Goal: Check status: Check status

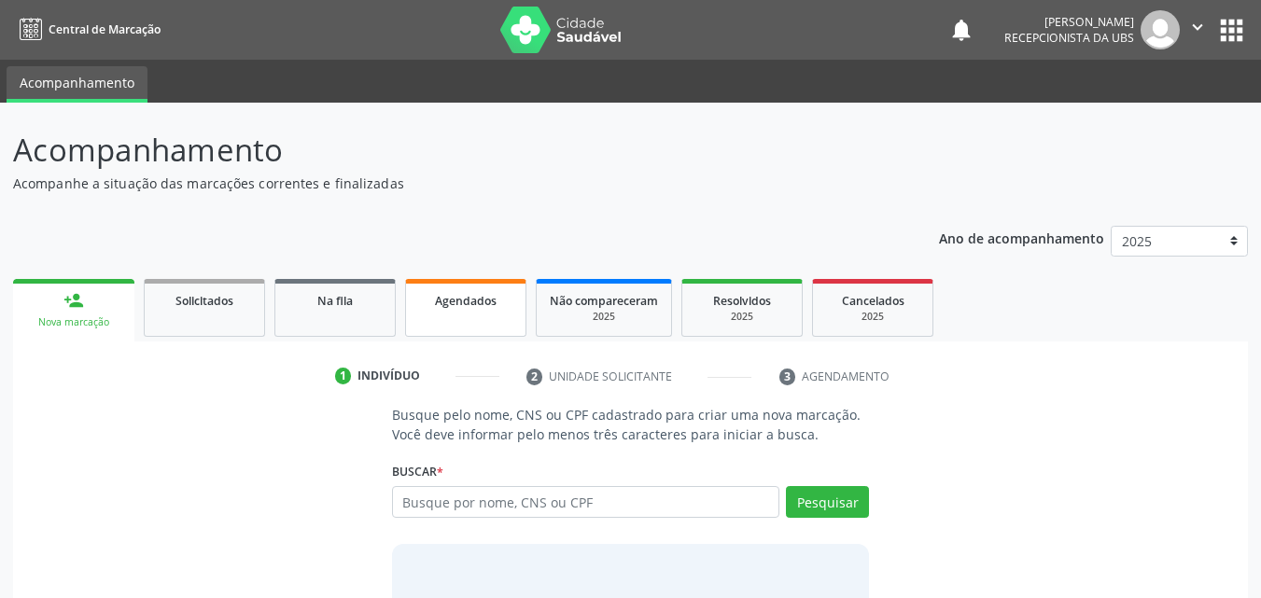
click at [460, 308] on span "Agendados" at bounding box center [466, 301] width 62 height 16
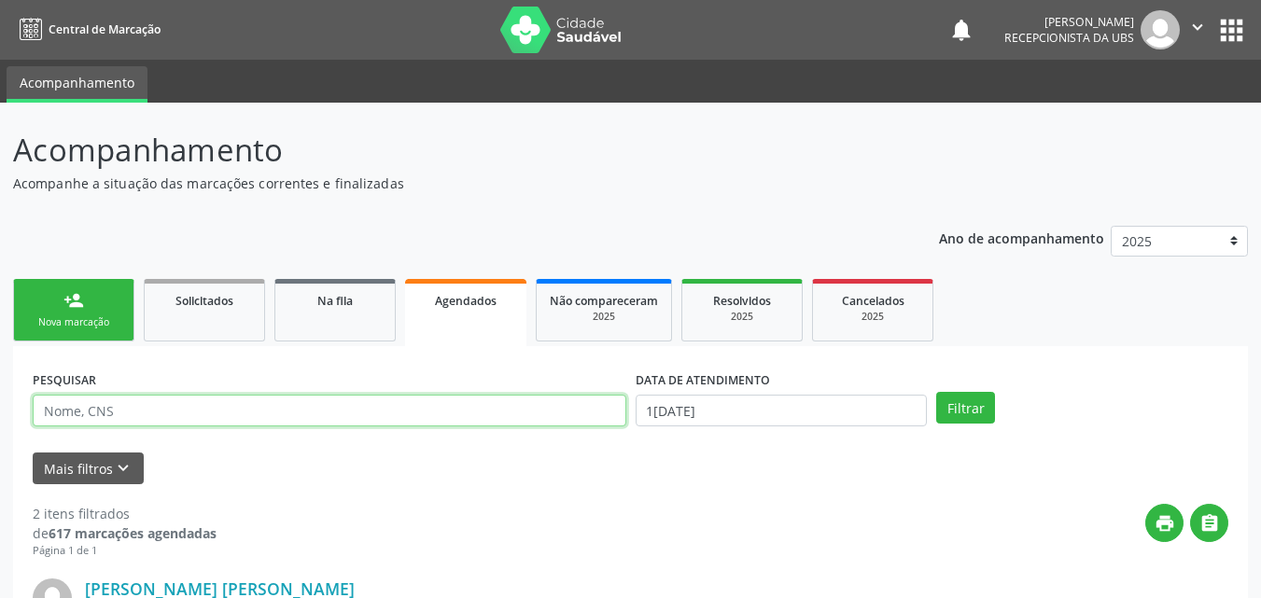
click at [171, 401] on input "text" at bounding box center [330, 411] width 594 height 32
type input "w"
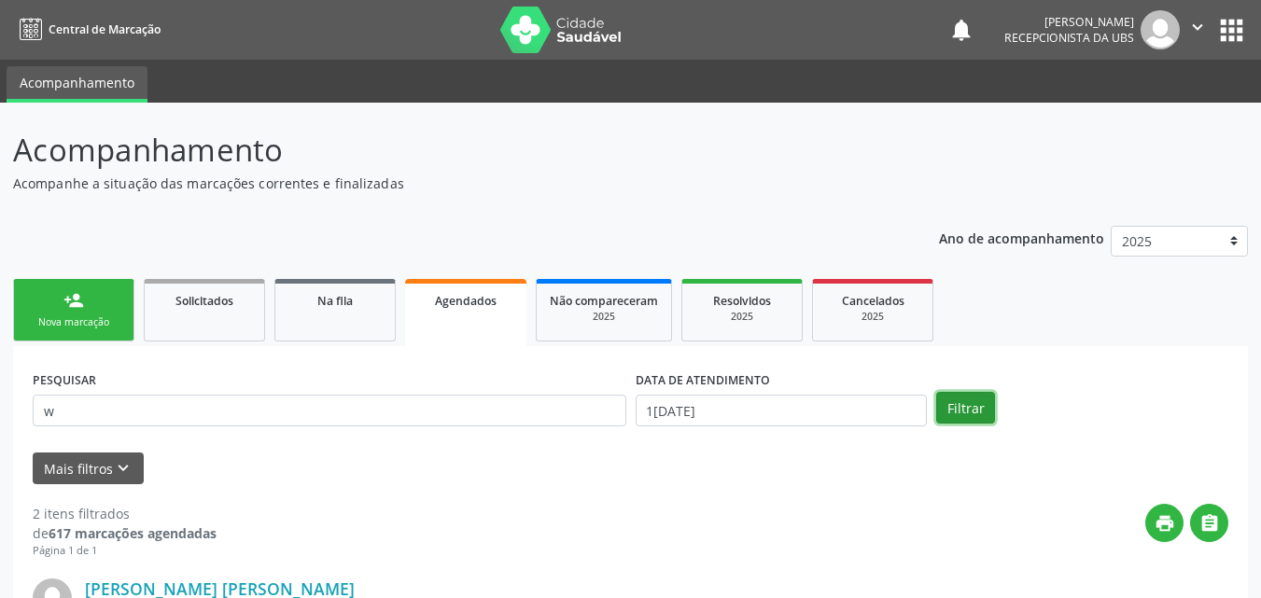
click at [968, 405] on button "Filtrar" at bounding box center [965, 408] width 59 height 32
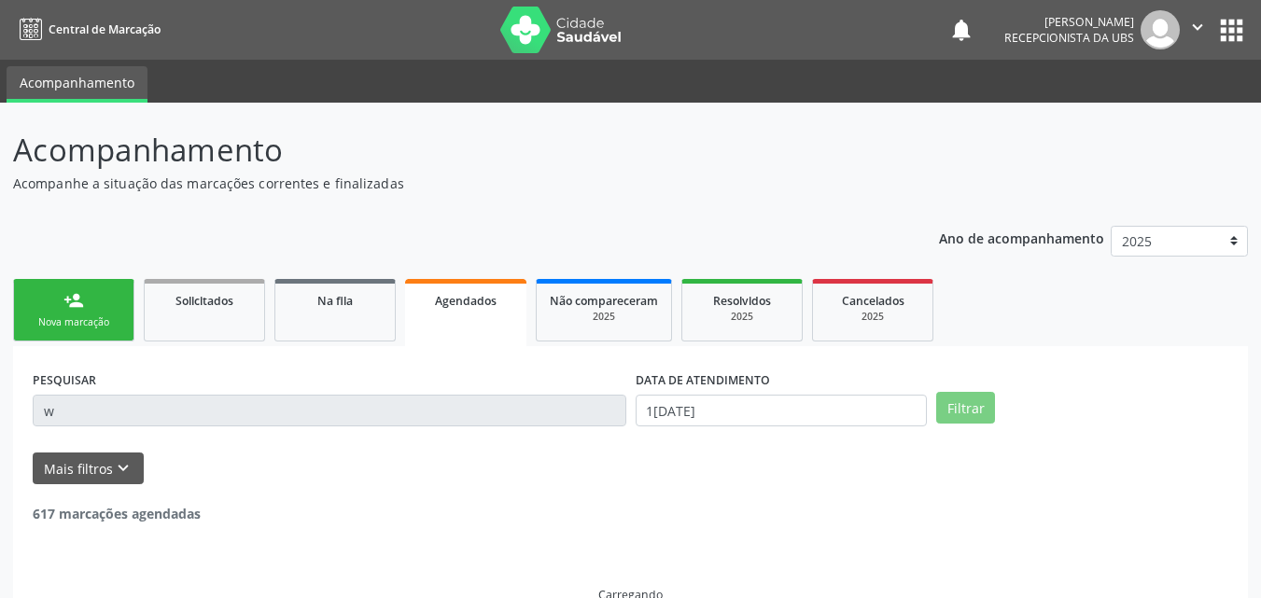
scroll to position [37, 0]
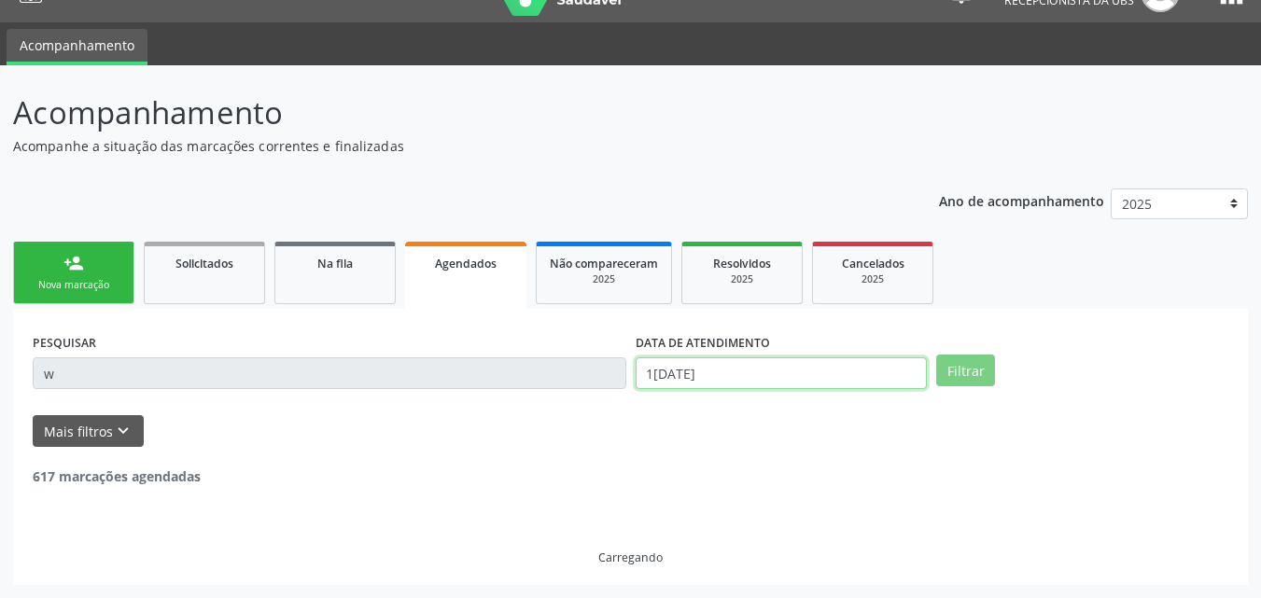
click at [869, 367] on input "[DATE]" at bounding box center [782, 374] width 292 height 32
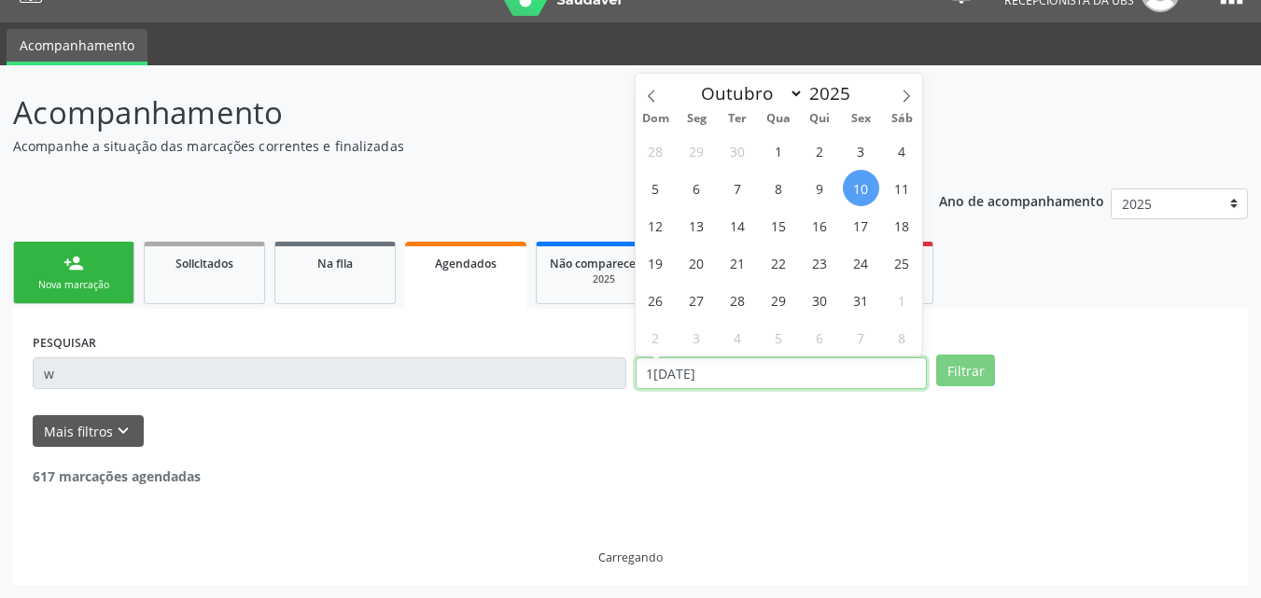
scroll to position [0, 0]
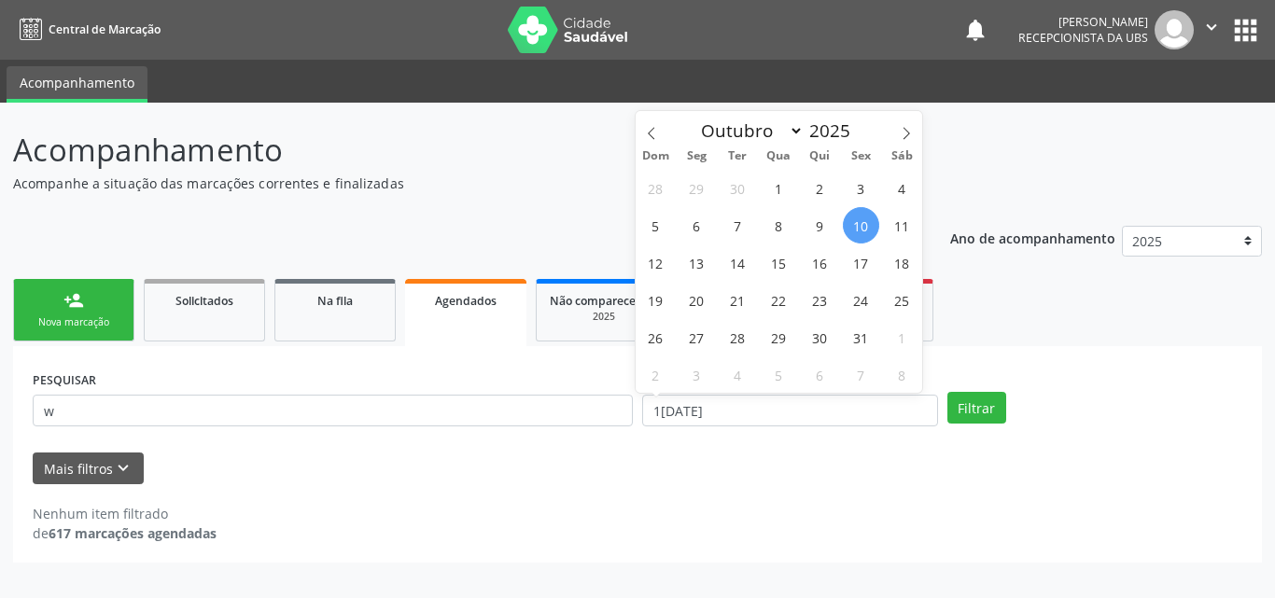
click at [953, 440] on form "PESQUISAR w DATA DE ATENDIMENTO 10/10/2025 Filtrar UNIDADE EXECUTANTE Selecione…" at bounding box center [638, 425] width 1210 height 119
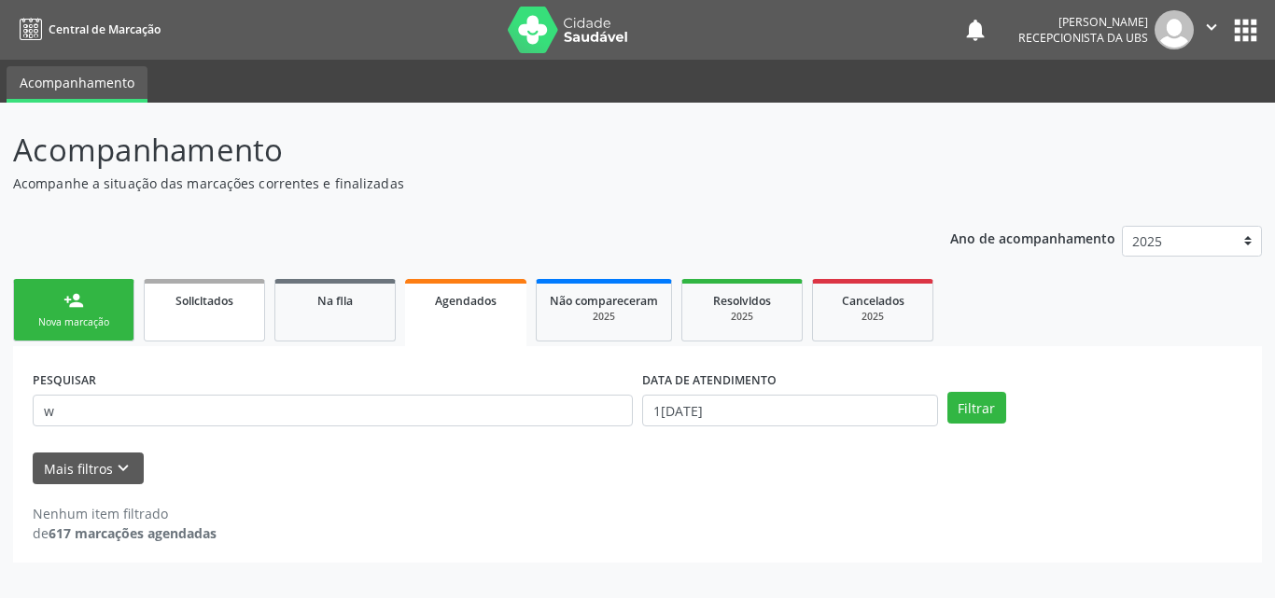
click at [224, 309] on div "Solicitados" at bounding box center [204, 300] width 93 height 20
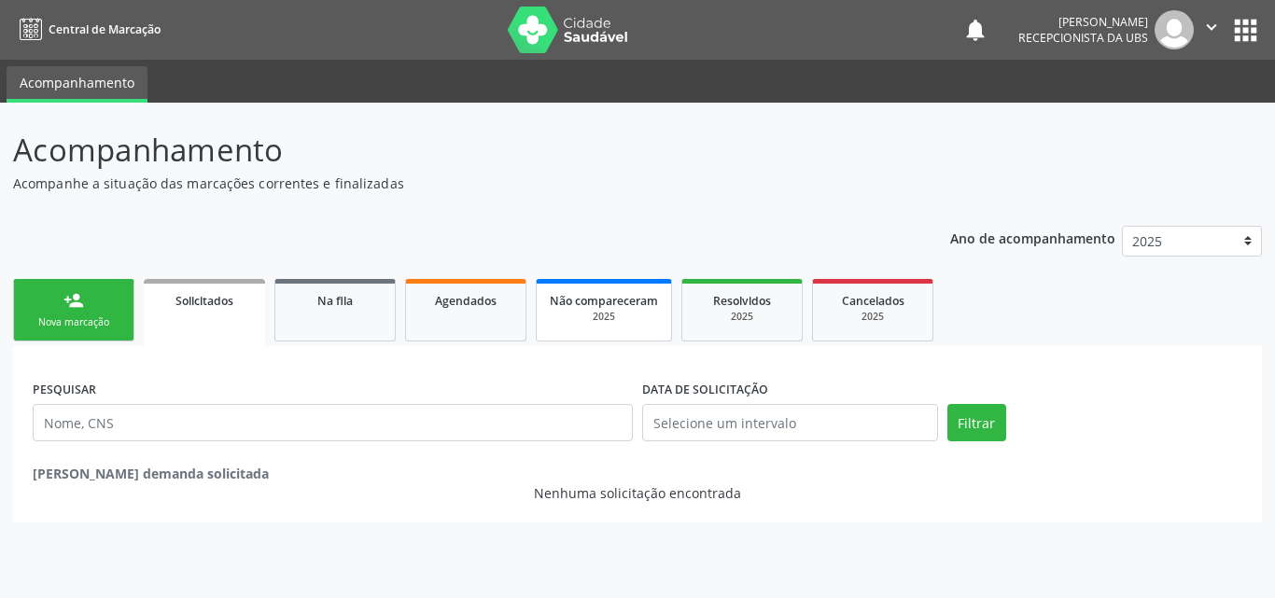
click at [600, 313] on div "2025" at bounding box center [604, 317] width 108 height 14
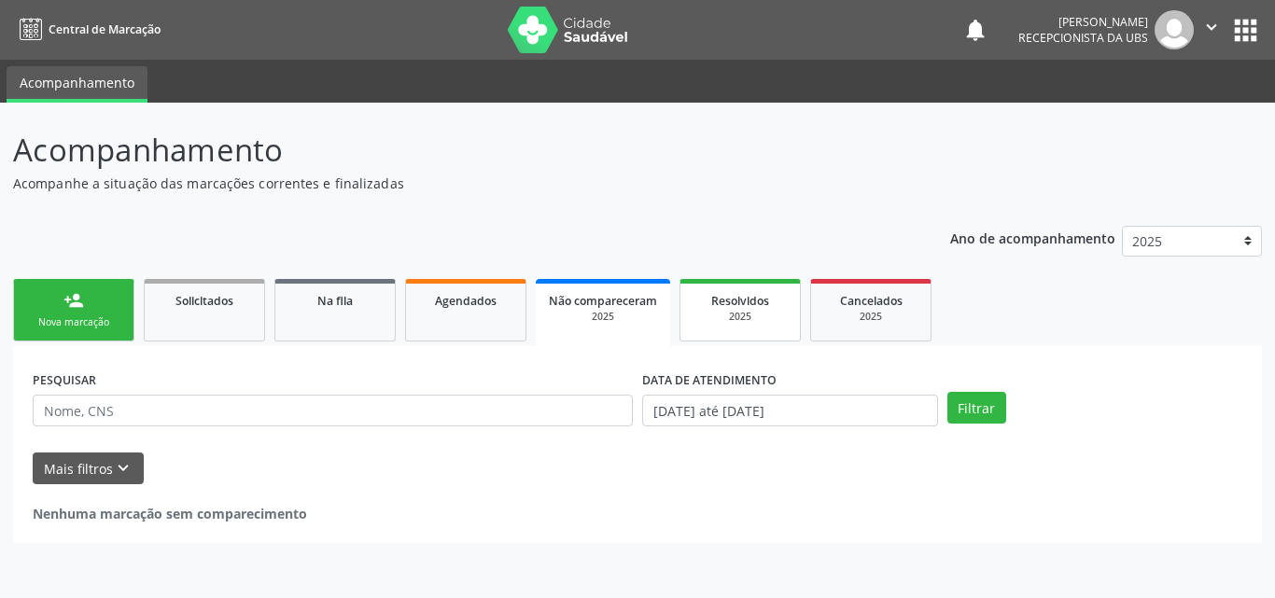
click at [743, 307] on span "Resolvidos" at bounding box center [740, 301] width 58 height 16
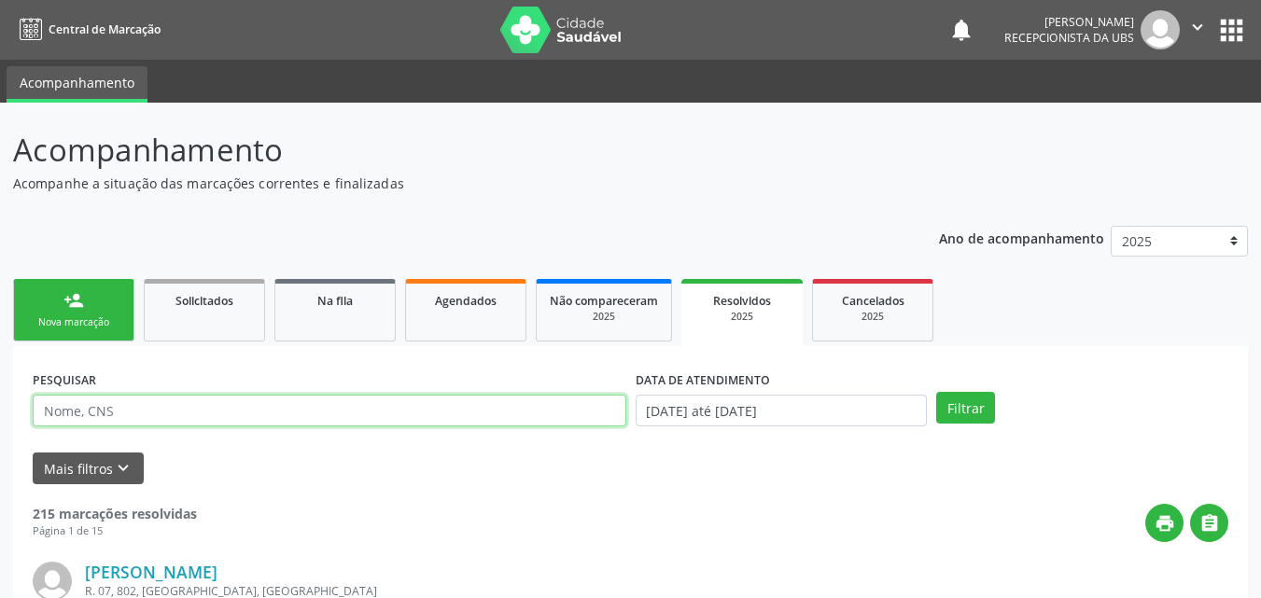
click at [367, 419] on input "text" at bounding box center [330, 411] width 594 height 32
type input "williany"
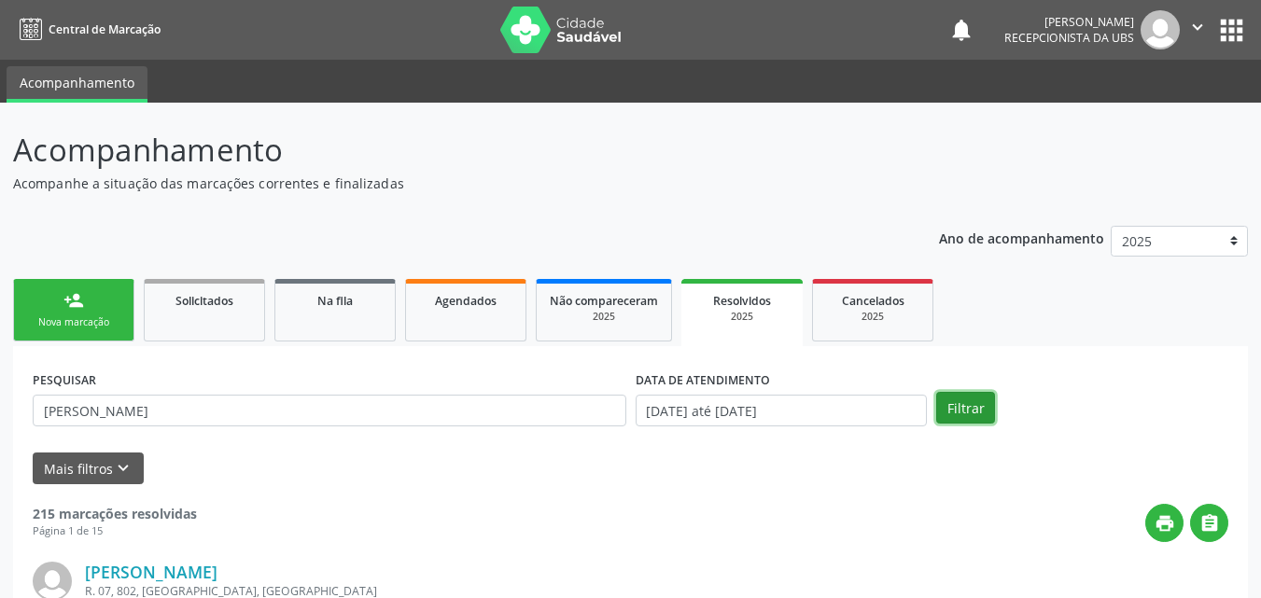
click at [979, 413] on button "Filtrar" at bounding box center [965, 408] width 59 height 32
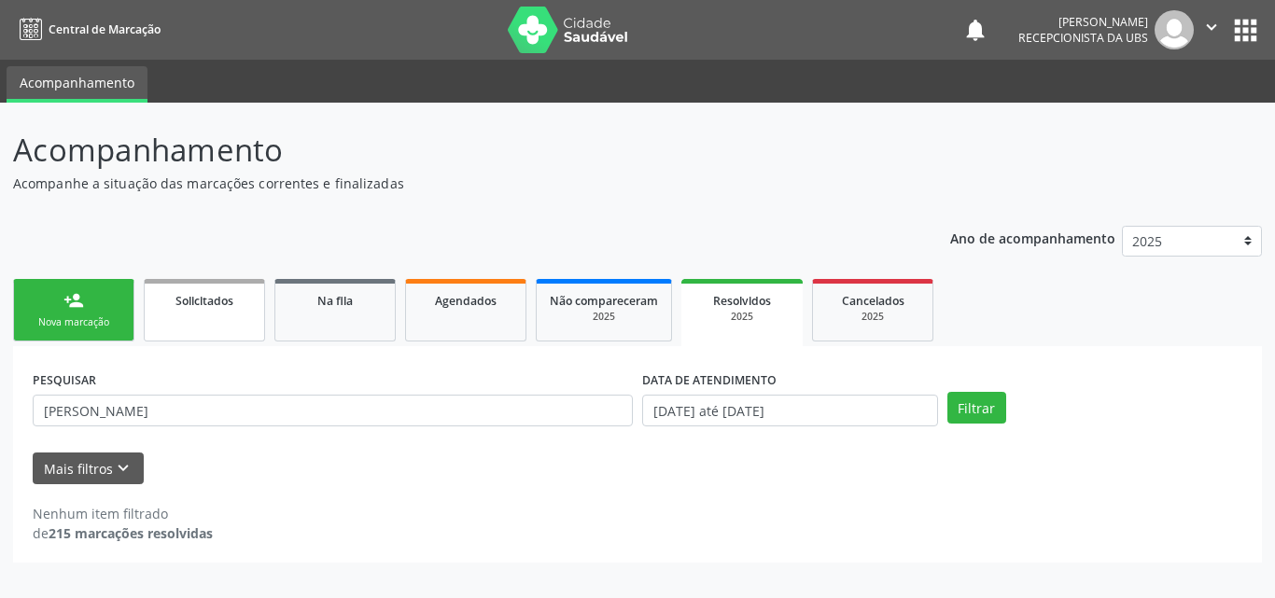
click at [254, 322] on link "Solicitados" at bounding box center [204, 310] width 121 height 63
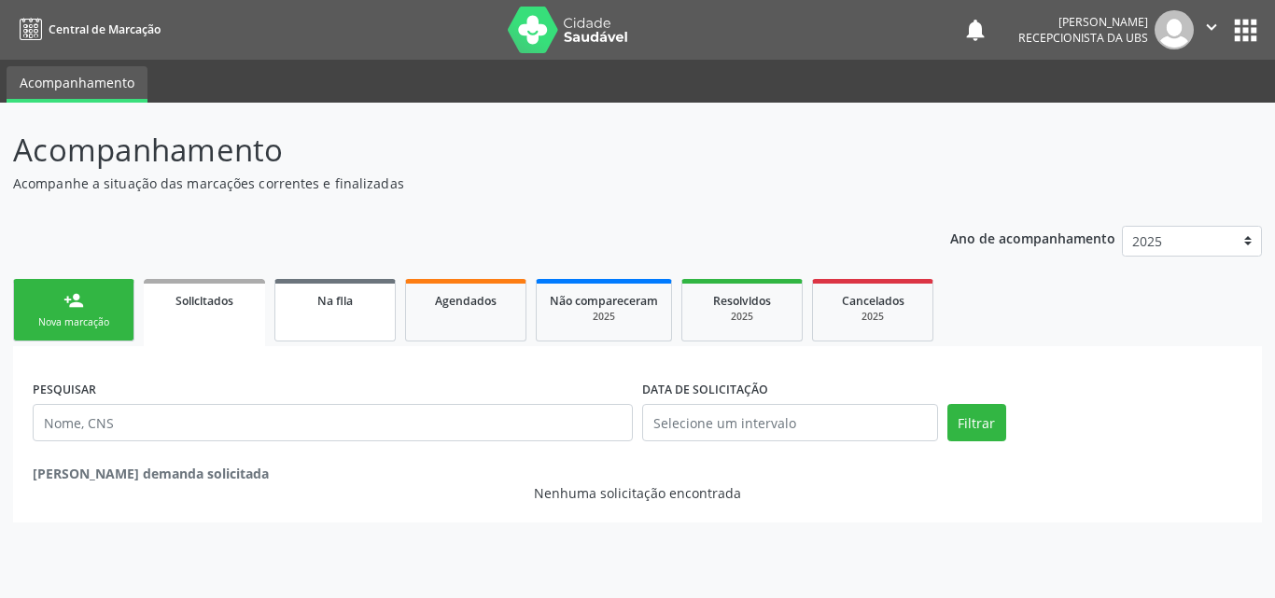
click at [387, 313] on link "Na fila" at bounding box center [334, 310] width 121 height 63
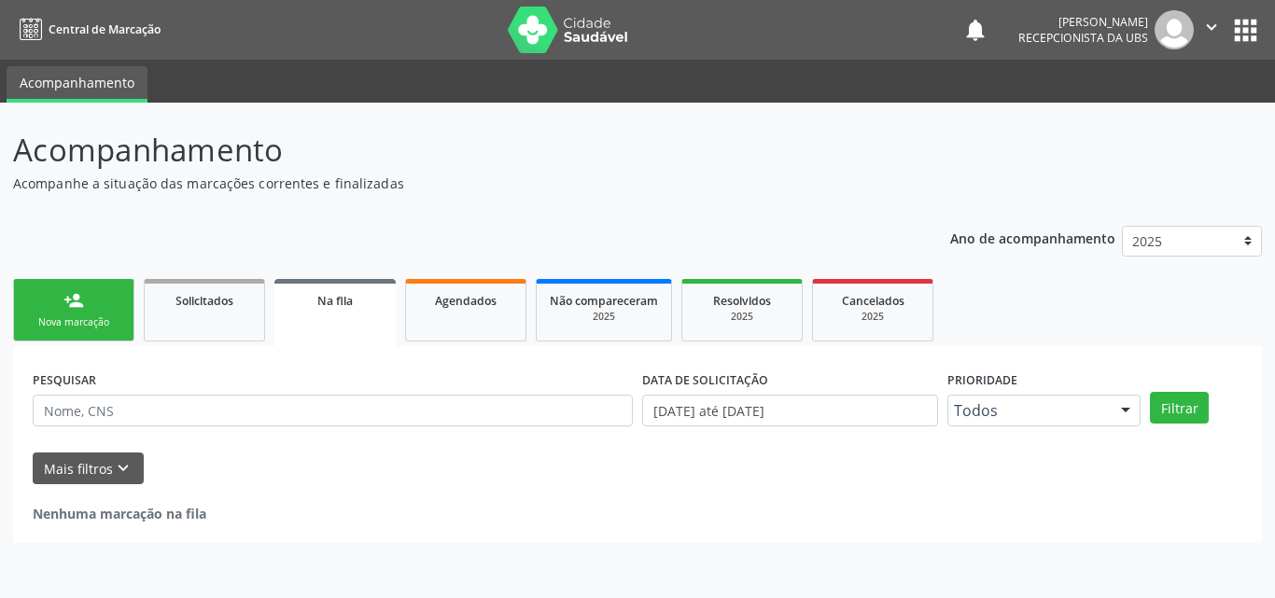
click at [317, 312] on link "Na fila" at bounding box center [334, 312] width 121 height 67
click at [483, 310] on link "Agendados" at bounding box center [465, 310] width 121 height 63
select select "9"
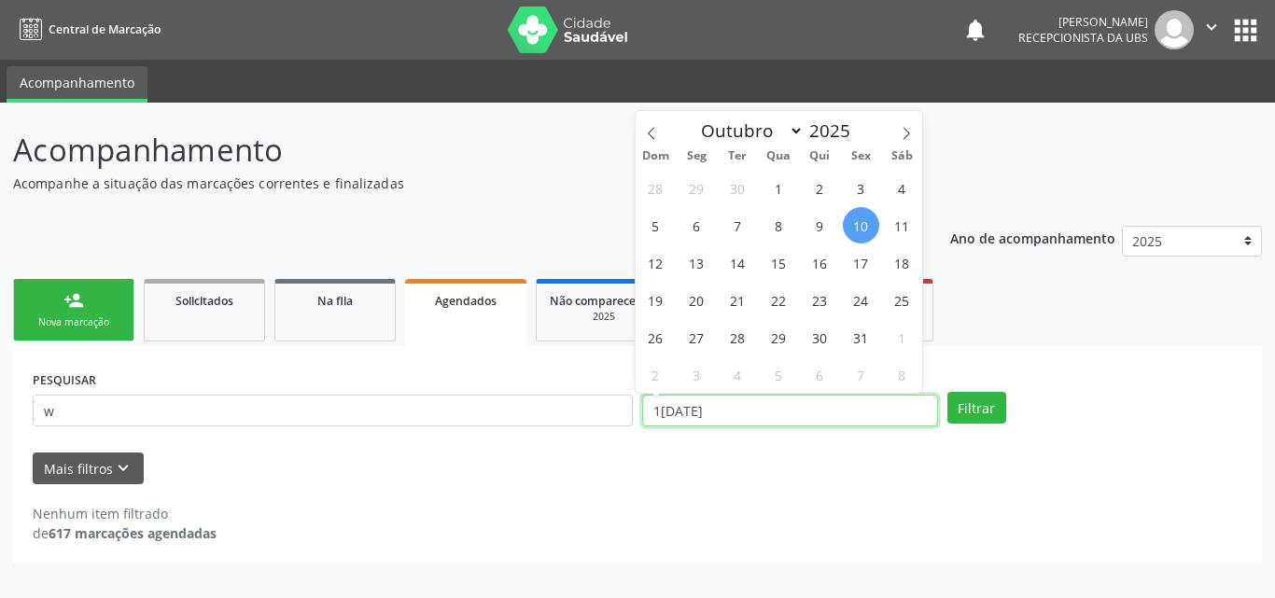
click at [743, 408] on input "[DATE]" at bounding box center [790, 411] width 296 height 32
click at [747, 307] on span "21" at bounding box center [738, 300] width 36 height 36
type input "[DATE]"
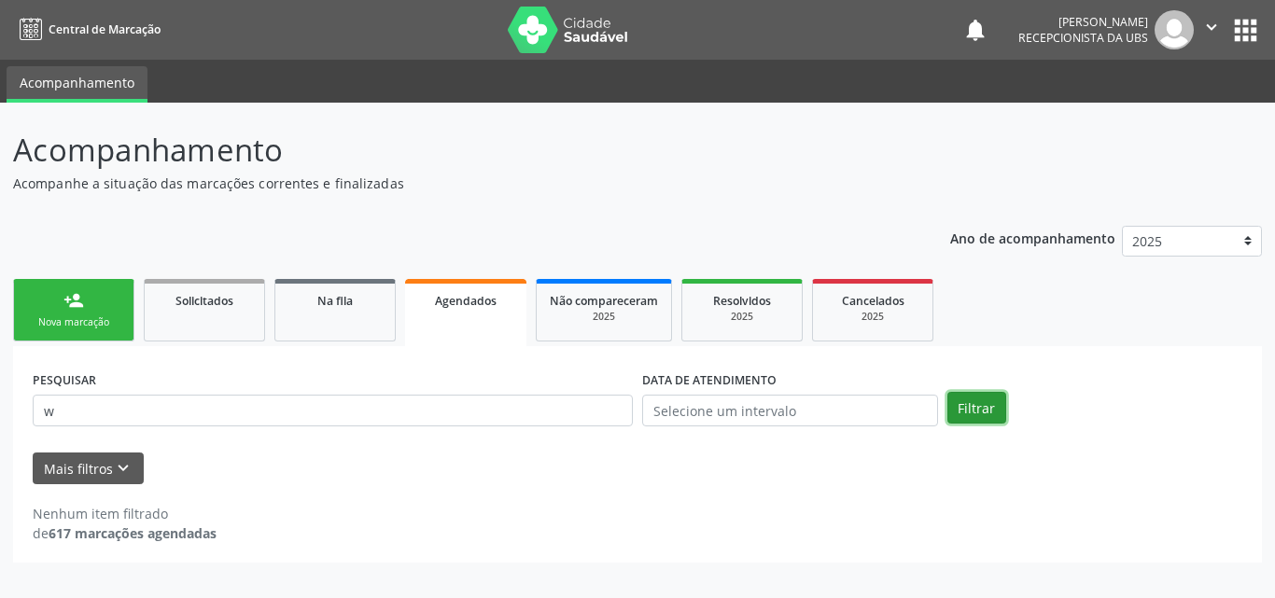
click at [968, 401] on button "Filtrar" at bounding box center [977, 408] width 59 height 32
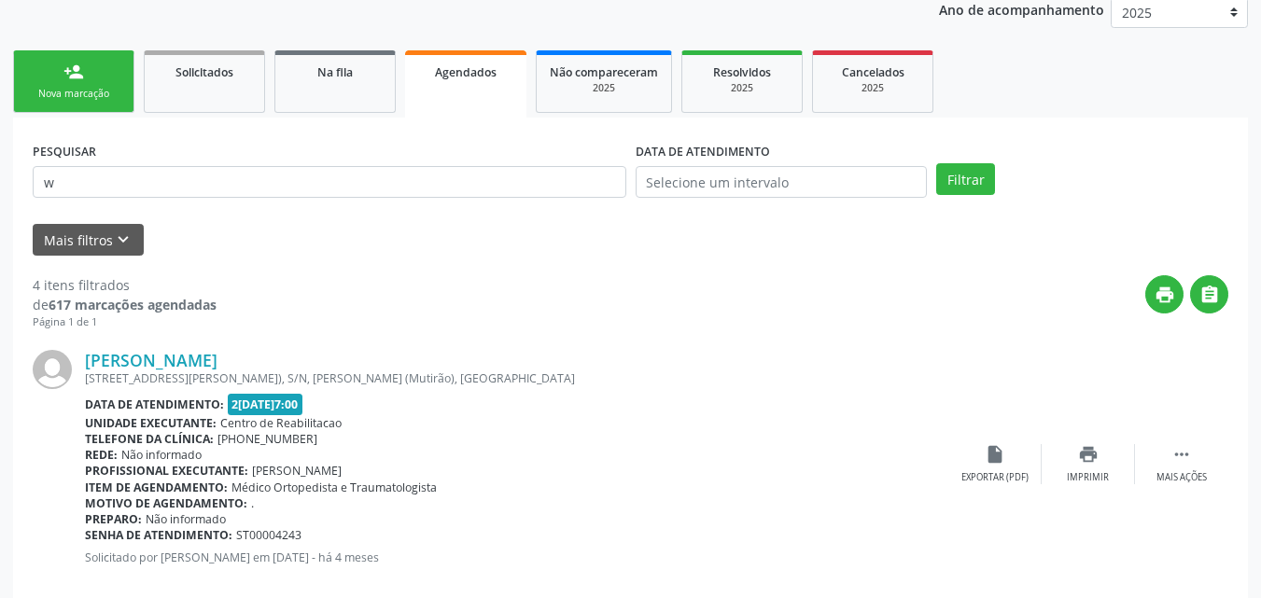
scroll to position [135, 0]
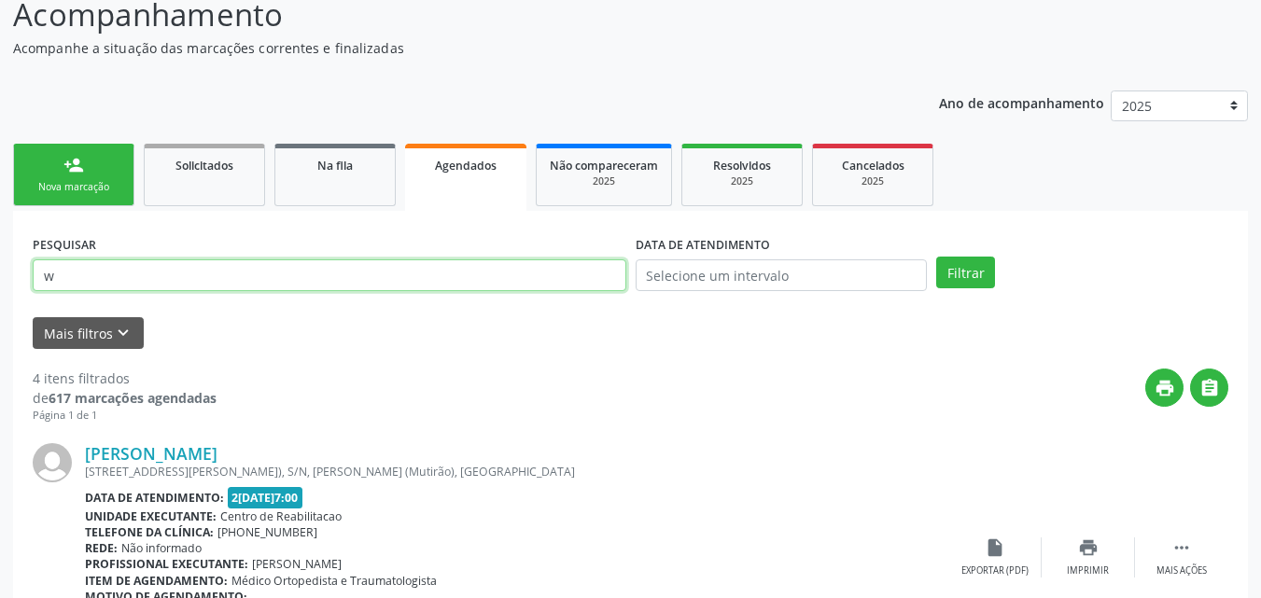
click at [144, 262] on input "w" at bounding box center [330, 276] width 594 height 32
type input "williany"
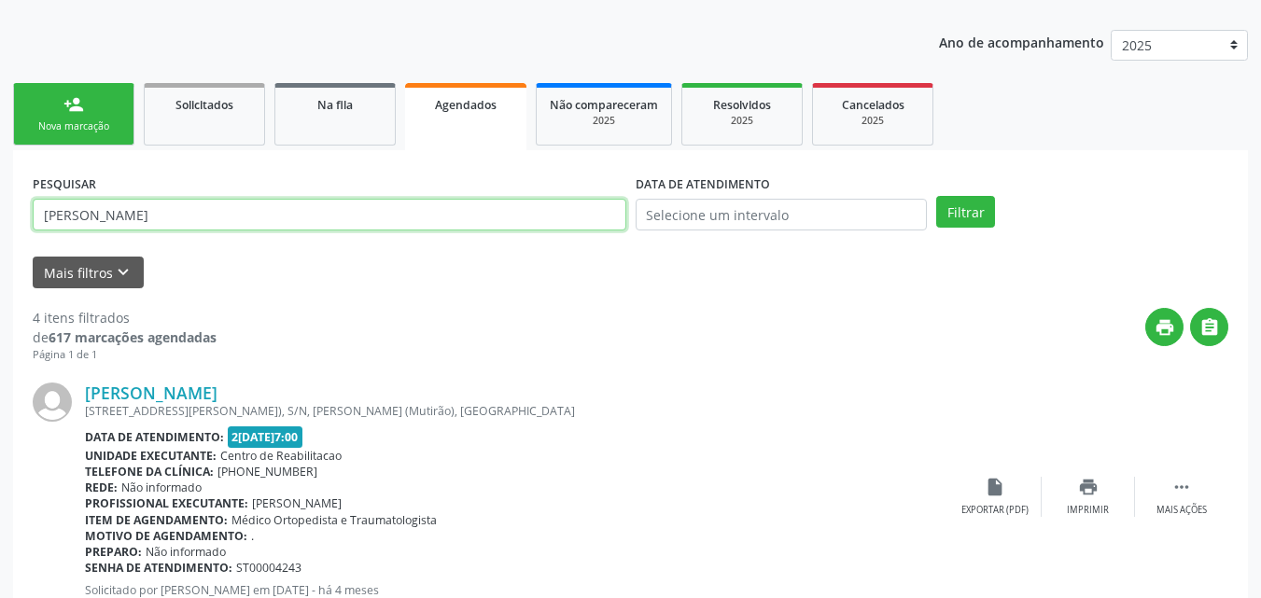
scroll to position [229, 0]
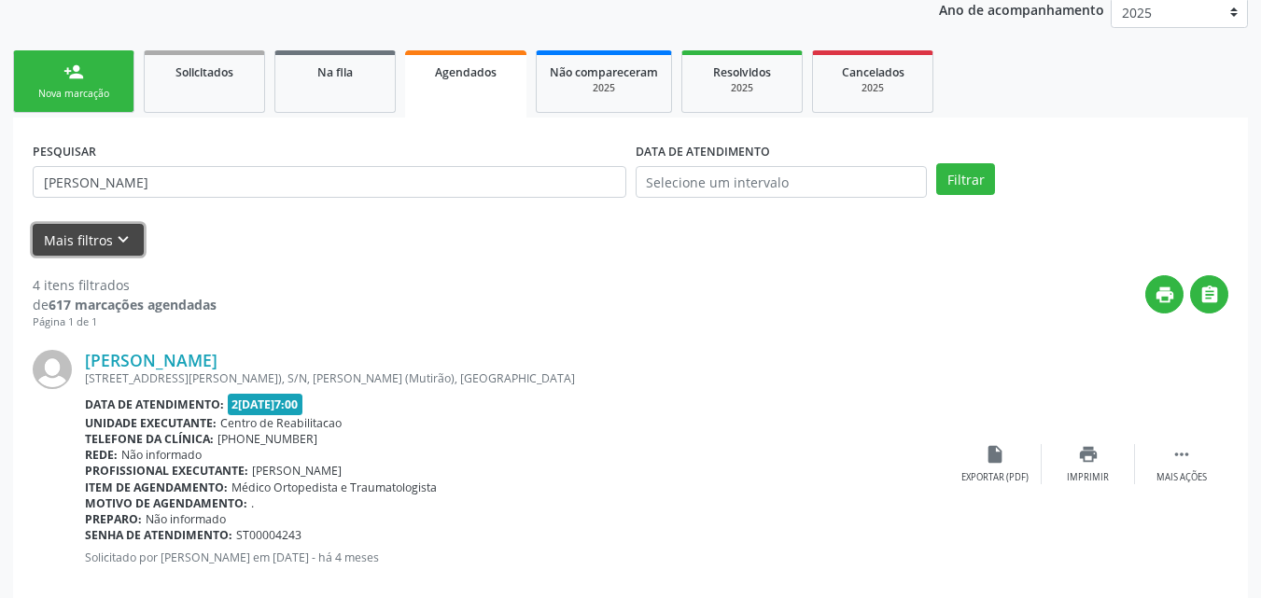
click at [79, 233] on button "Mais filtros keyboard_arrow_down" at bounding box center [88, 240] width 111 height 33
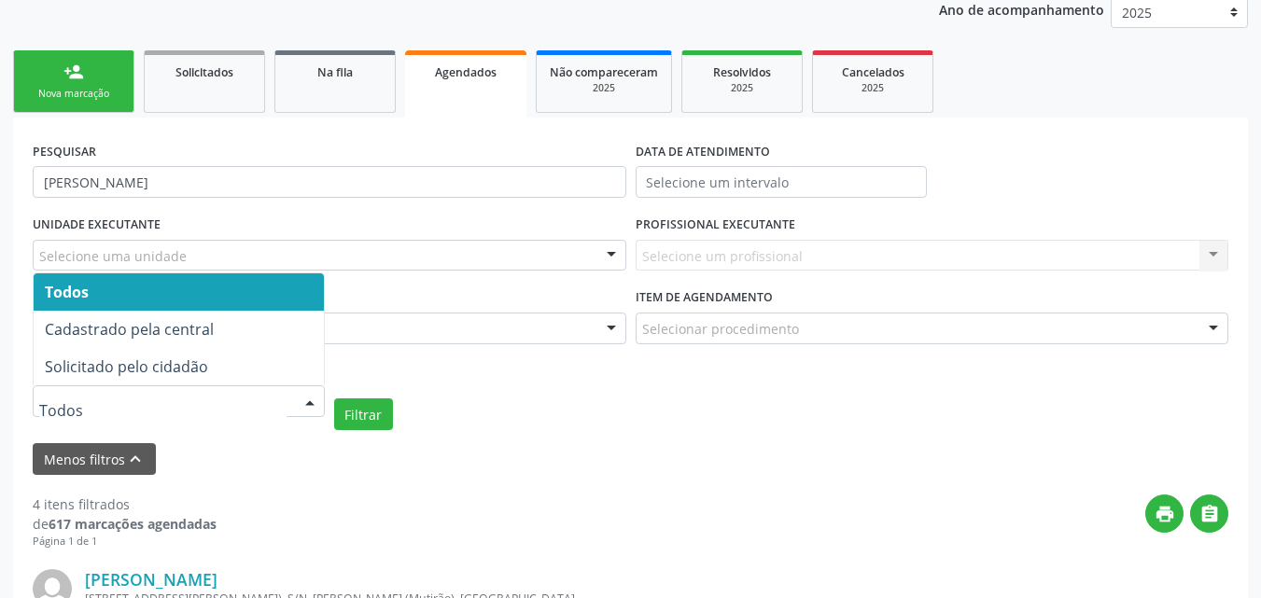
click at [314, 402] on div at bounding box center [310, 403] width 28 height 32
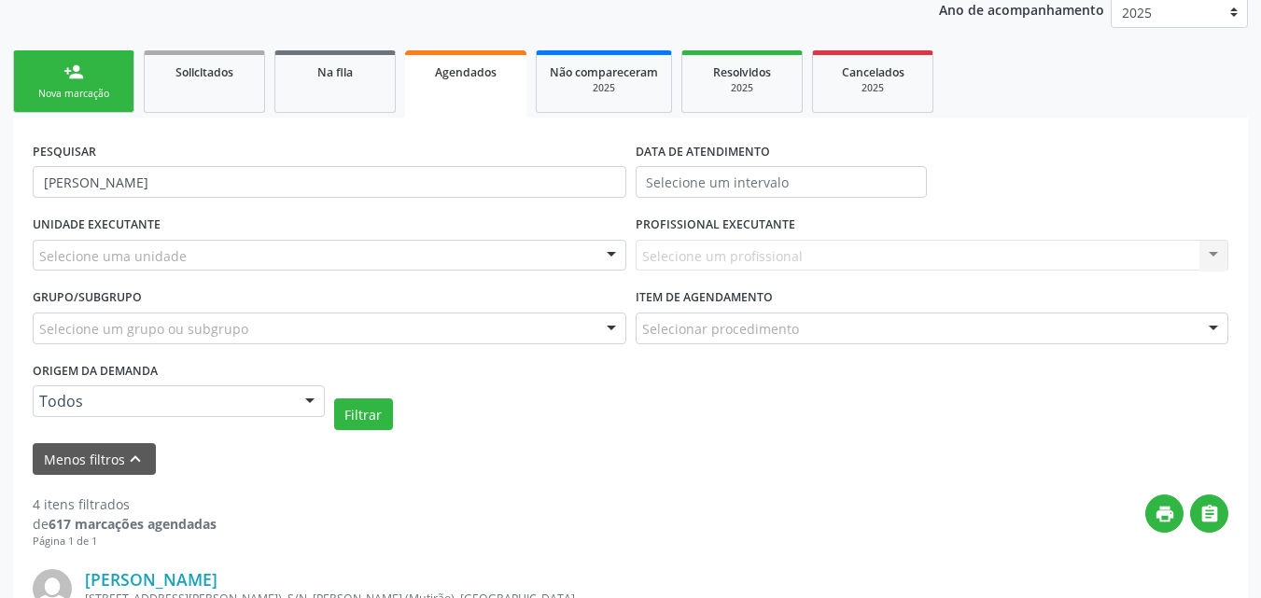
click at [810, 259] on div "Selecione um profissional Nenhum resultado encontrado para: " " Não há nenhuma …" at bounding box center [933, 256] width 594 height 32
click at [799, 325] on div "Selecionar procedimento" at bounding box center [933, 329] width 594 height 32
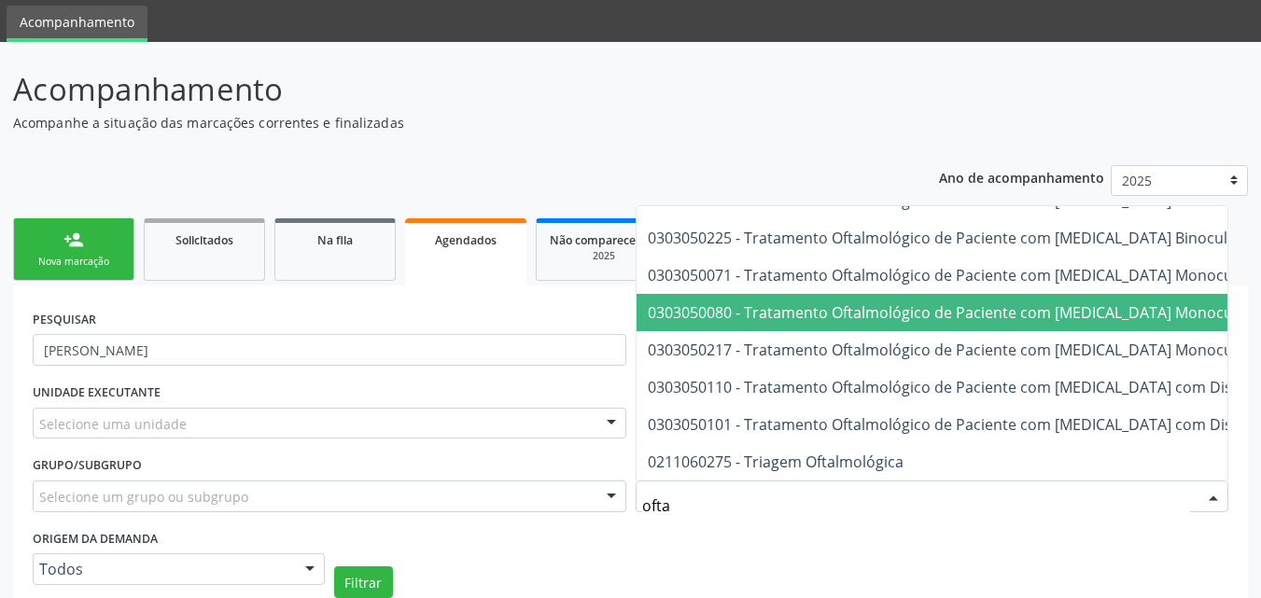
scroll to position [93, 0]
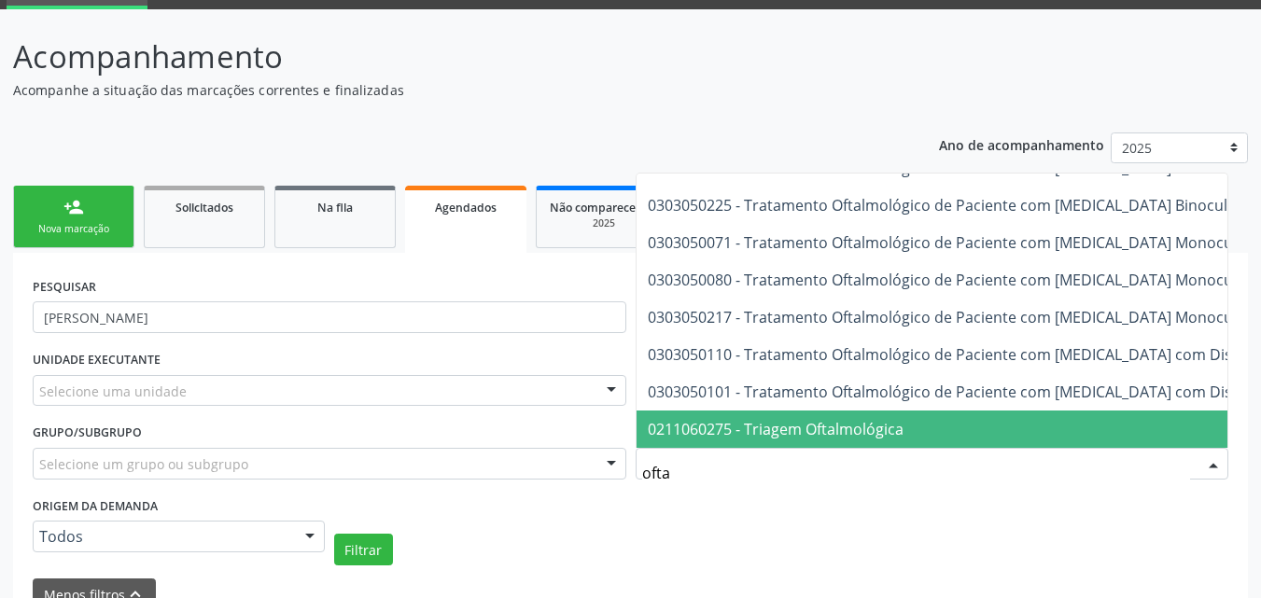
click at [715, 459] on input "ofta" at bounding box center [916, 473] width 549 height 37
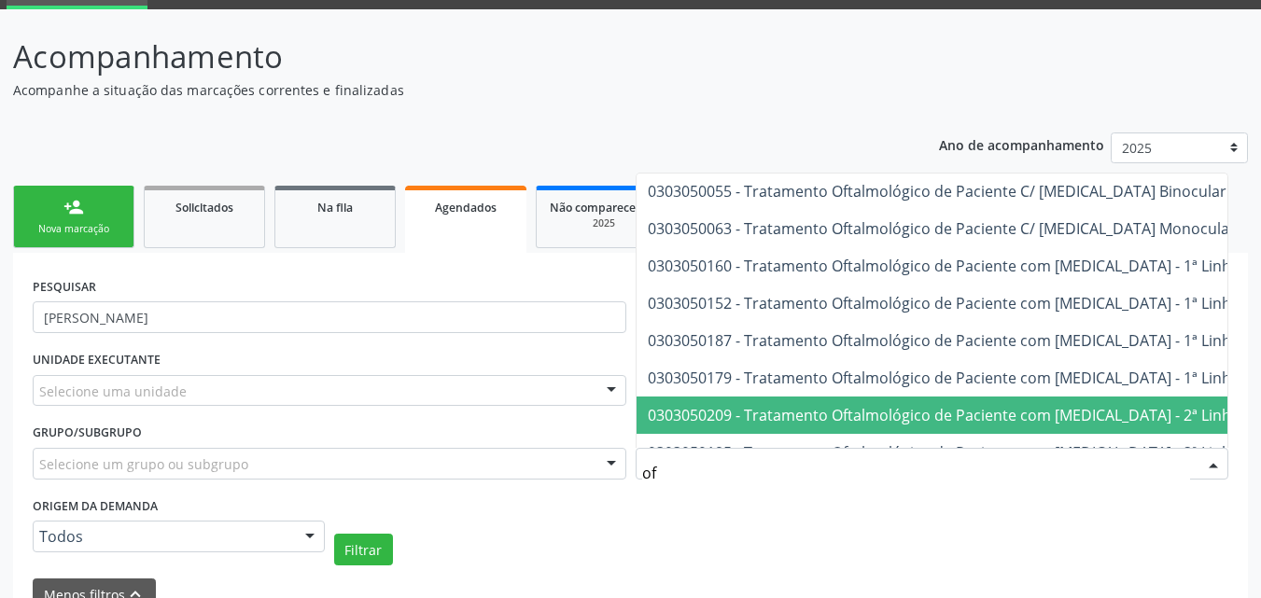
type input "o"
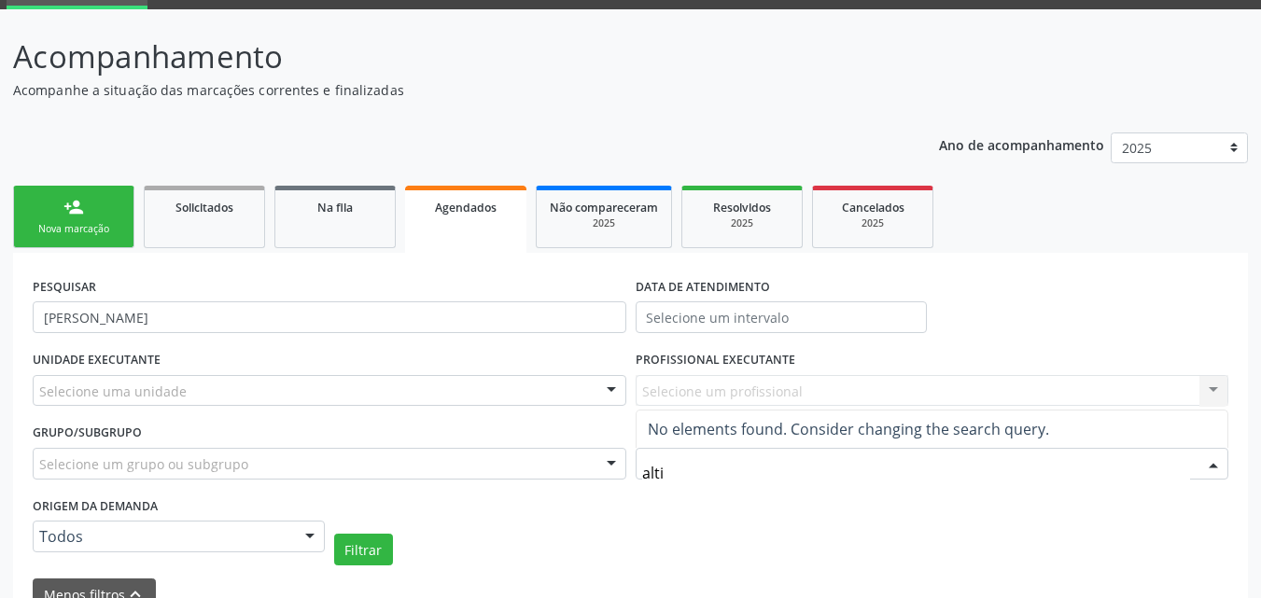
scroll to position [0, 0]
type input "a"
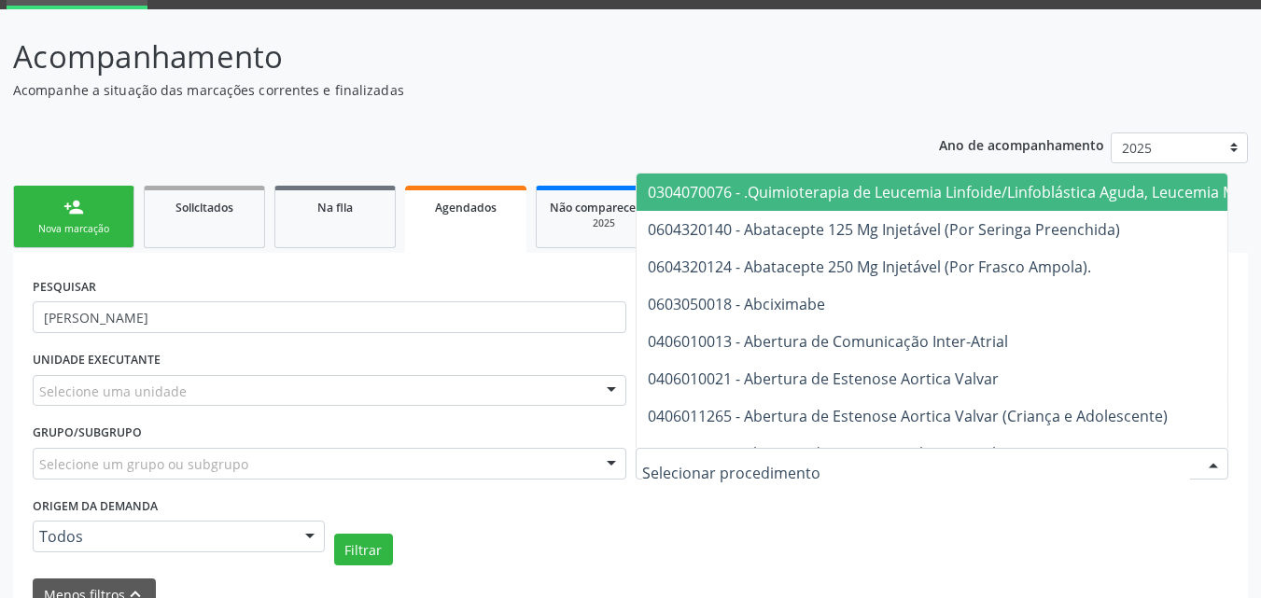
click at [360, 392] on div "Selecione uma unidade" at bounding box center [330, 391] width 594 height 32
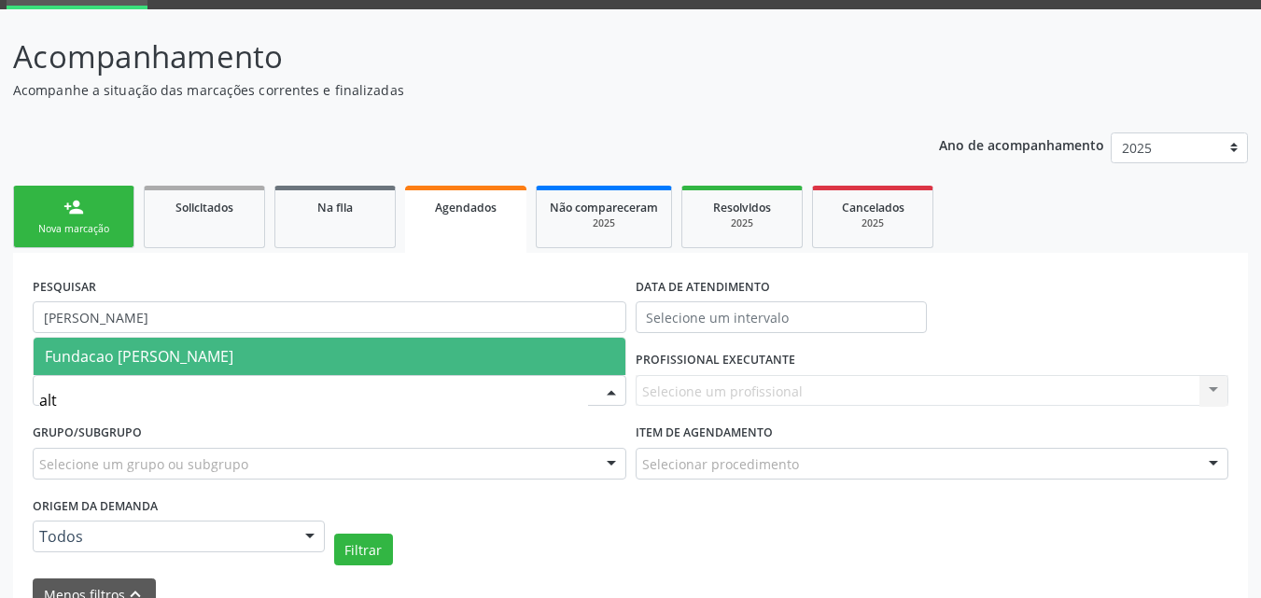
type input "alti"
click at [584, 341] on span "Fundacao [PERSON_NAME]" at bounding box center [330, 356] width 592 height 37
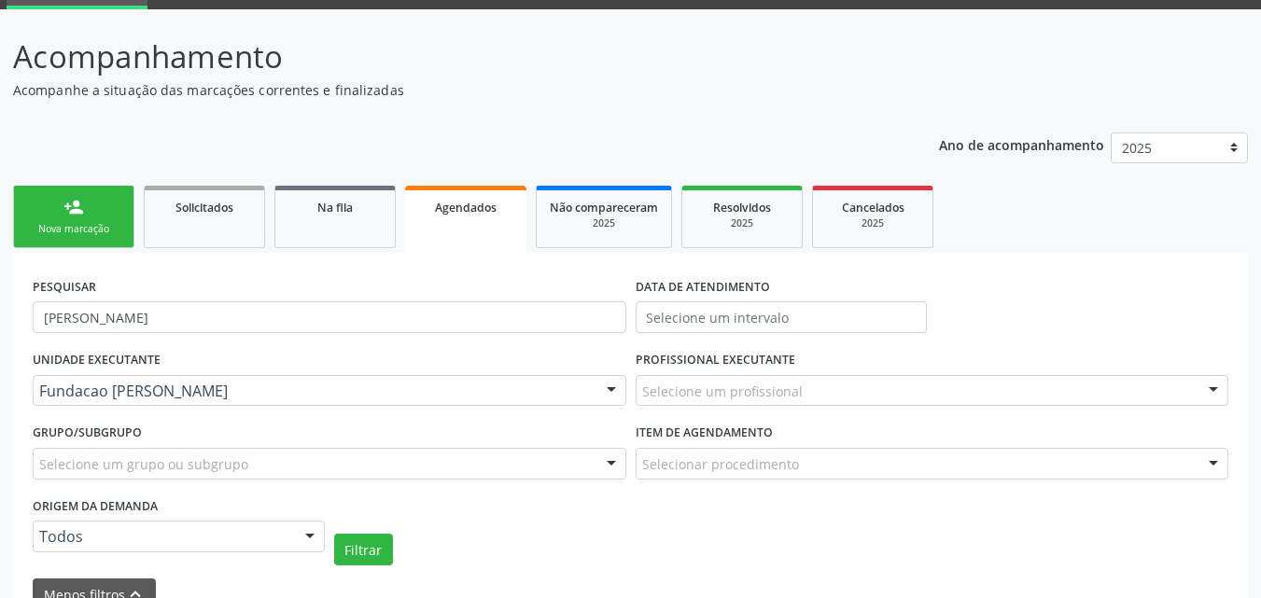
scroll to position [187, 0]
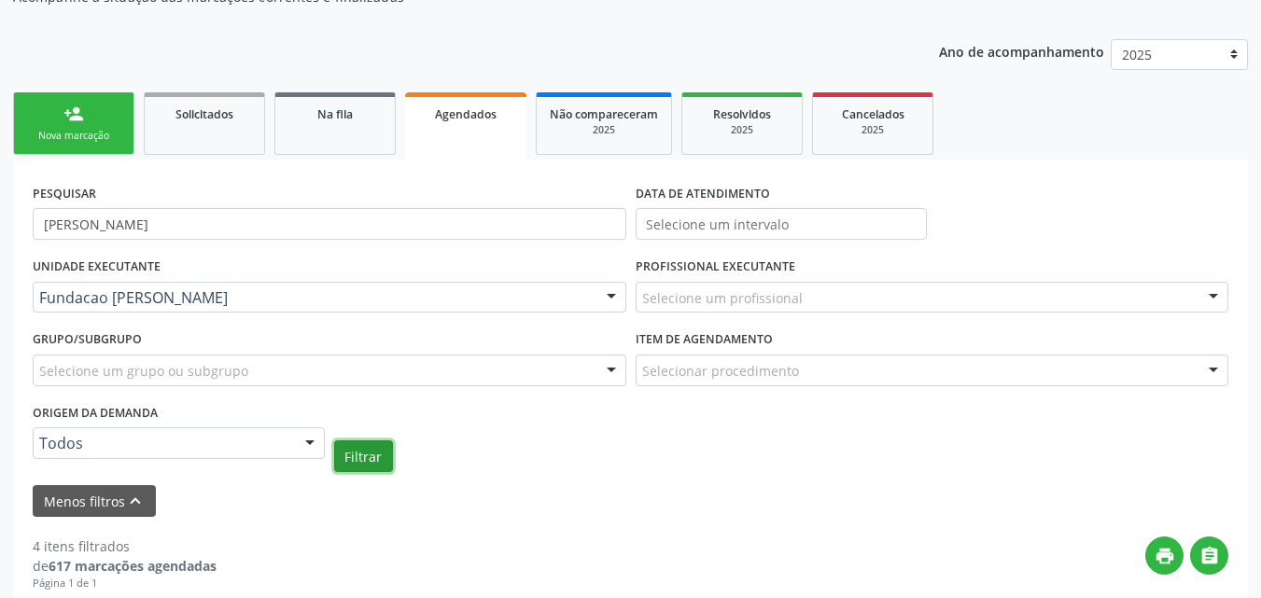
click at [379, 445] on button "Filtrar" at bounding box center [363, 457] width 59 height 32
click at [212, 144] on link "Solicitados" at bounding box center [204, 123] width 121 height 63
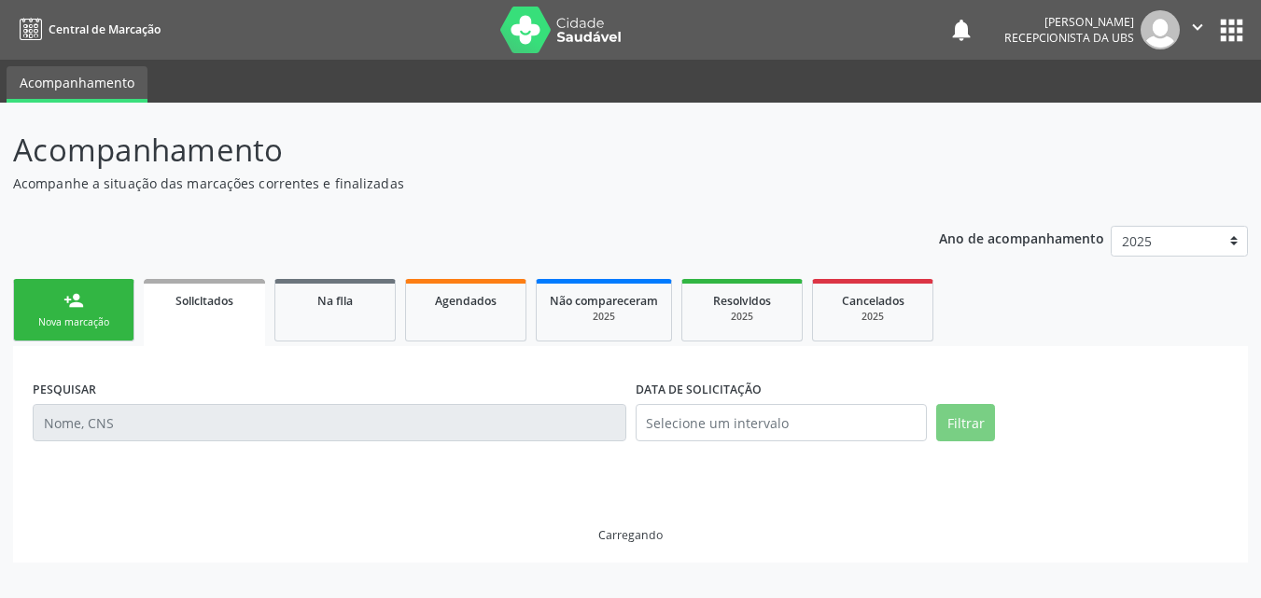
scroll to position [0, 0]
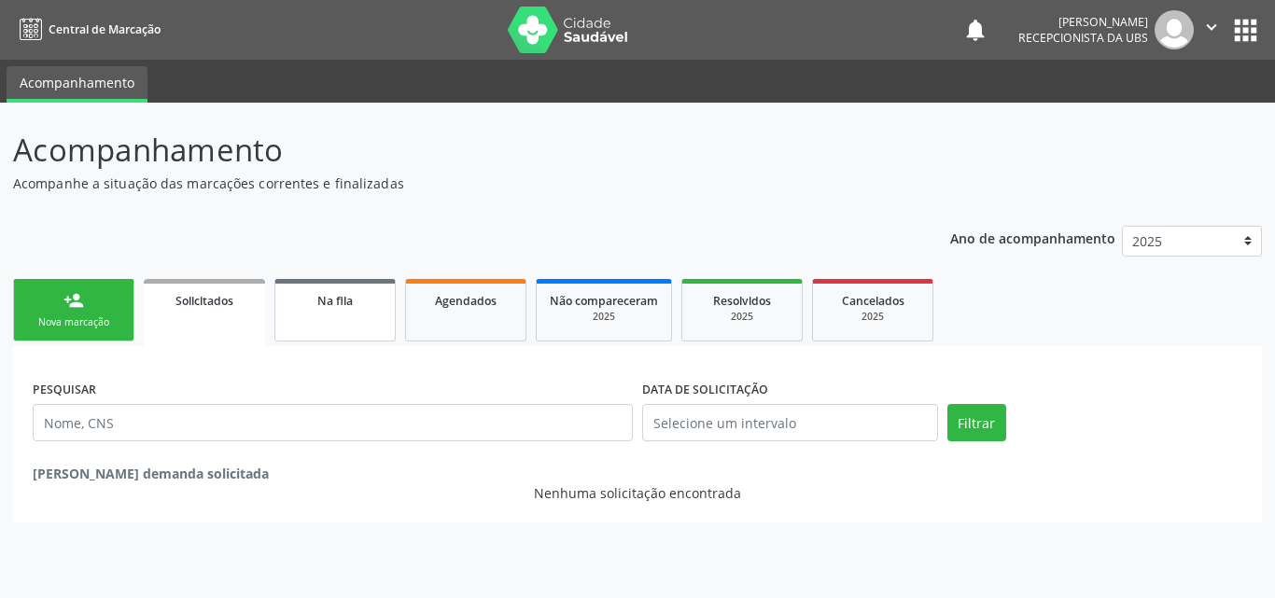
click at [332, 317] on link "Na fila" at bounding box center [334, 310] width 121 height 63
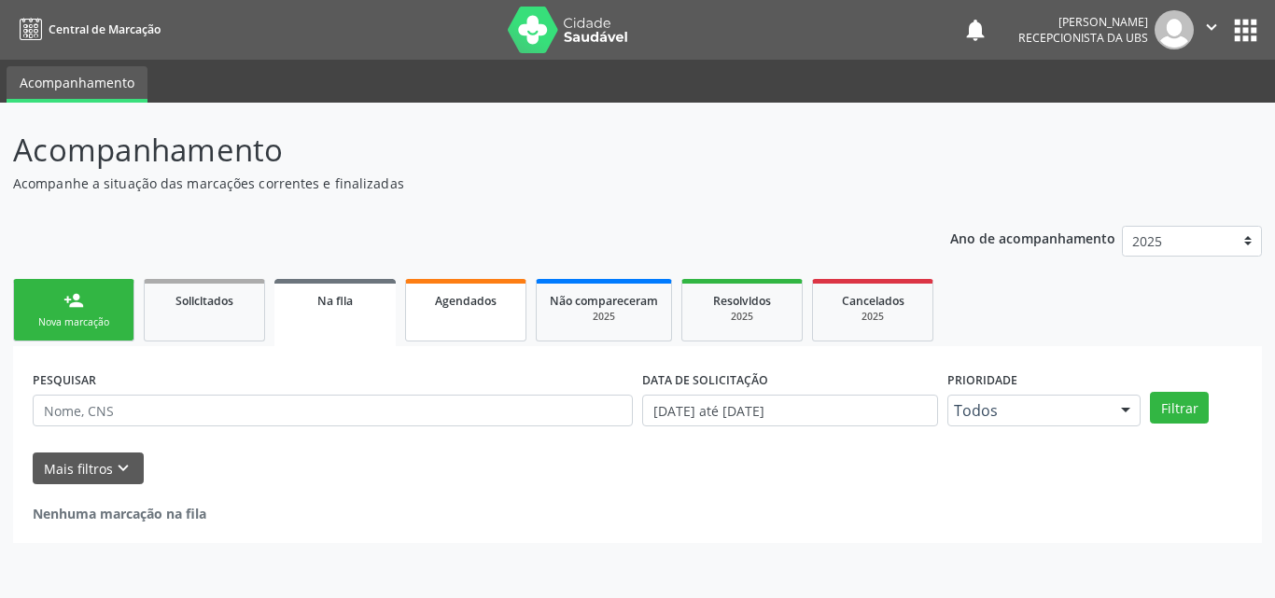
click at [428, 312] on link "Agendados" at bounding box center [465, 310] width 121 height 63
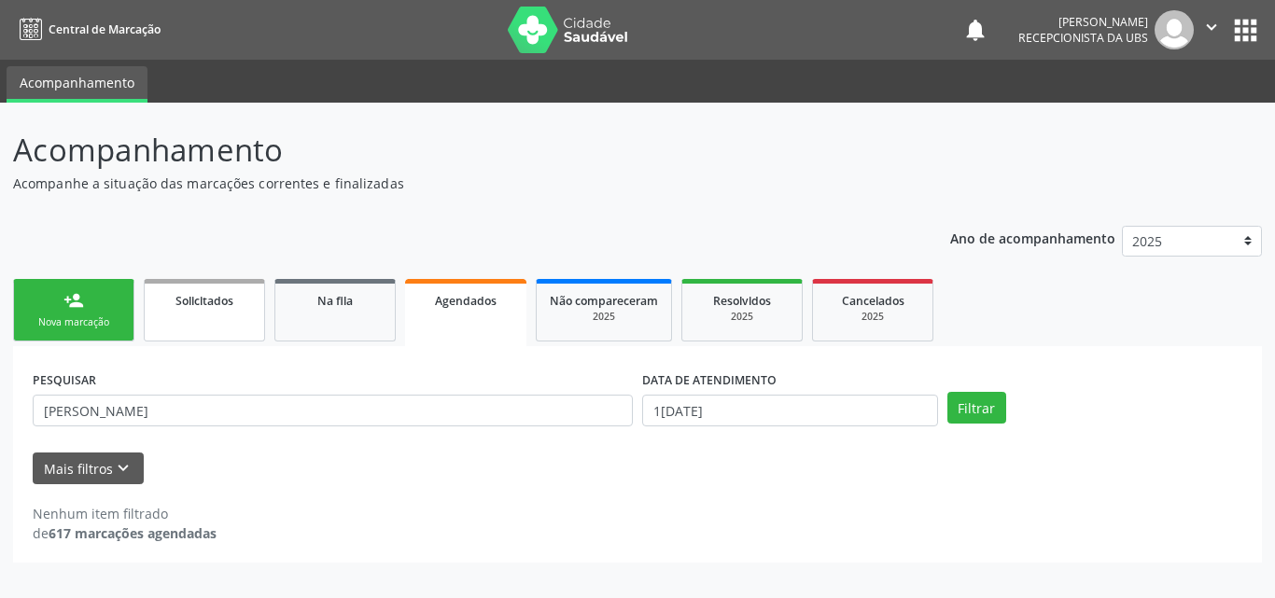
click at [200, 319] on link "Solicitados" at bounding box center [204, 310] width 121 height 63
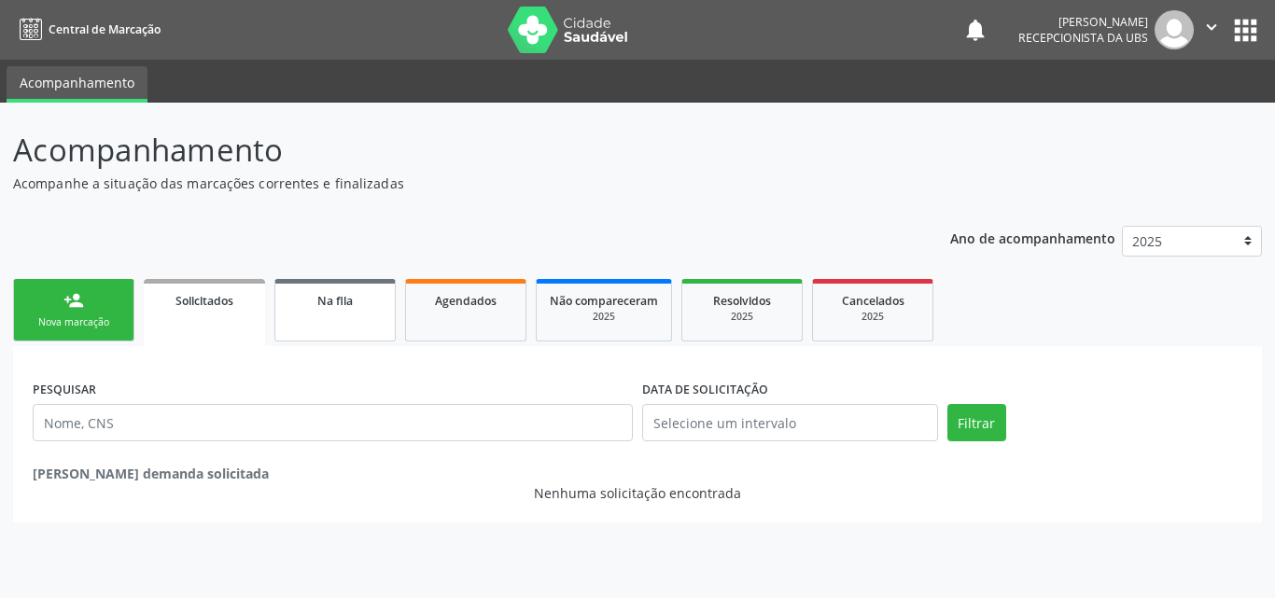
click at [319, 305] on span "Na fila" at bounding box center [334, 301] width 35 height 16
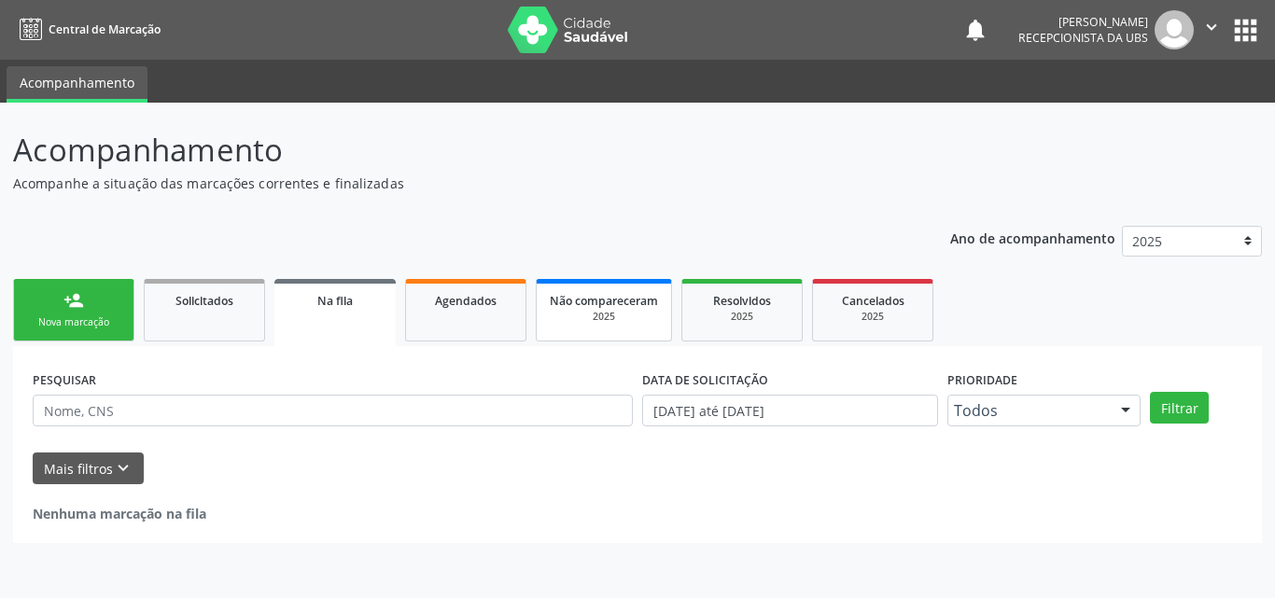
click at [597, 301] on span "Não compareceram" at bounding box center [604, 301] width 108 height 16
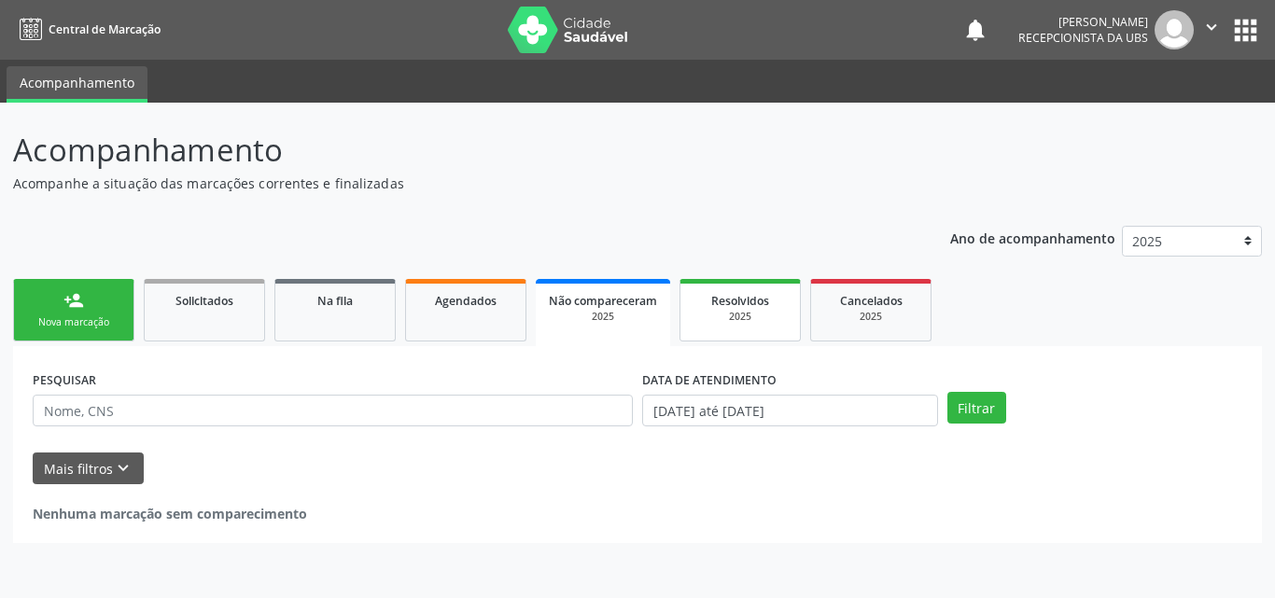
click at [715, 315] on div "2025" at bounding box center [740, 317] width 93 height 14
click at [87, 90] on link "Acompanhamento" at bounding box center [77, 84] width 141 height 36
click at [82, 18] on link "Central de Marcação" at bounding box center [87, 29] width 148 height 31
click at [77, 317] on div "Nova marcação" at bounding box center [73, 323] width 93 height 14
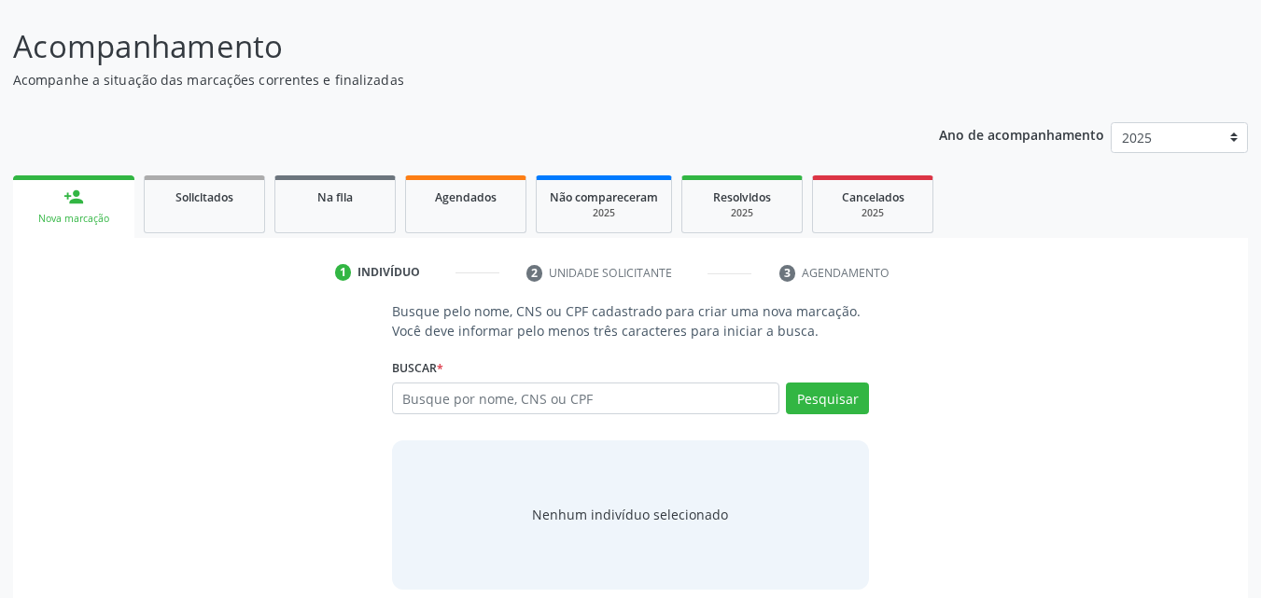
scroll to position [121, 0]
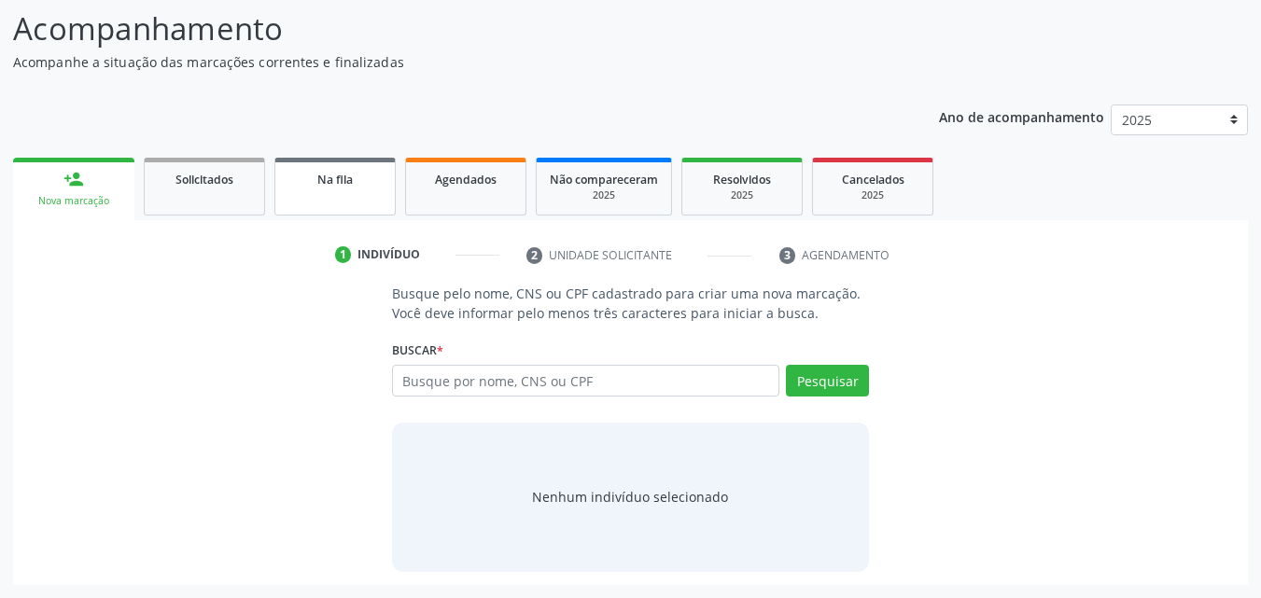
click at [364, 201] on link "Na fila" at bounding box center [334, 187] width 121 height 58
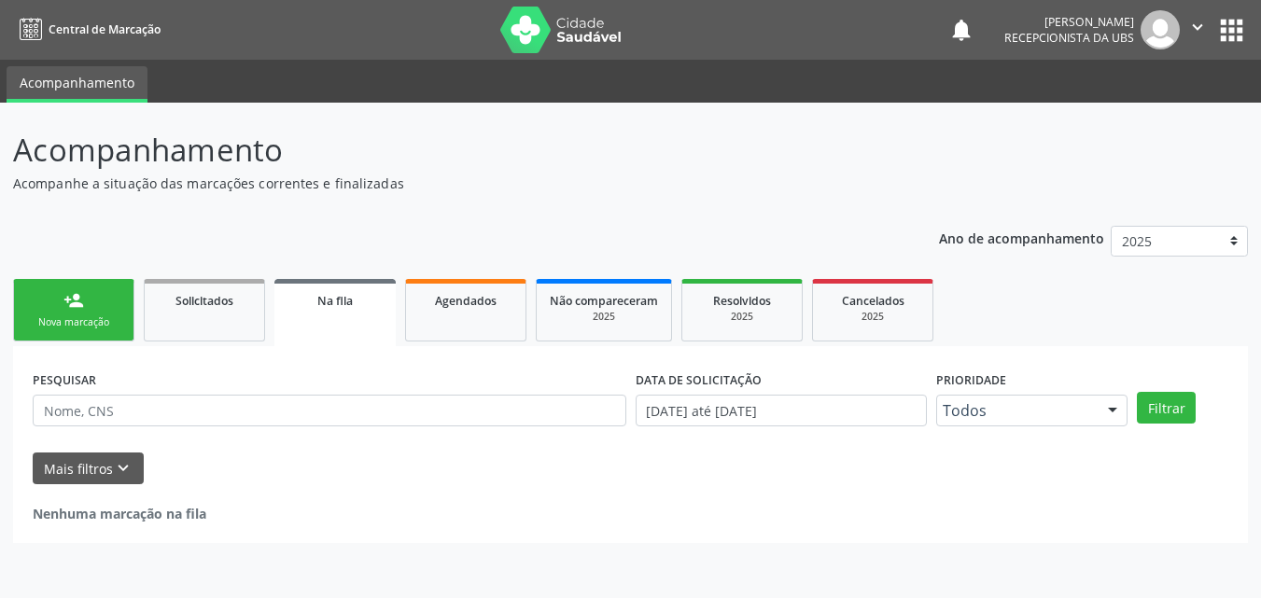
scroll to position [0, 0]
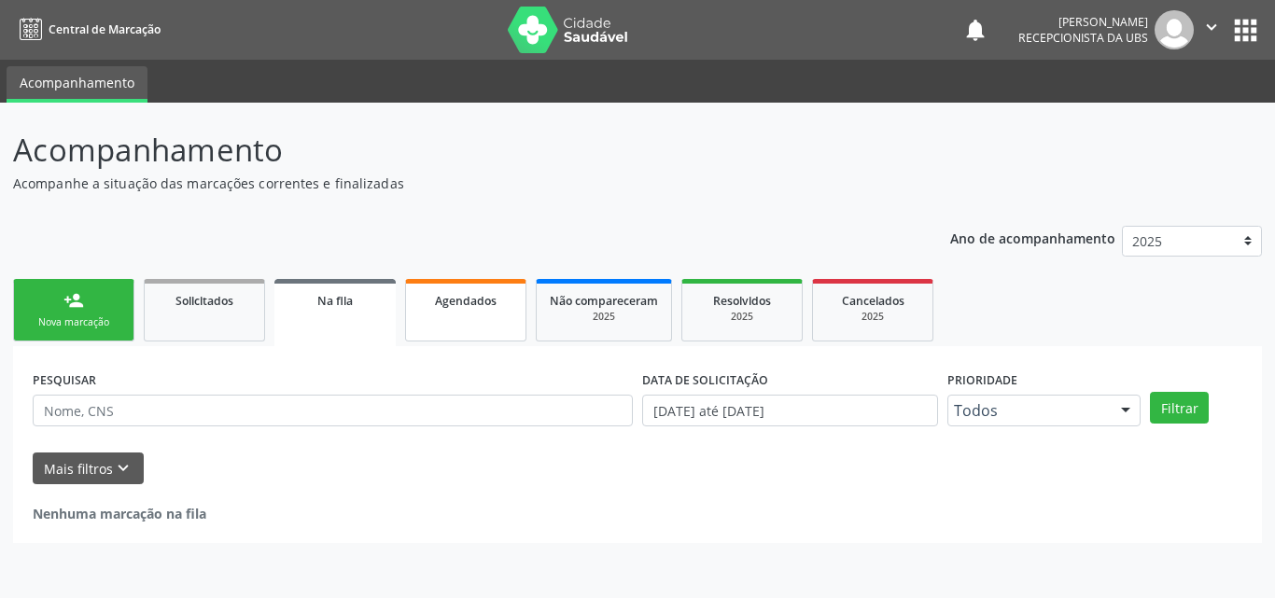
click at [486, 315] on link "Agendados" at bounding box center [465, 310] width 121 height 63
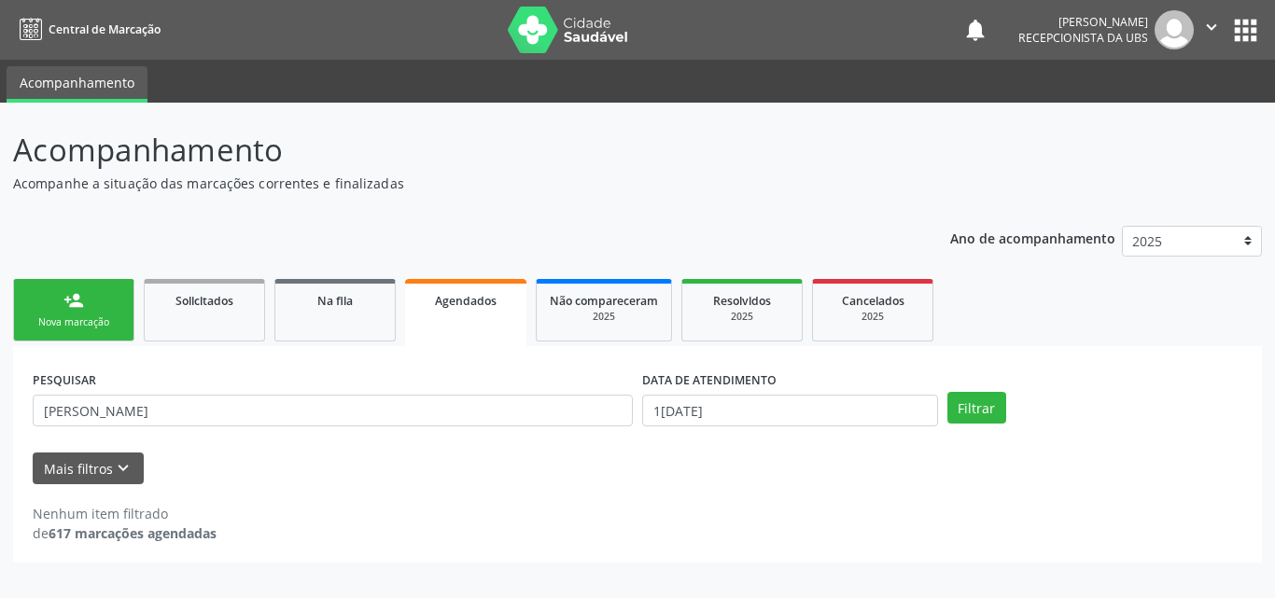
click at [410, 390] on div "PESQUISAR williany" at bounding box center [333, 402] width 610 height 73
click at [688, 401] on input "[DATE]" at bounding box center [790, 411] width 296 height 32
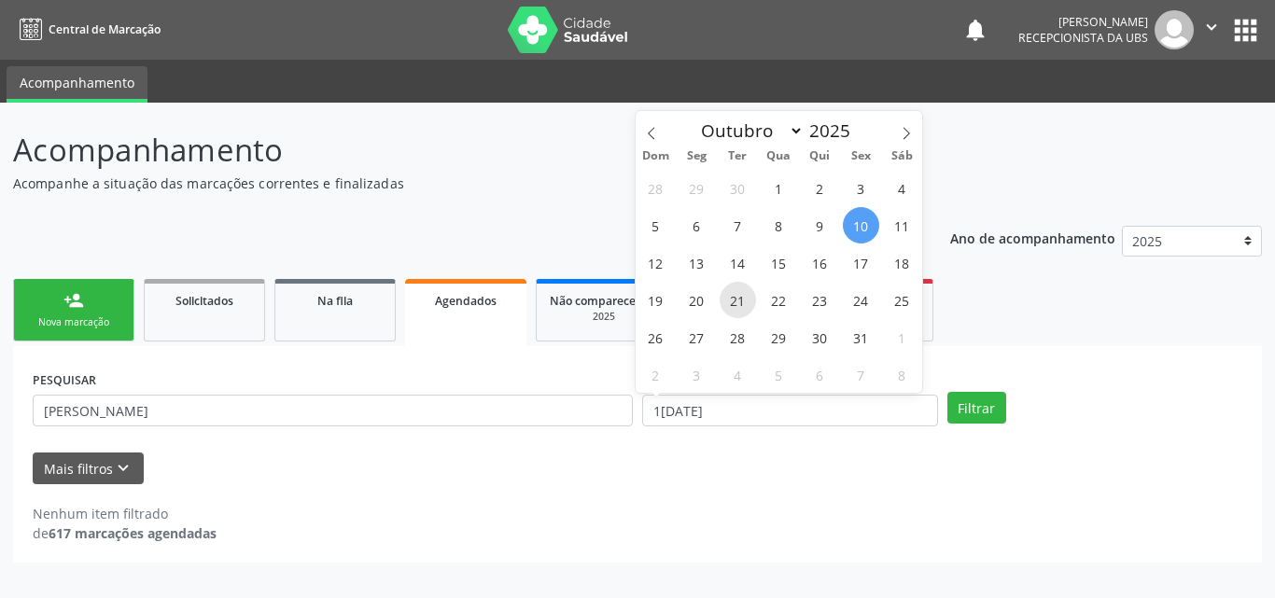
click at [737, 310] on span "21" at bounding box center [738, 300] width 36 height 36
type input "[DATE]"
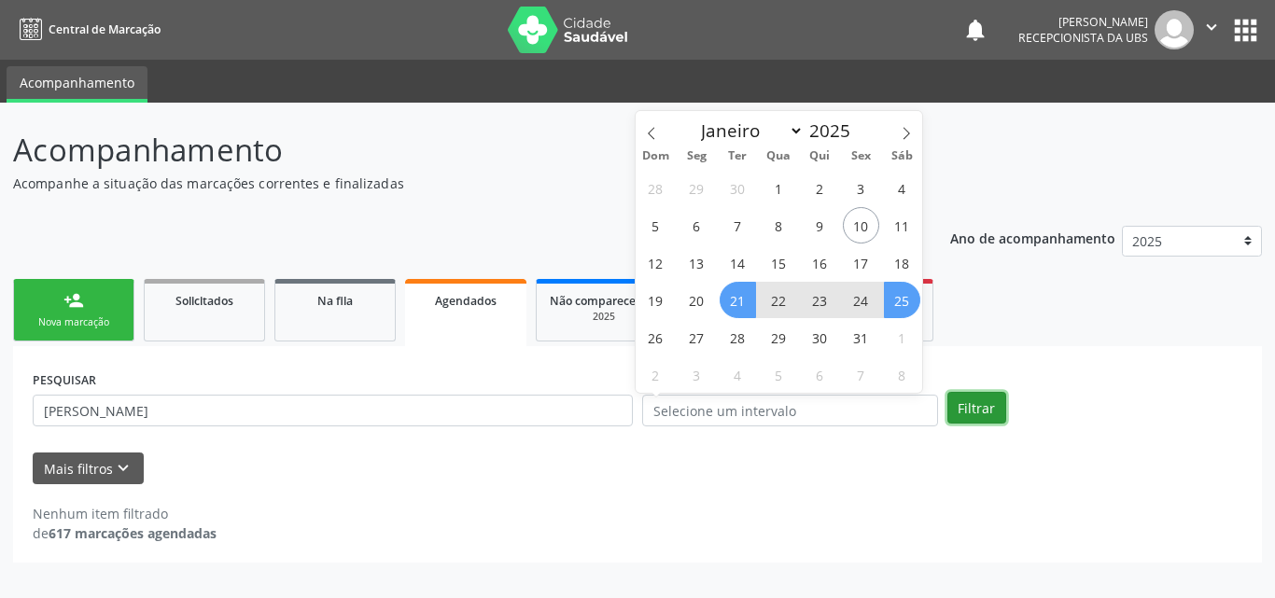
click at [976, 409] on button "Filtrar" at bounding box center [977, 408] width 59 height 32
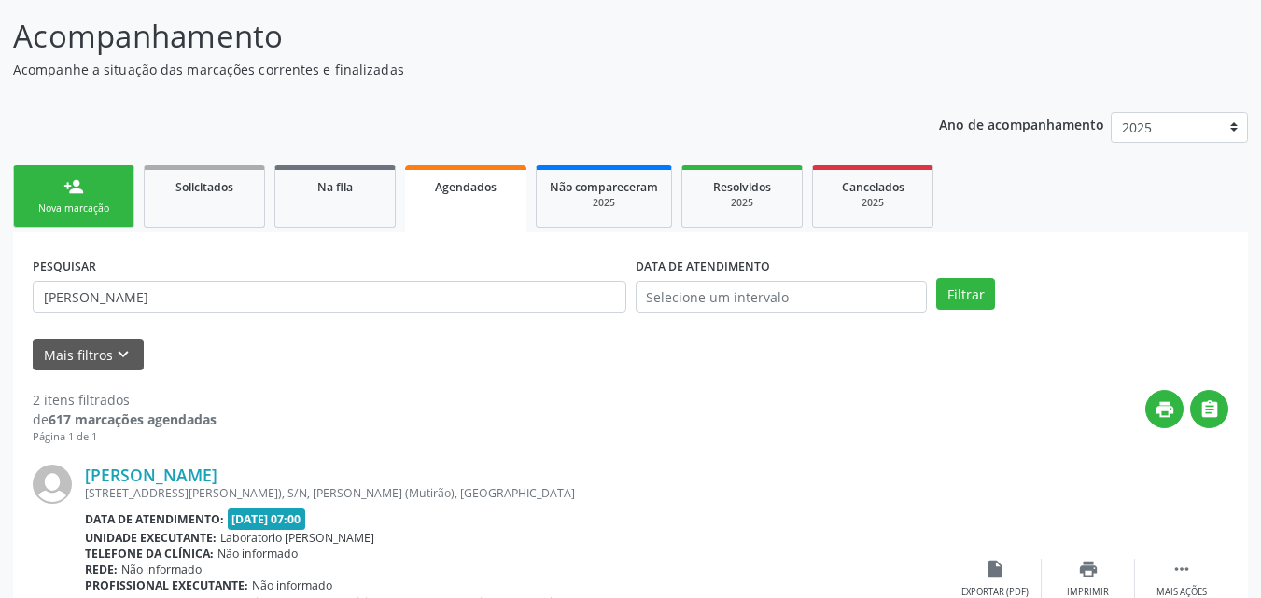
scroll to position [64, 0]
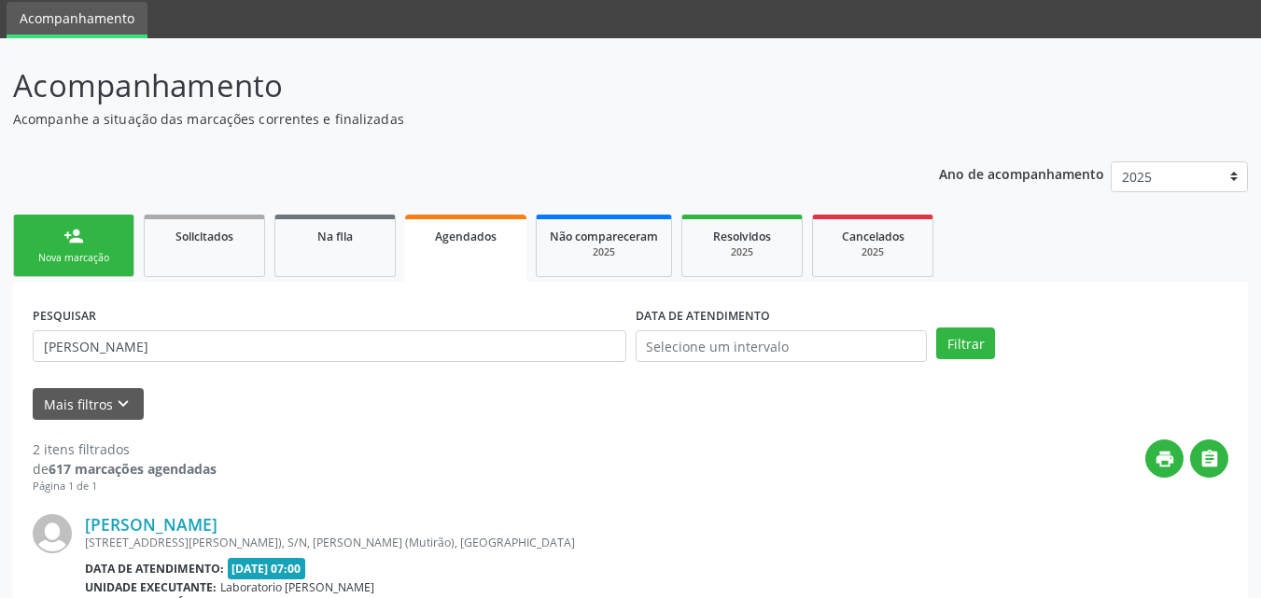
click at [120, 415] on button "Mais filtros keyboard_arrow_down" at bounding box center [88, 404] width 111 height 33
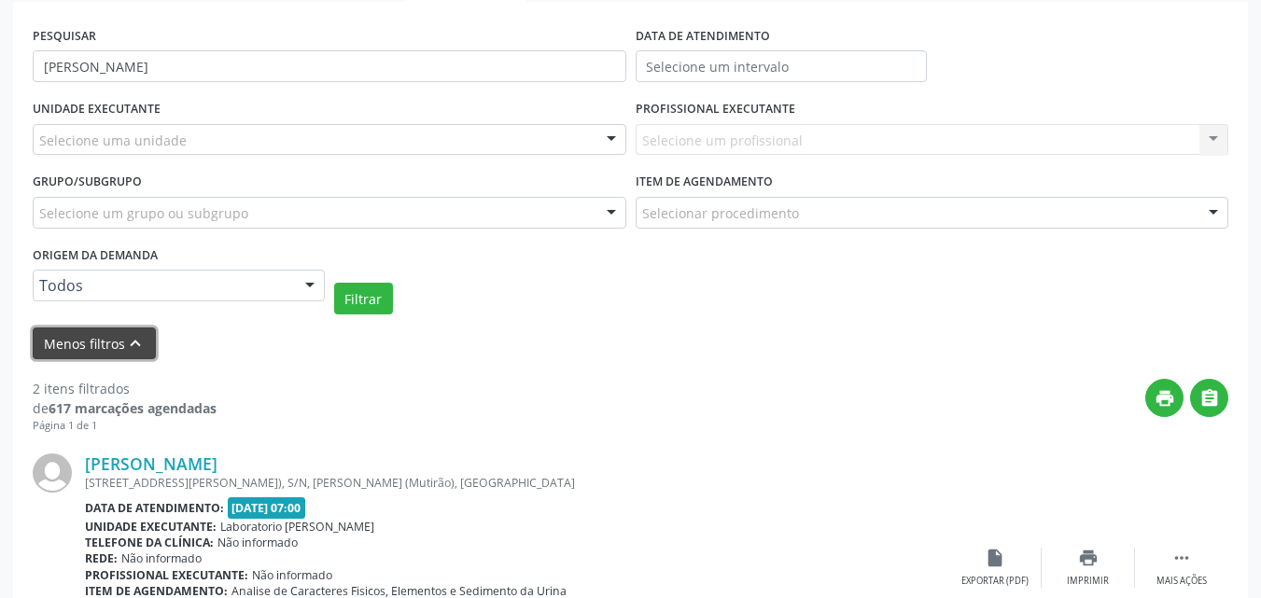
scroll to position [251, 0]
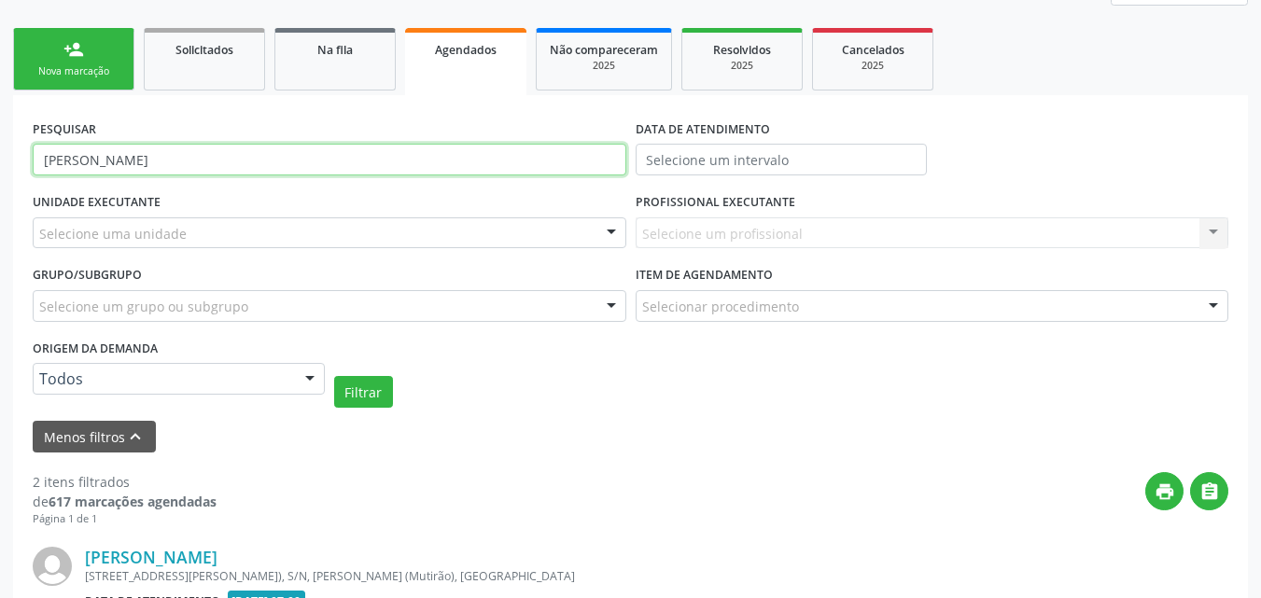
click at [120, 168] on input "williany" at bounding box center [330, 160] width 594 height 32
type input "williane"
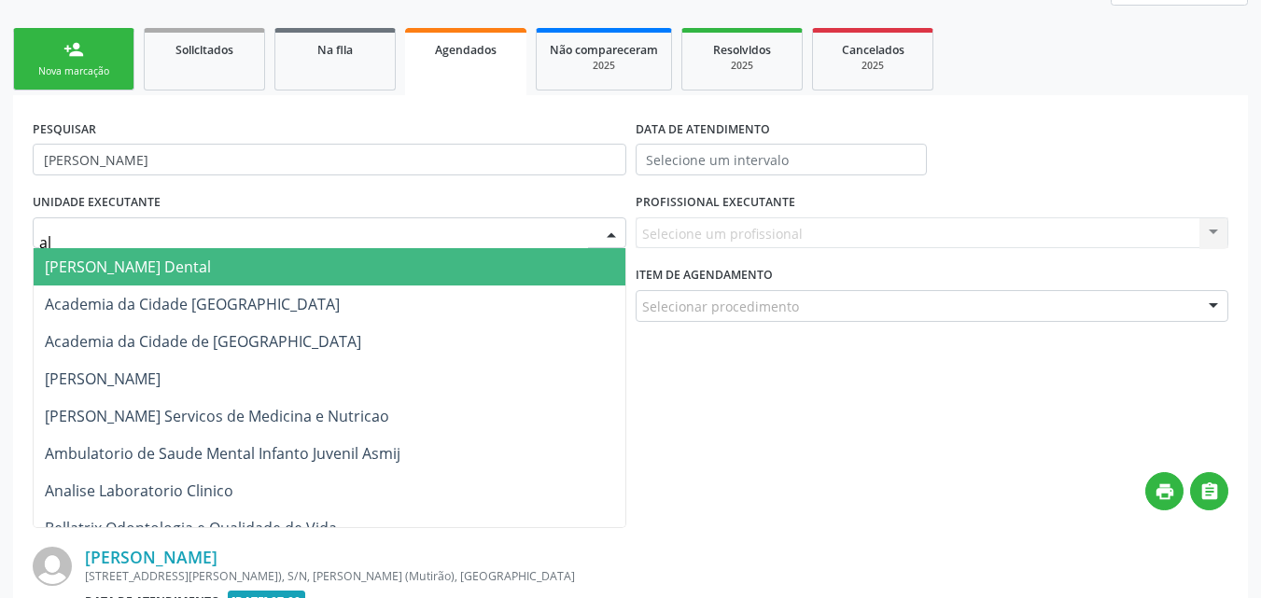
type input "alt"
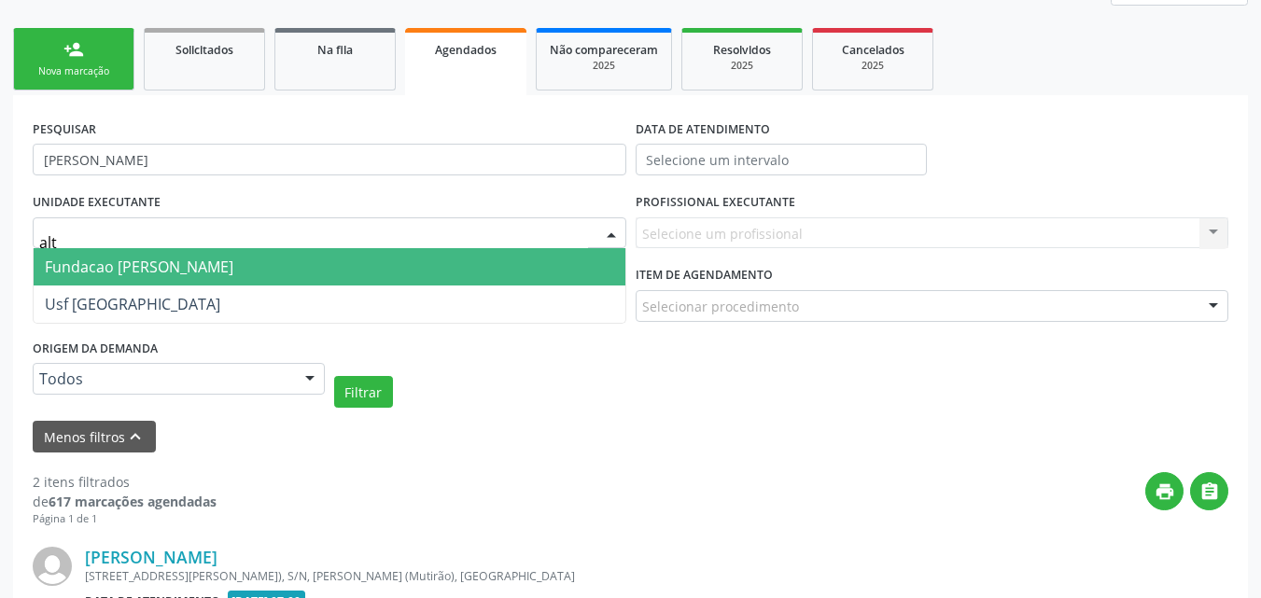
click at [201, 272] on span "Fundacao [PERSON_NAME]" at bounding box center [139, 267] width 189 height 21
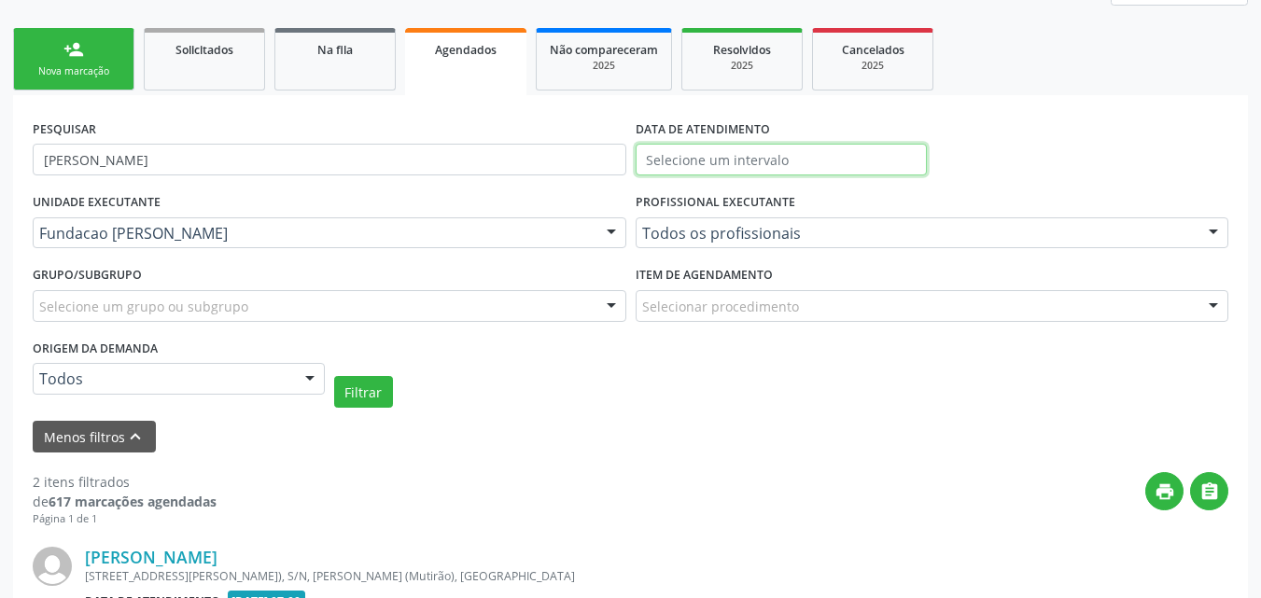
click at [773, 165] on input "text" at bounding box center [782, 160] width 292 height 32
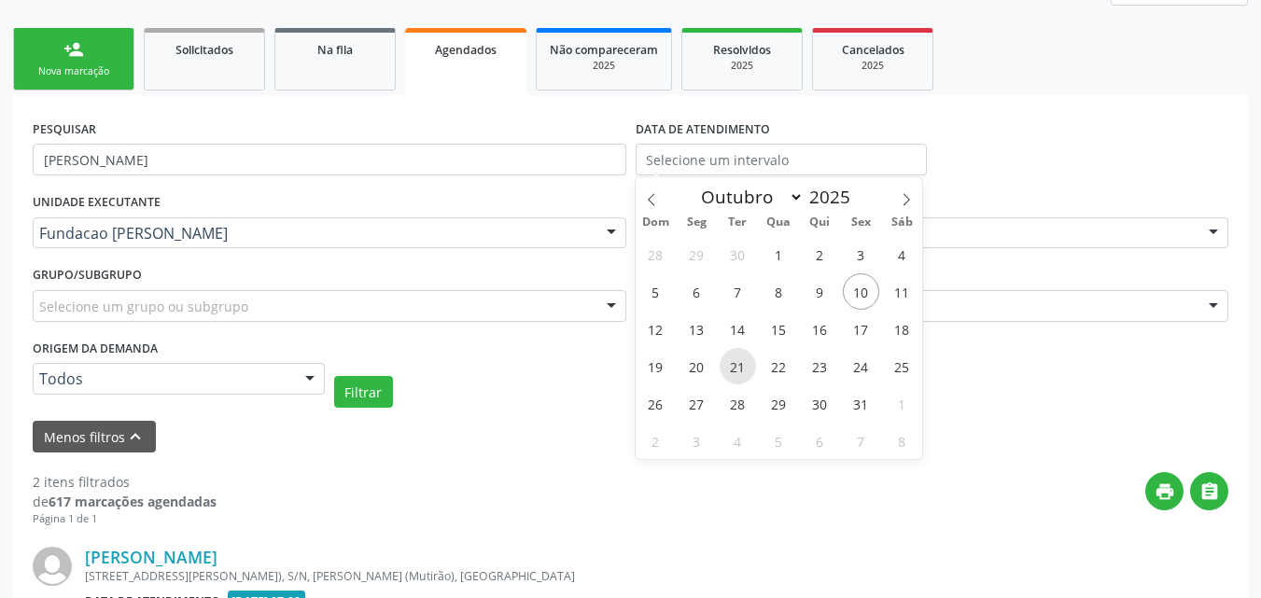
drag, startPoint x: 725, startPoint y: 362, endPoint x: 737, endPoint y: 368, distance: 12.5
click at [737, 368] on span "21" at bounding box center [738, 366] width 36 height 36
type input "[DATE]"
click at [354, 392] on button "Filtrar" at bounding box center [363, 392] width 59 height 32
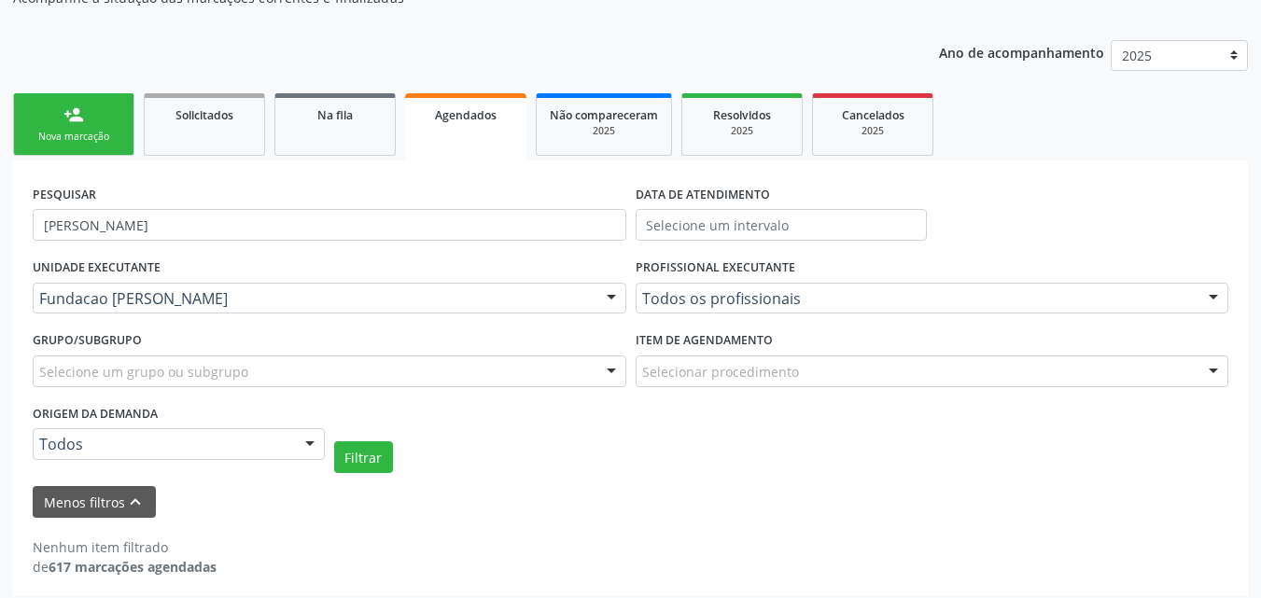
scroll to position [197, 0]
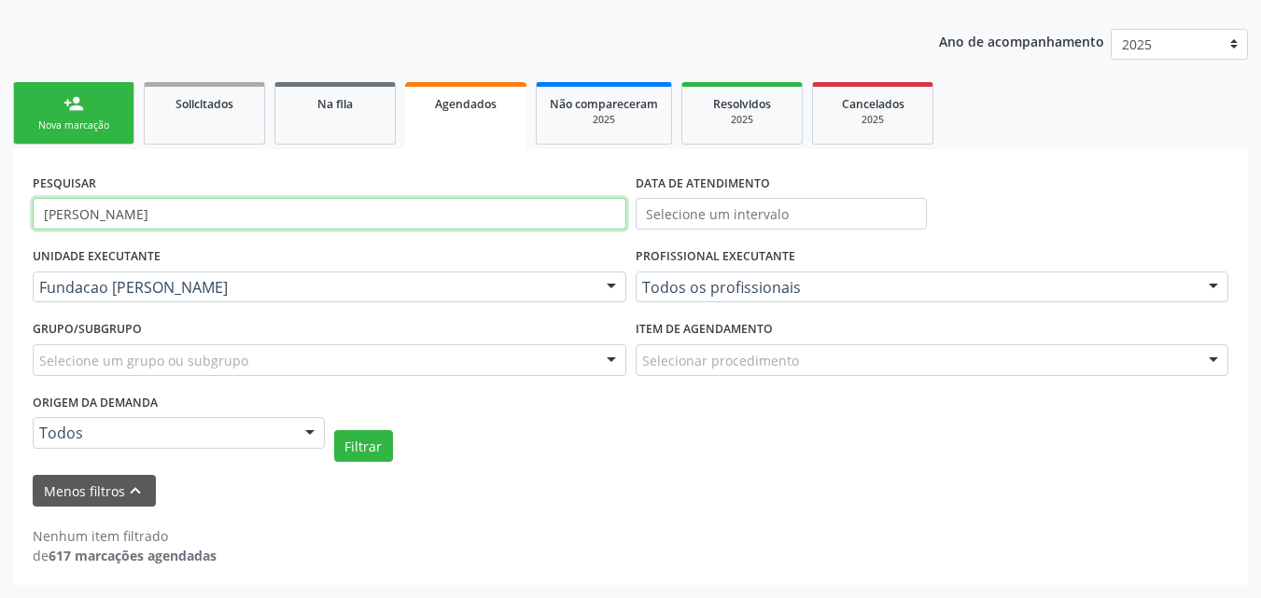
click at [55, 209] on input "williane" at bounding box center [330, 214] width 594 height 32
click at [61, 209] on input "williane" at bounding box center [330, 214] width 594 height 32
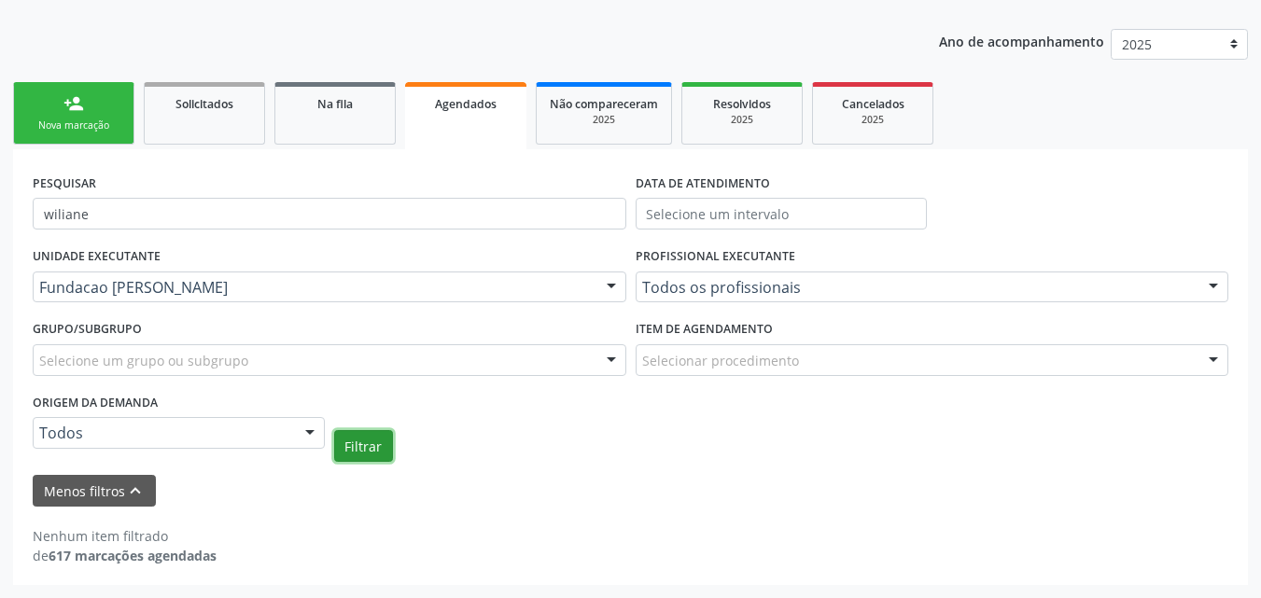
click at [373, 453] on button "Filtrar" at bounding box center [363, 446] width 59 height 32
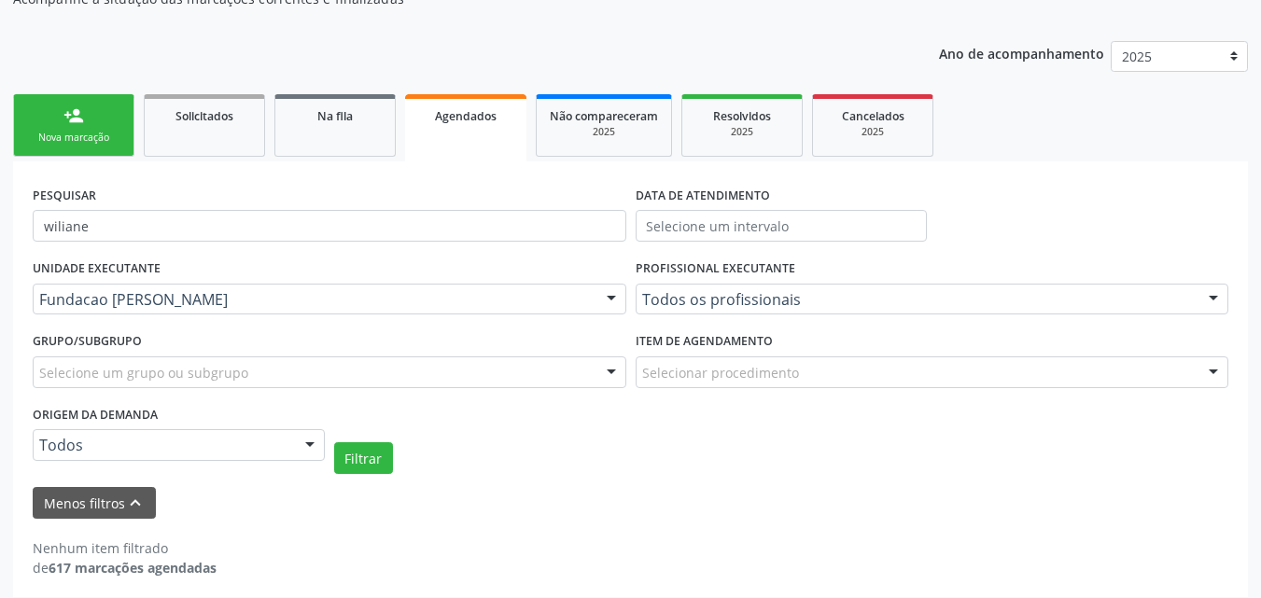
scroll to position [187, 0]
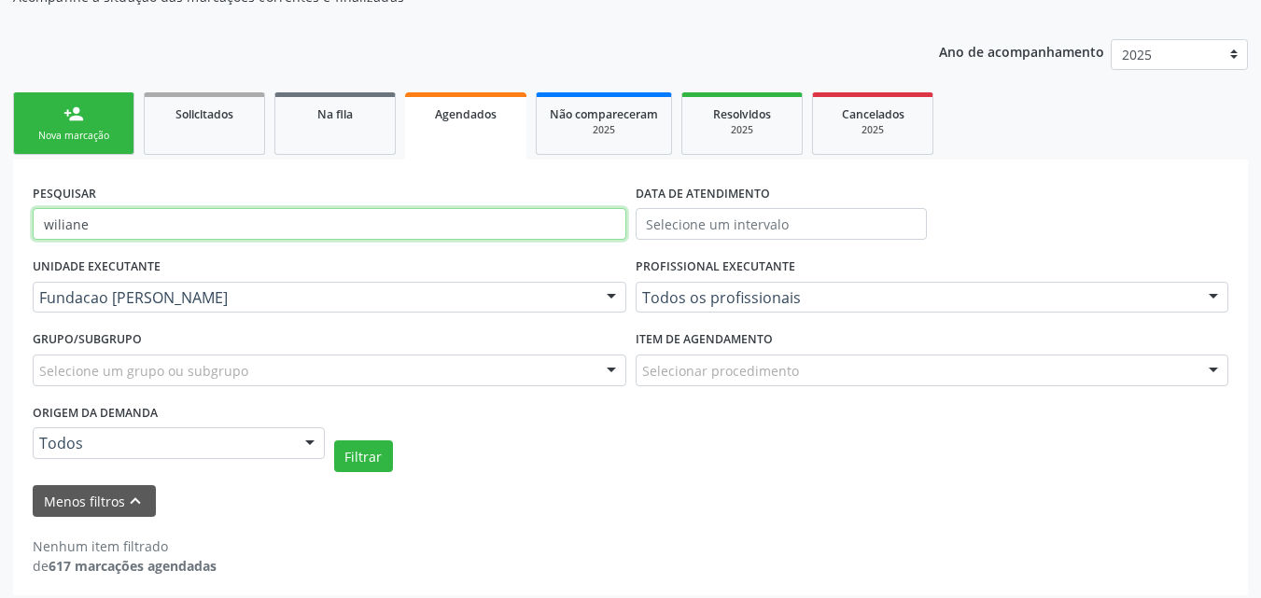
click at [158, 212] on input "wiliane" at bounding box center [330, 224] width 594 height 32
type input "w"
type input "ca"
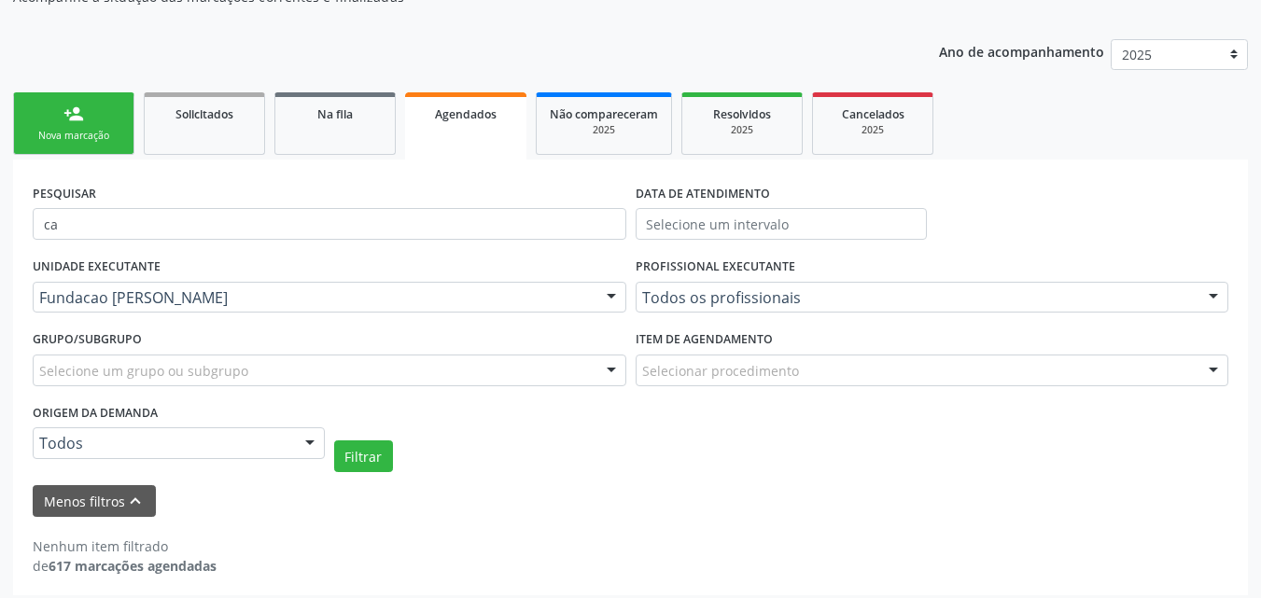
click at [460, 135] on link "Agendados" at bounding box center [465, 125] width 121 height 67
click at [336, 123] on link "Na fila" at bounding box center [334, 123] width 121 height 63
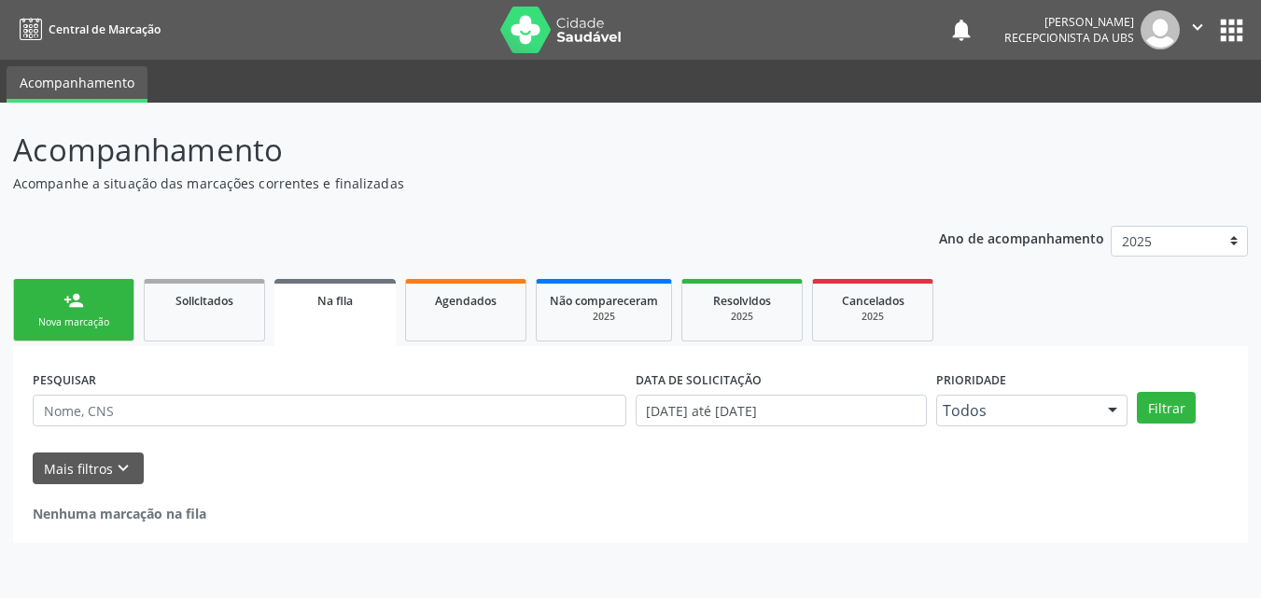
scroll to position [0, 0]
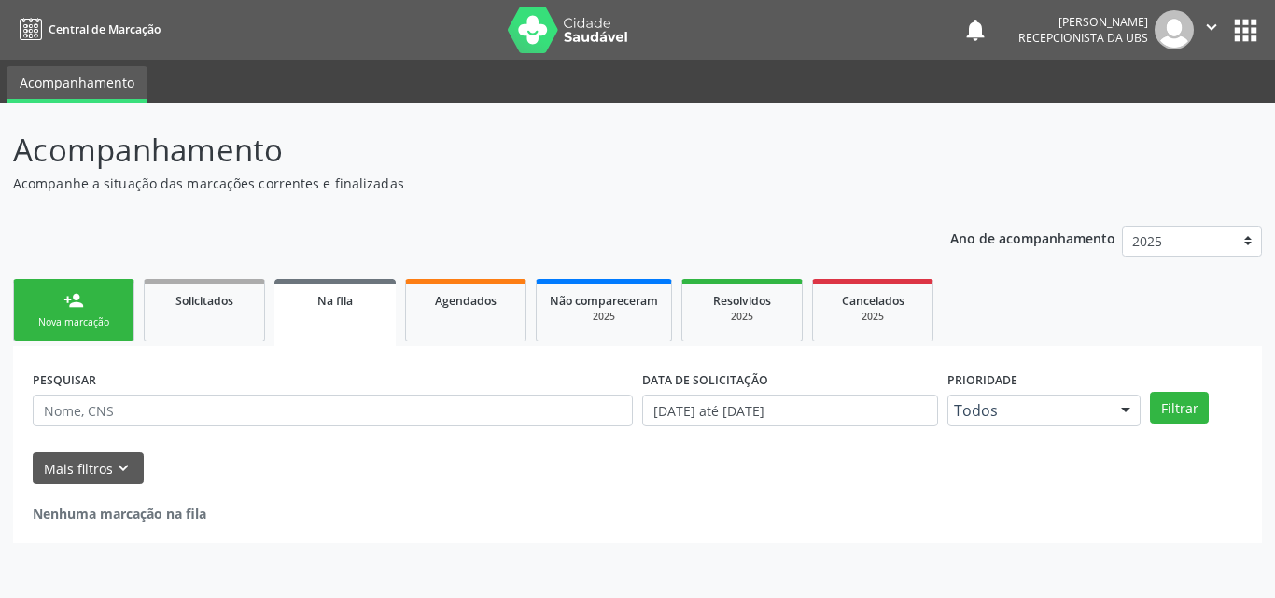
click at [504, 124] on div "Acompanhamento Acompanhe a situação das marcações correntes e finalizadas Relat…" at bounding box center [637, 351] width 1275 height 496
click at [465, 320] on link "Agendados" at bounding box center [465, 310] width 121 height 63
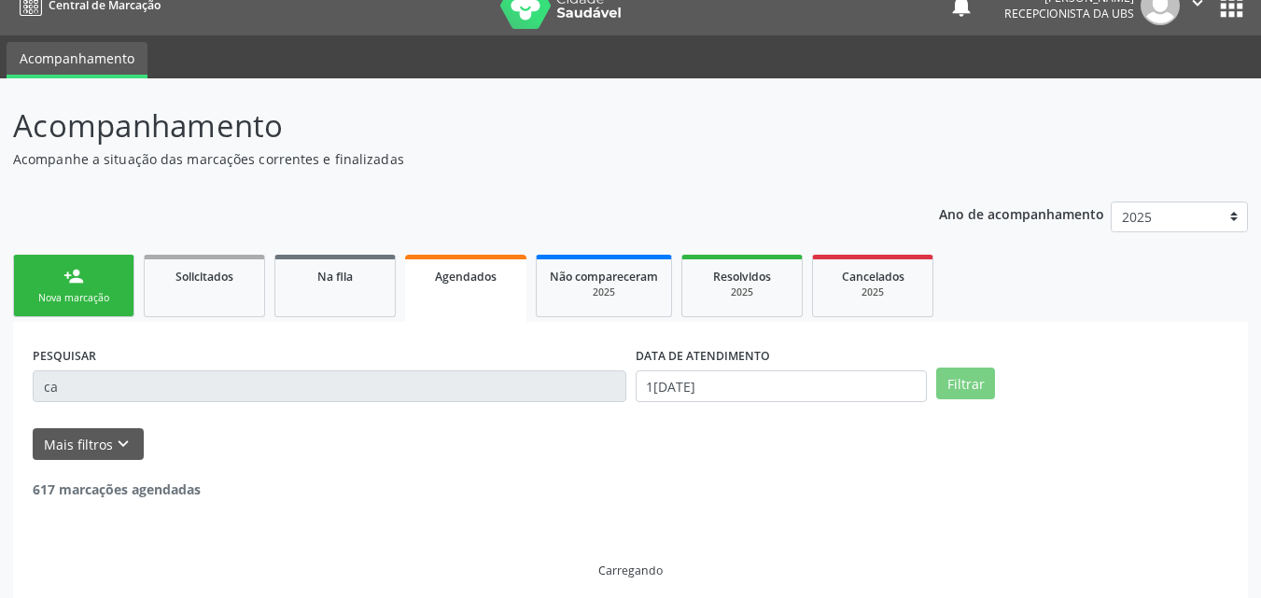
scroll to position [37, 0]
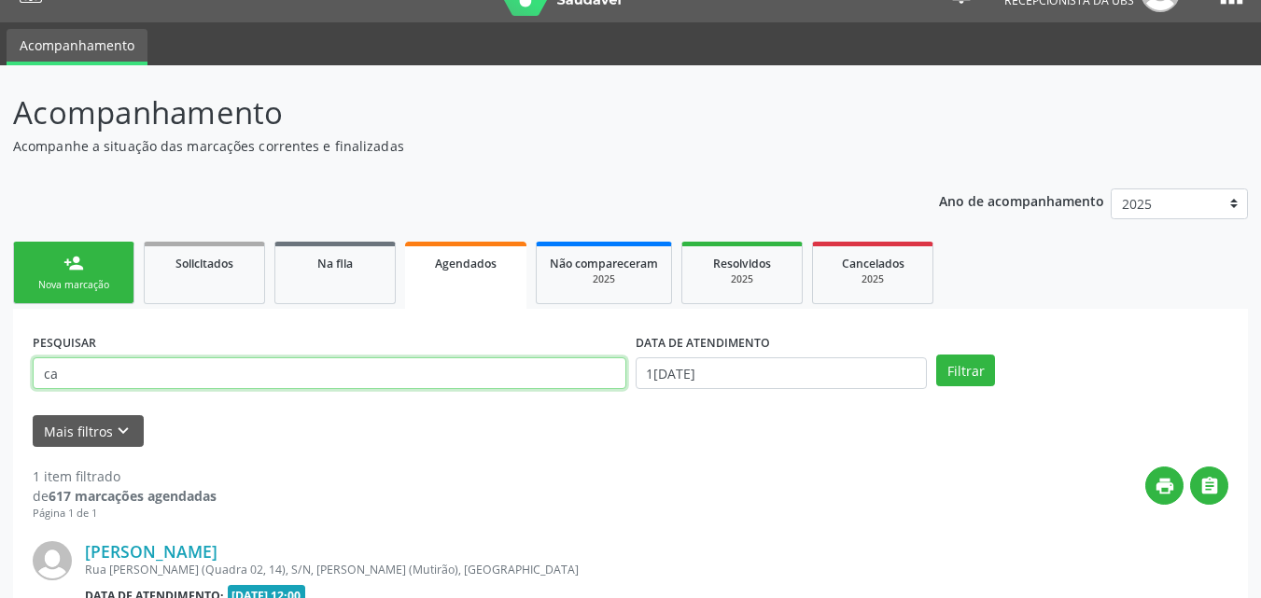
click at [187, 373] on input "ca" at bounding box center [330, 374] width 594 height 32
type input "camile cristina"
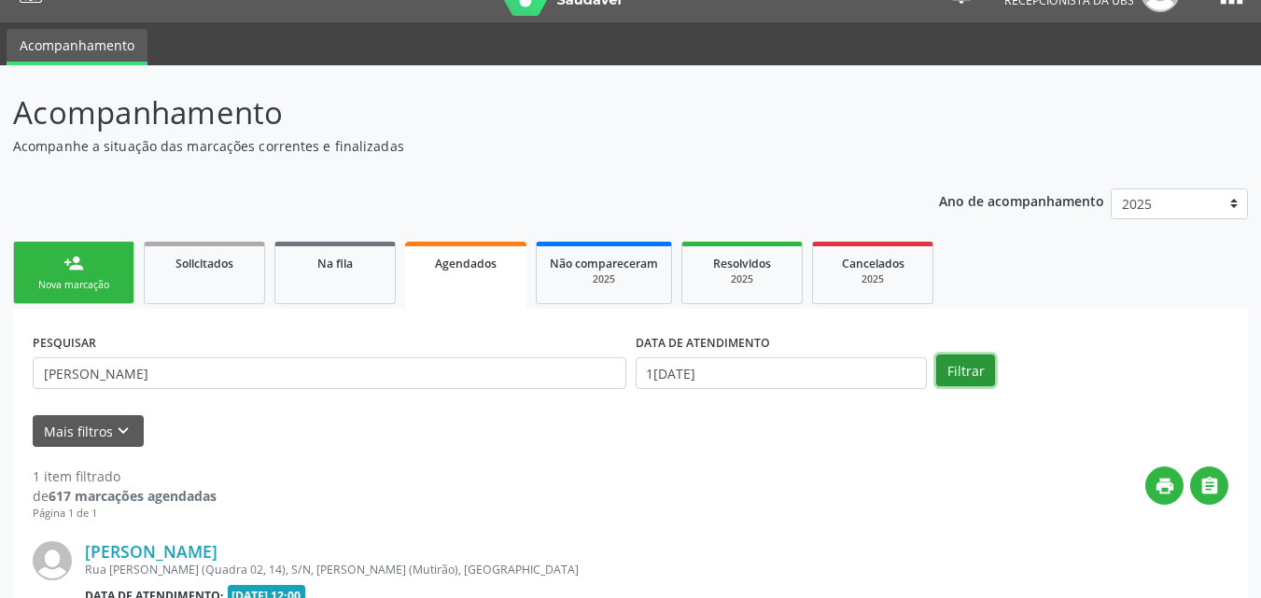
click at [973, 377] on button "Filtrar" at bounding box center [965, 371] width 59 height 32
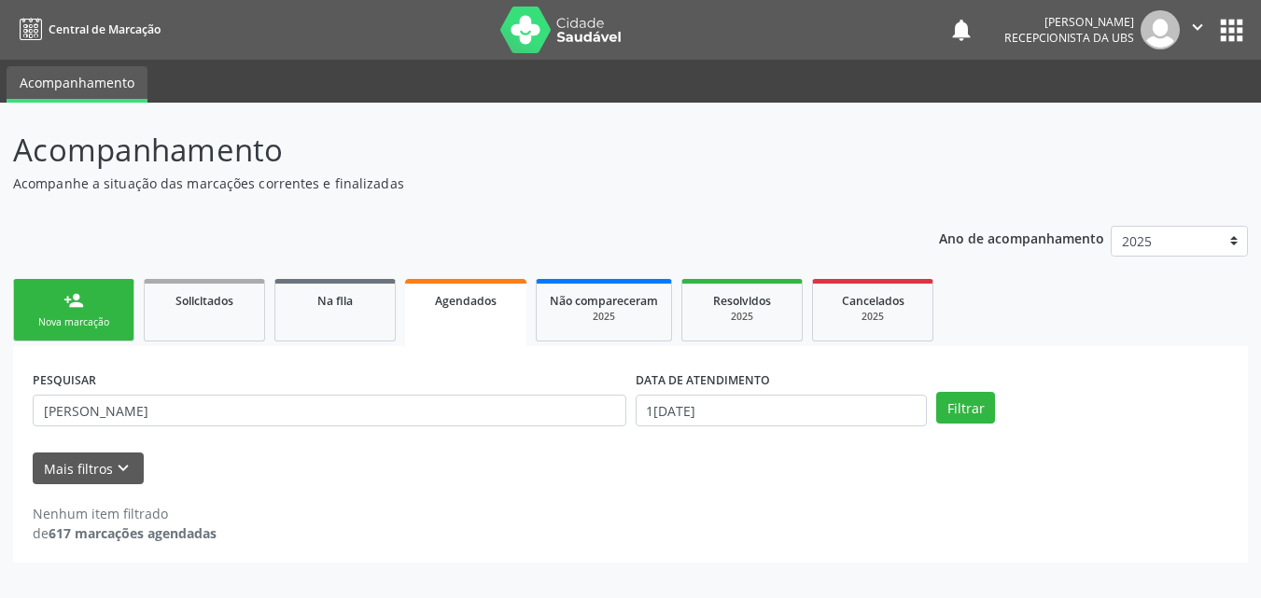
scroll to position [0, 0]
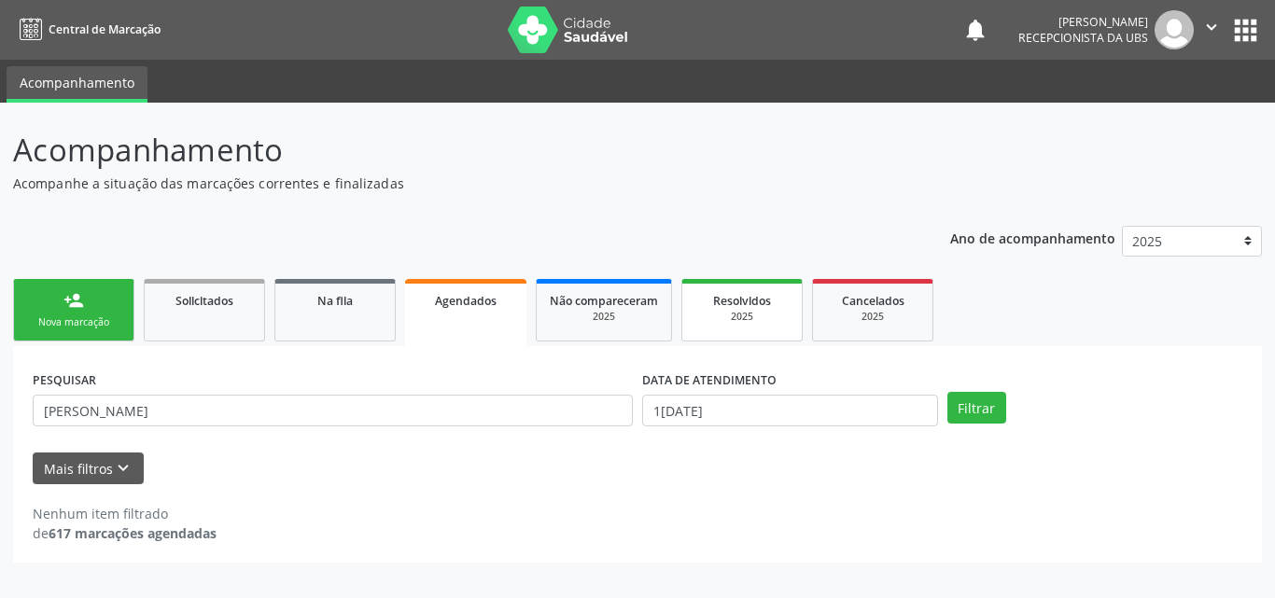
click at [746, 299] on span "Resolvidos" at bounding box center [742, 301] width 58 height 16
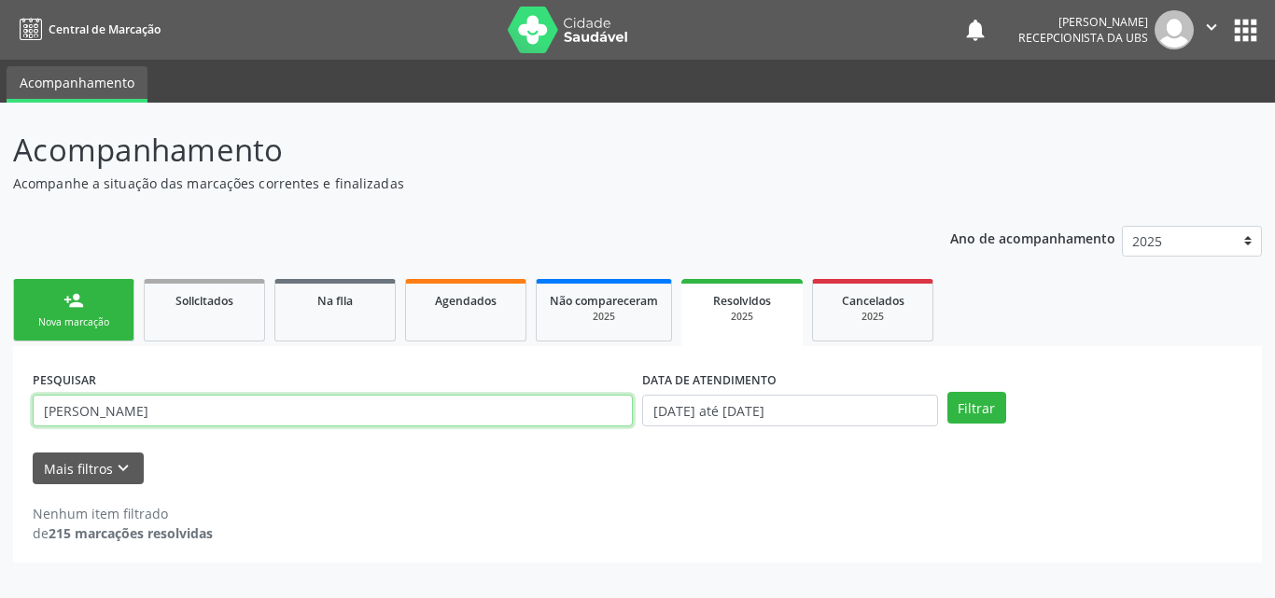
click at [239, 407] on input "williany" at bounding box center [333, 411] width 600 height 32
type input "w"
type input "camile cristina"
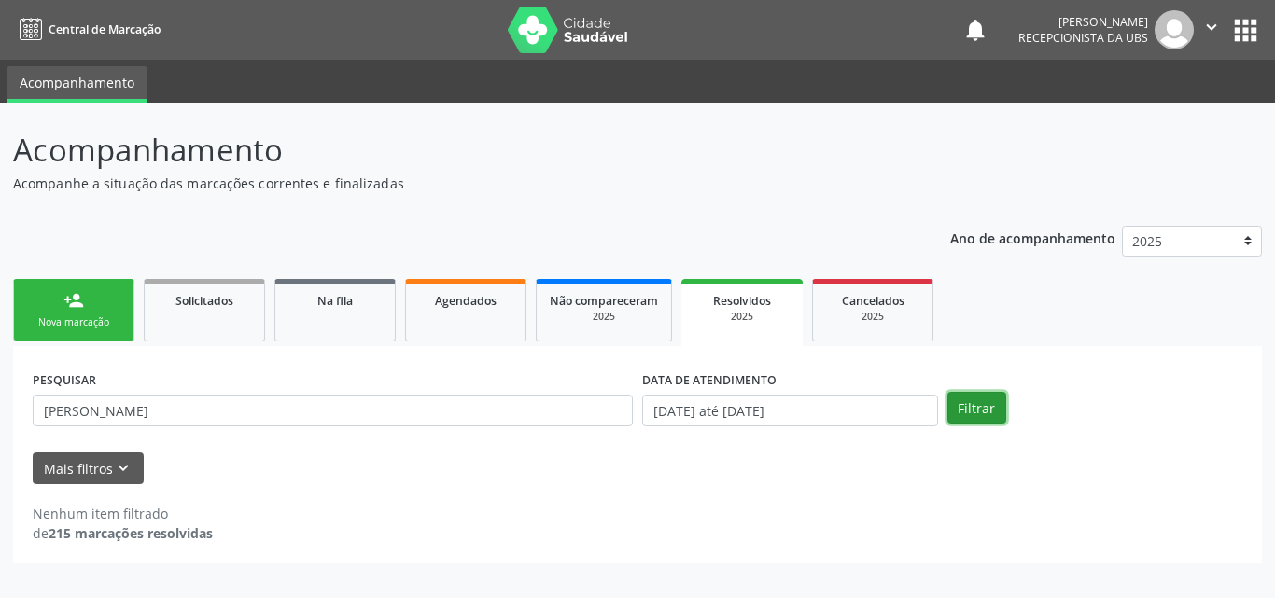
click at [1004, 406] on button "Filtrar" at bounding box center [977, 408] width 59 height 32
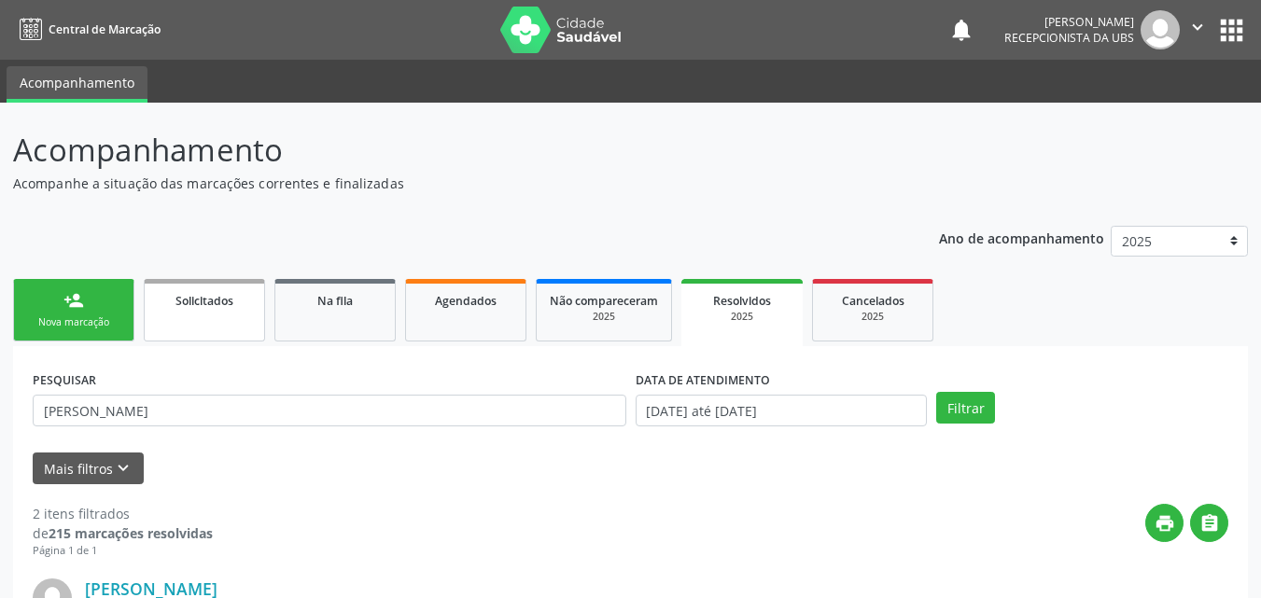
click at [215, 301] on span "Solicitados" at bounding box center [205, 301] width 58 height 16
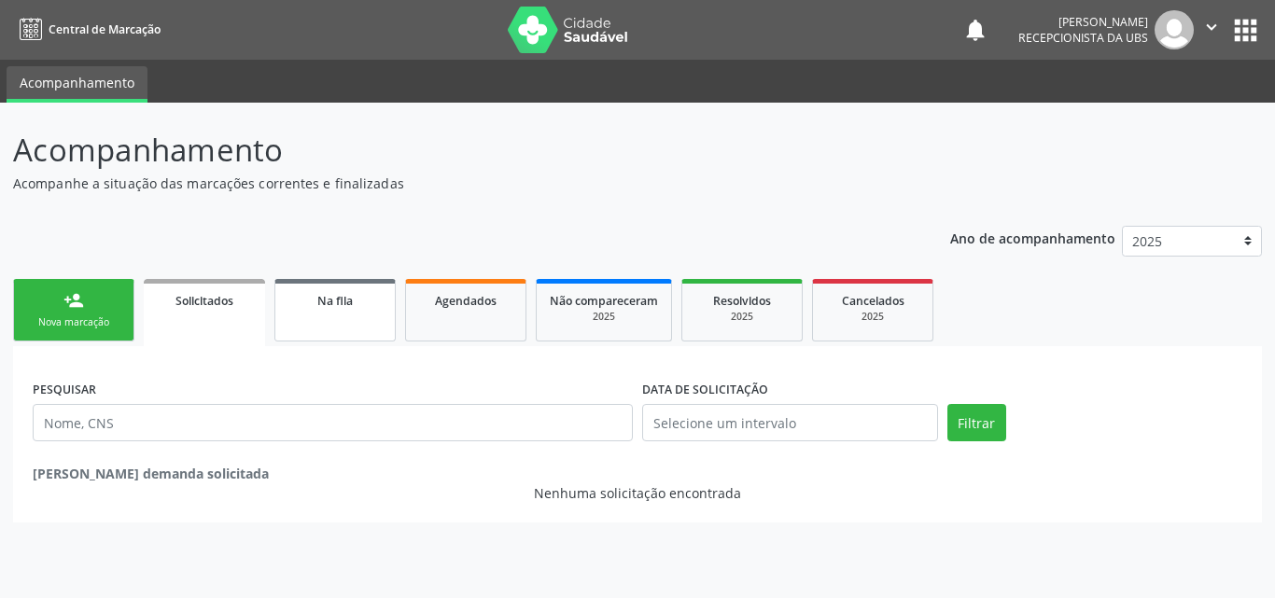
click at [349, 320] on link "Na fila" at bounding box center [334, 310] width 121 height 63
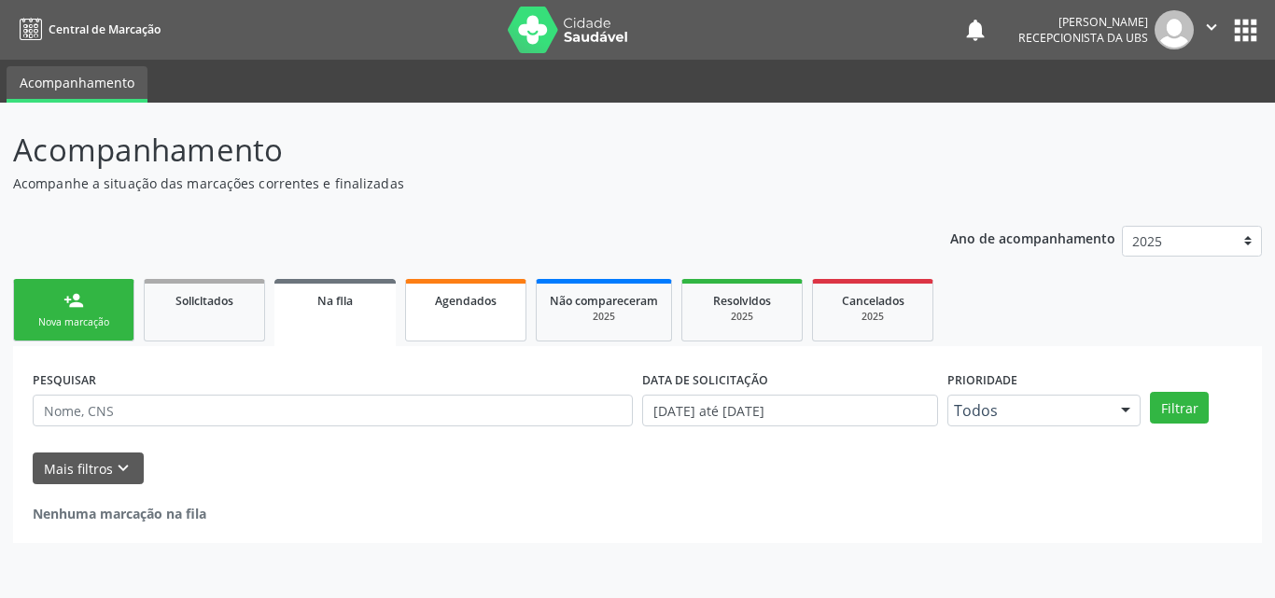
click at [457, 313] on link "Agendados" at bounding box center [465, 310] width 121 height 63
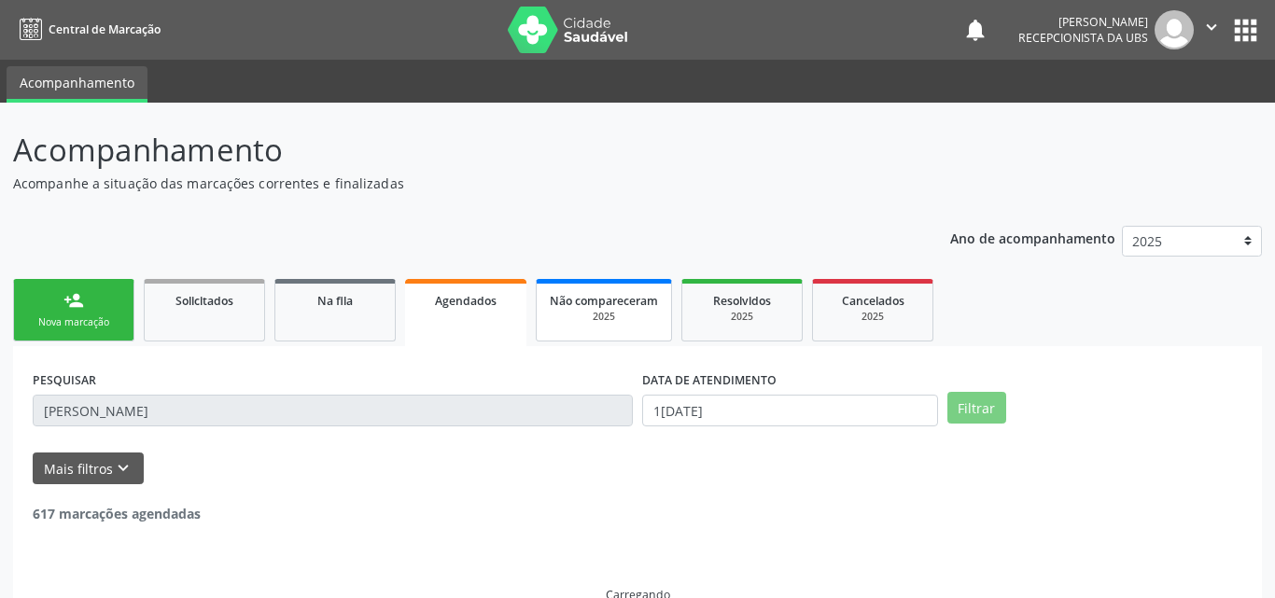
click at [622, 336] on link "Não compareceram 2025" at bounding box center [604, 310] width 136 height 63
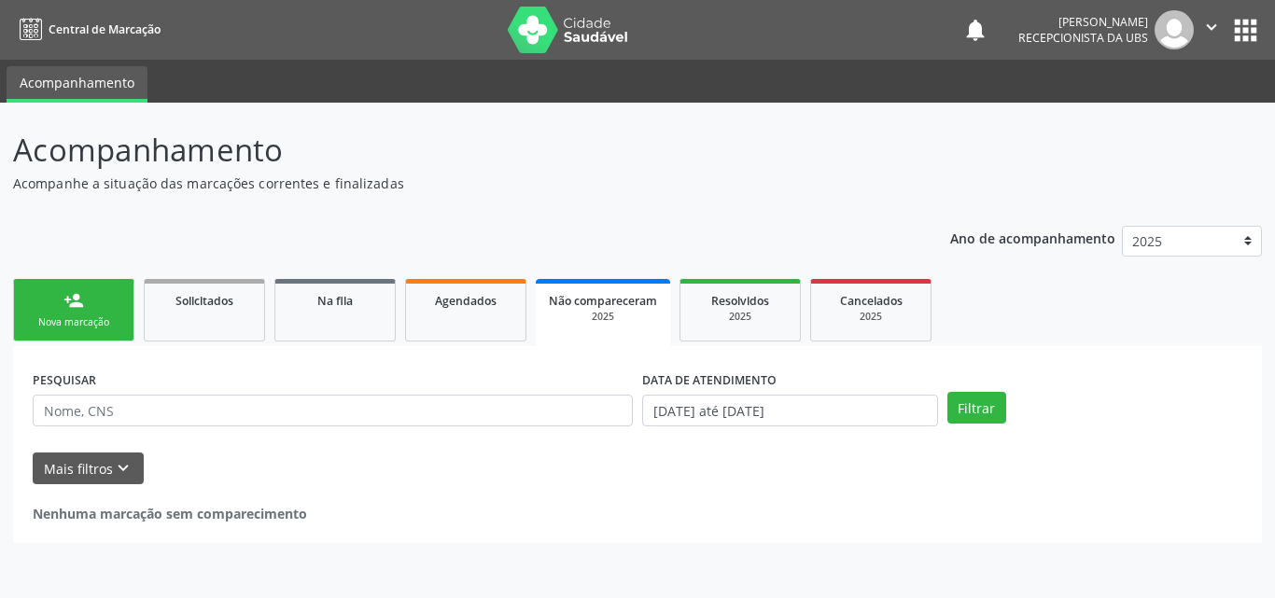
click at [1211, 33] on icon "" at bounding box center [1212, 27] width 21 height 21
click at [1036, 31] on span "Recepcionista da UBS" at bounding box center [1084, 38] width 130 height 16
click at [712, 302] on span "Resolvidos" at bounding box center [740, 301] width 58 height 16
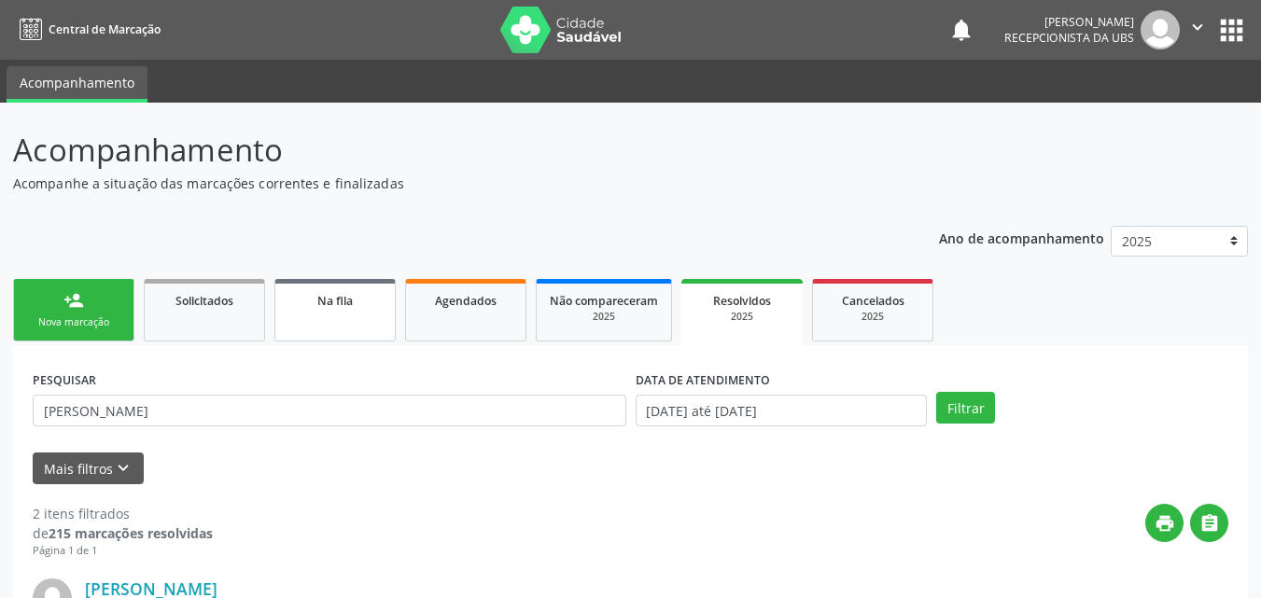
click at [373, 317] on link "Na fila" at bounding box center [334, 310] width 121 height 63
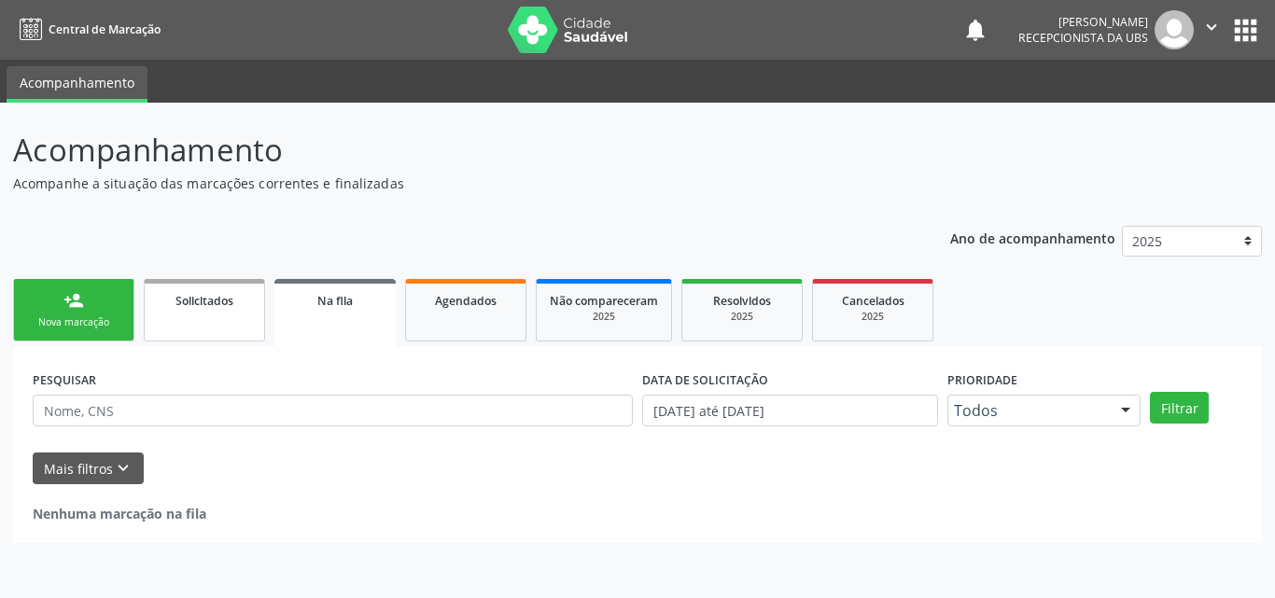
click at [225, 327] on link "Solicitados" at bounding box center [204, 310] width 121 height 63
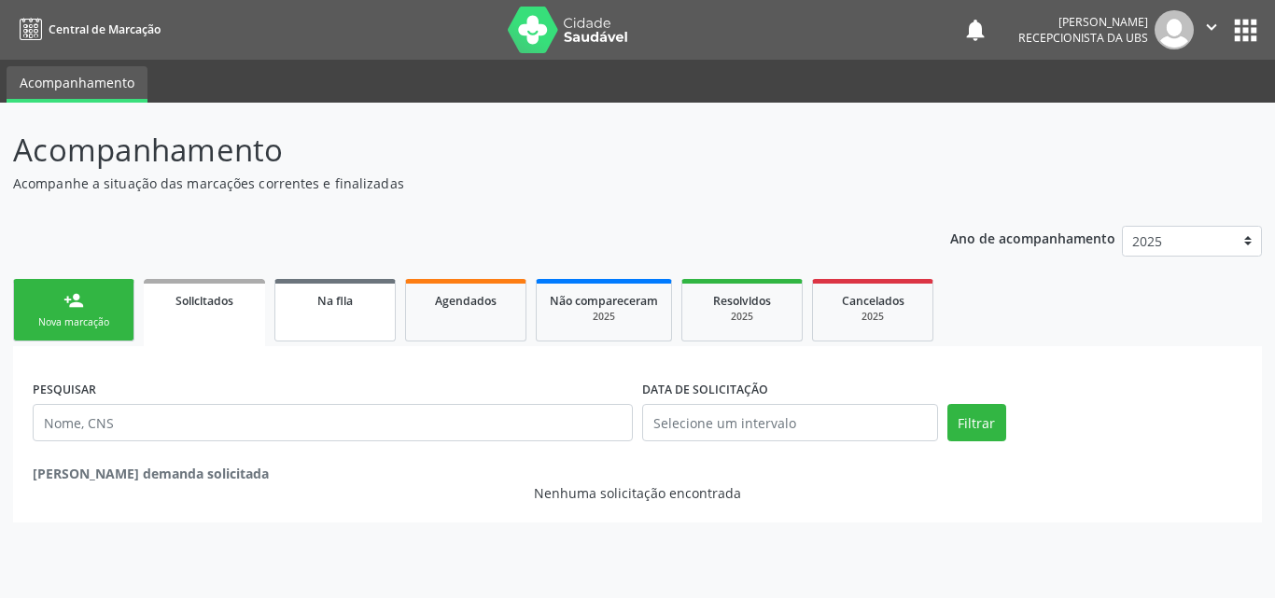
click at [310, 310] on link "Na fila" at bounding box center [334, 310] width 121 height 63
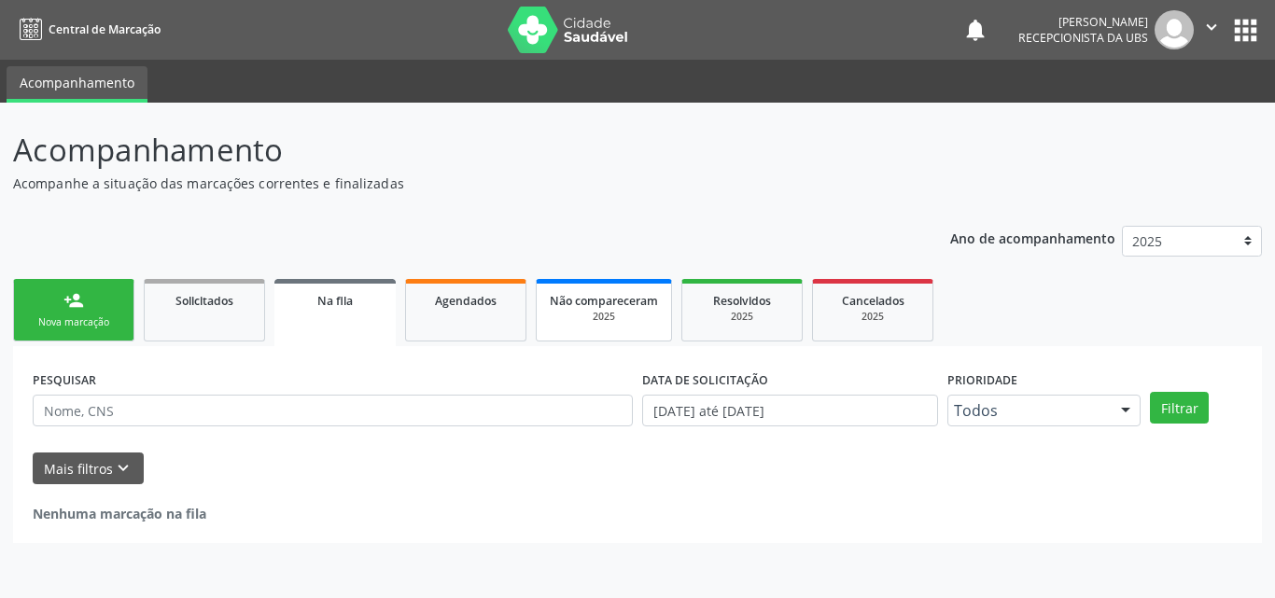
click at [641, 313] on div "2025" at bounding box center [604, 317] width 108 height 14
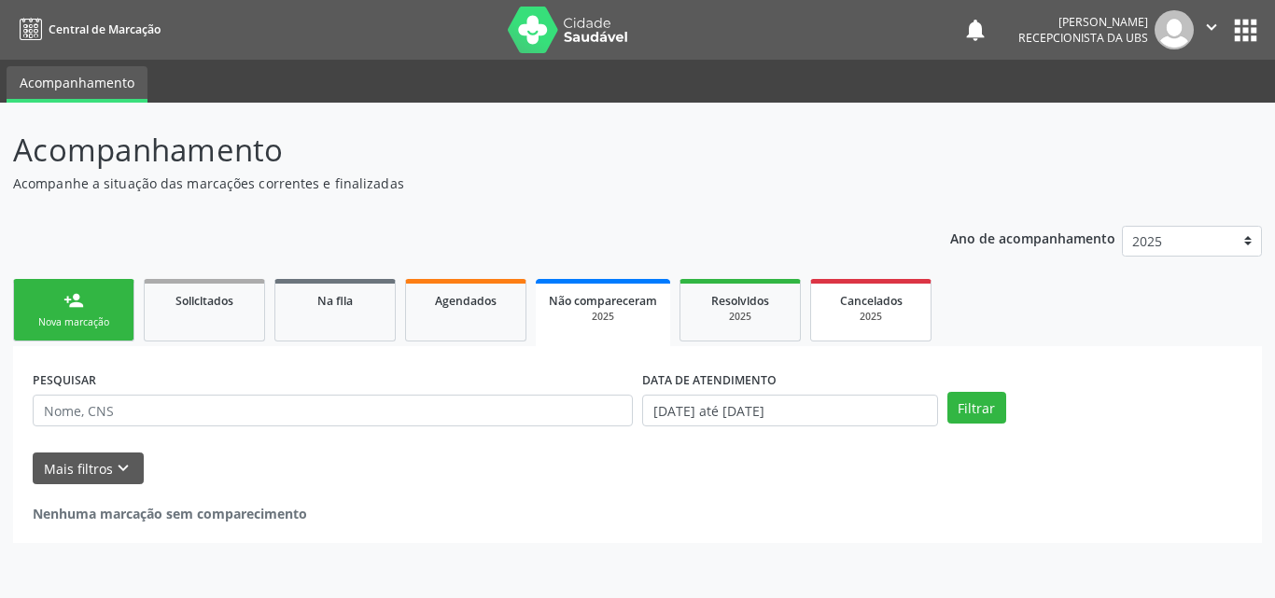
click at [853, 326] on link "Cancelados 2025" at bounding box center [870, 310] width 121 height 63
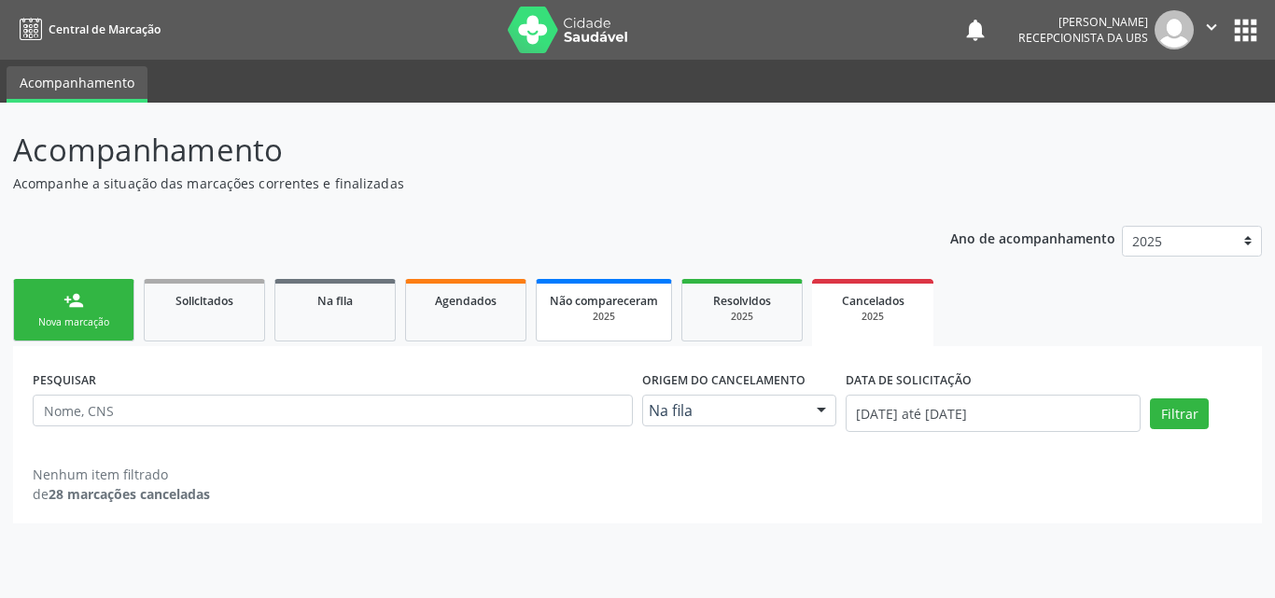
click at [612, 300] on span "Não compareceram" at bounding box center [604, 301] width 108 height 16
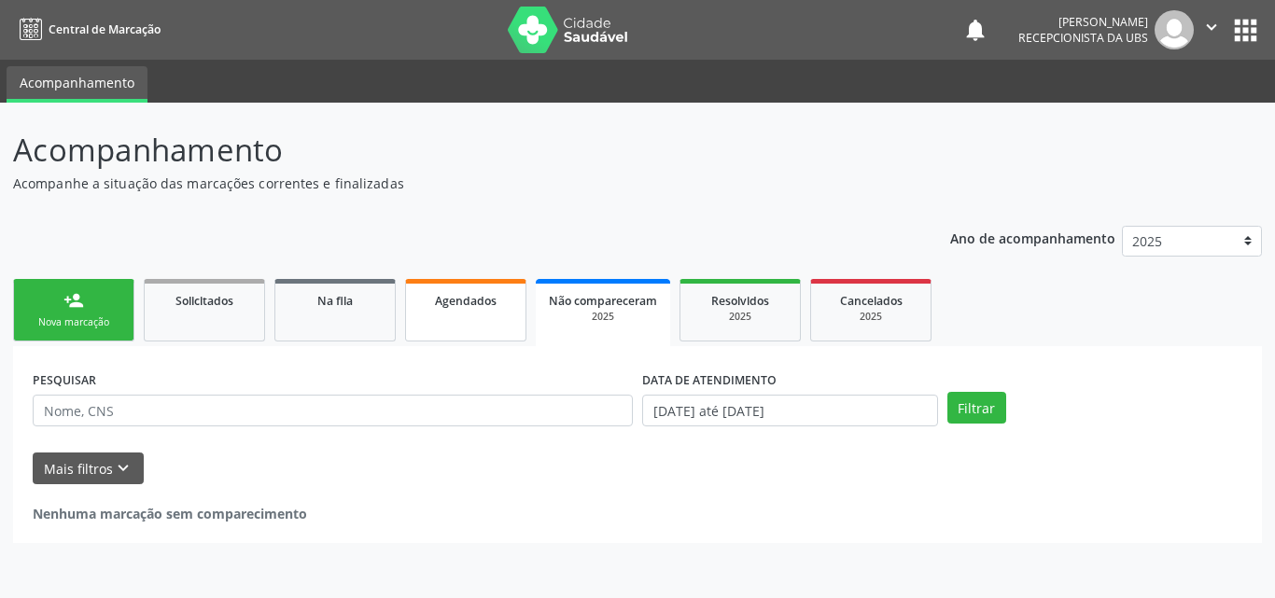
click at [464, 303] on span "Agendados" at bounding box center [466, 301] width 62 height 16
click at [349, 322] on link "Na fila" at bounding box center [334, 310] width 121 height 63
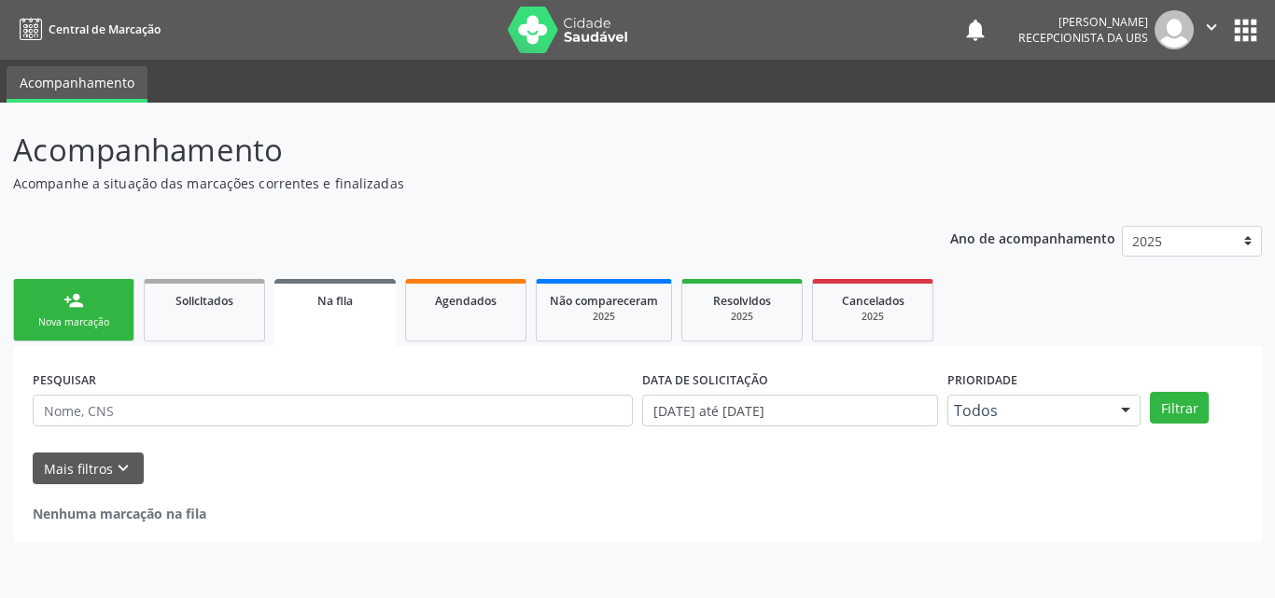
click at [359, 318] on link "Na fila" at bounding box center [334, 312] width 121 height 67
click at [471, 296] on span "Agendados" at bounding box center [466, 301] width 62 height 16
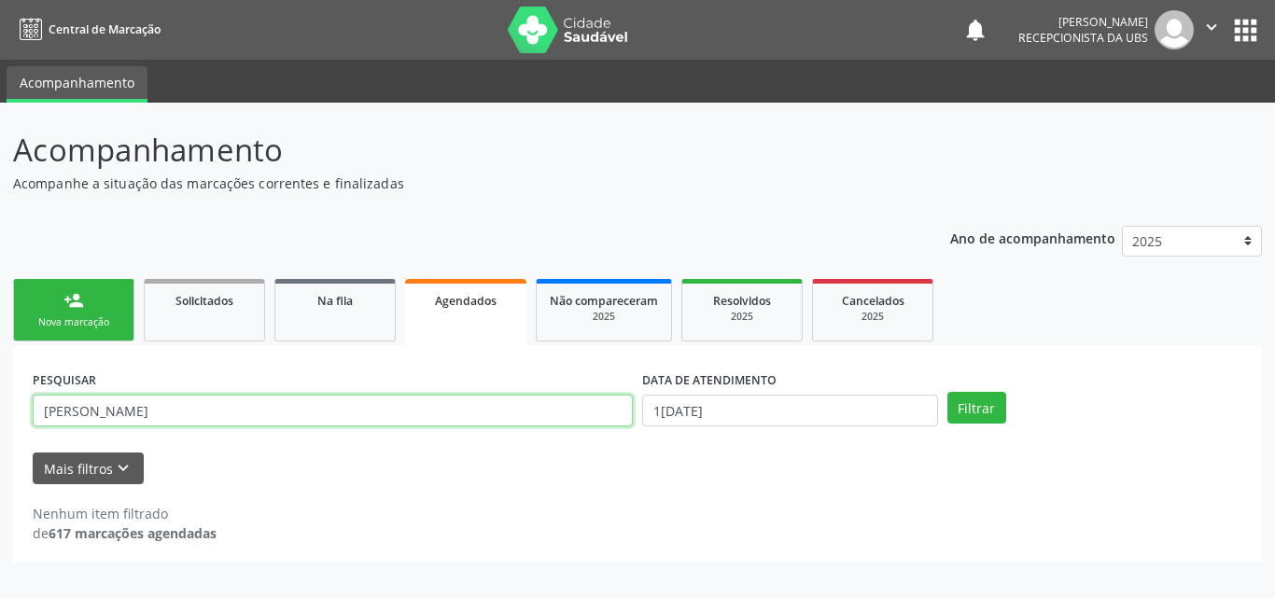
click at [359, 397] on input "camile cristina" at bounding box center [333, 411] width 600 height 32
type input "c"
type input "williane"
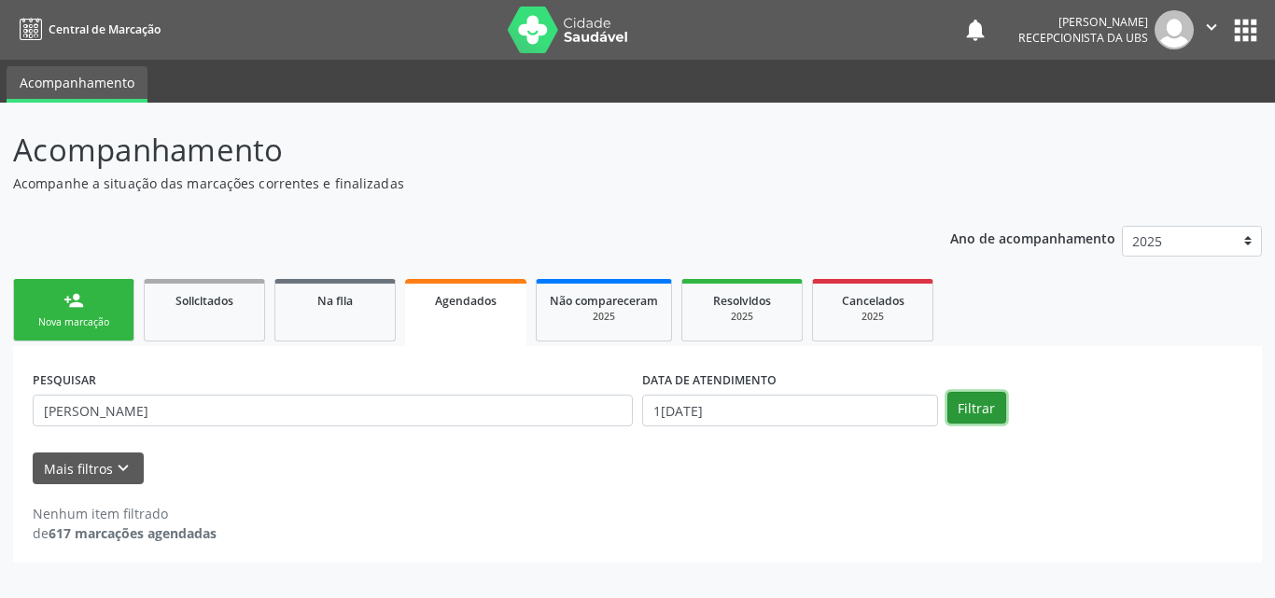
click at [984, 399] on button "Filtrar" at bounding box center [977, 408] width 59 height 32
click at [225, 317] on link "Solicitados" at bounding box center [204, 310] width 121 height 63
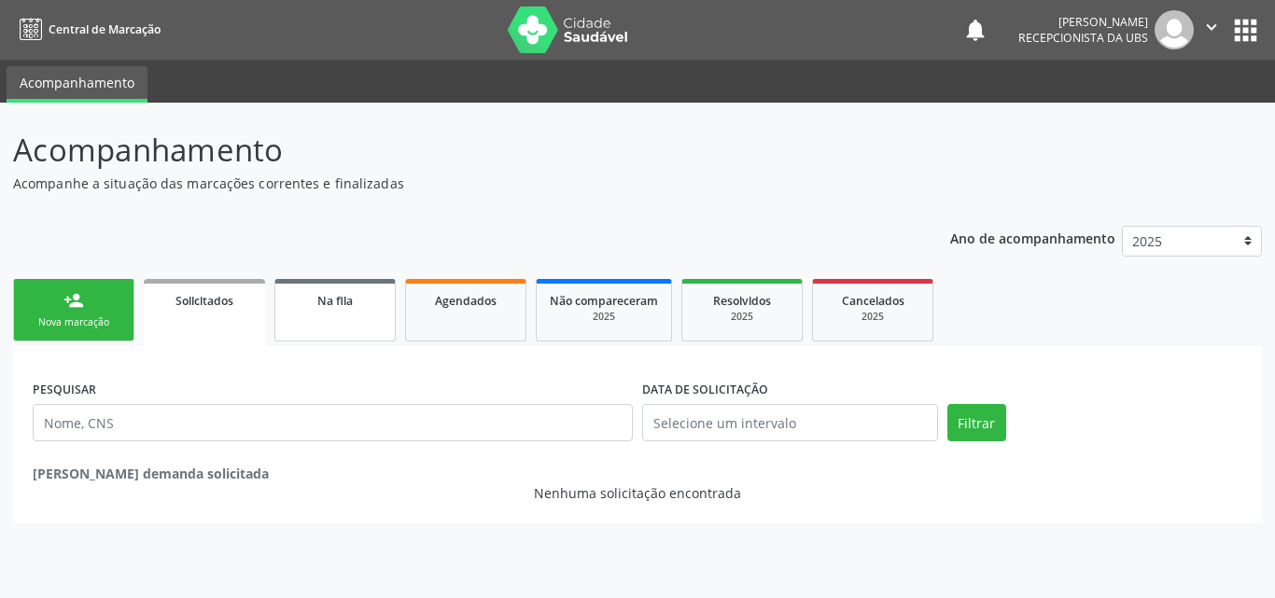
click at [328, 310] on link "Na fila" at bounding box center [334, 310] width 121 height 63
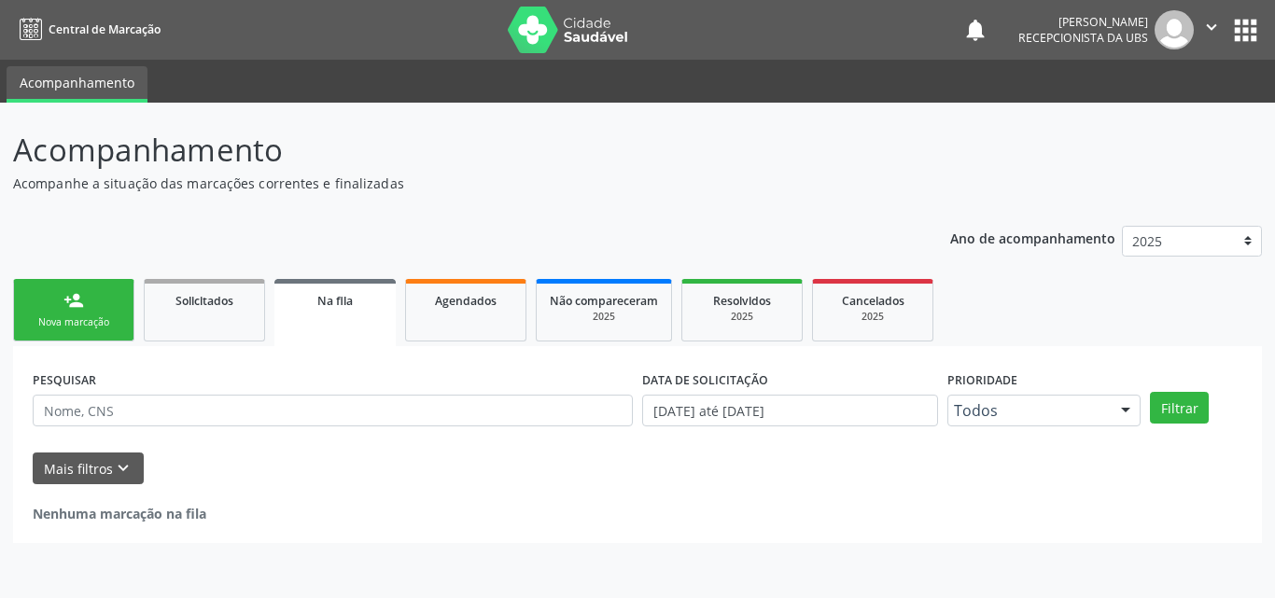
click at [141, 22] on span "Central de Marcação" at bounding box center [105, 29] width 112 height 16
click at [295, 331] on link "Na fila" at bounding box center [334, 312] width 121 height 67
click at [447, 318] on link "Agendados" at bounding box center [465, 310] width 121 height 63
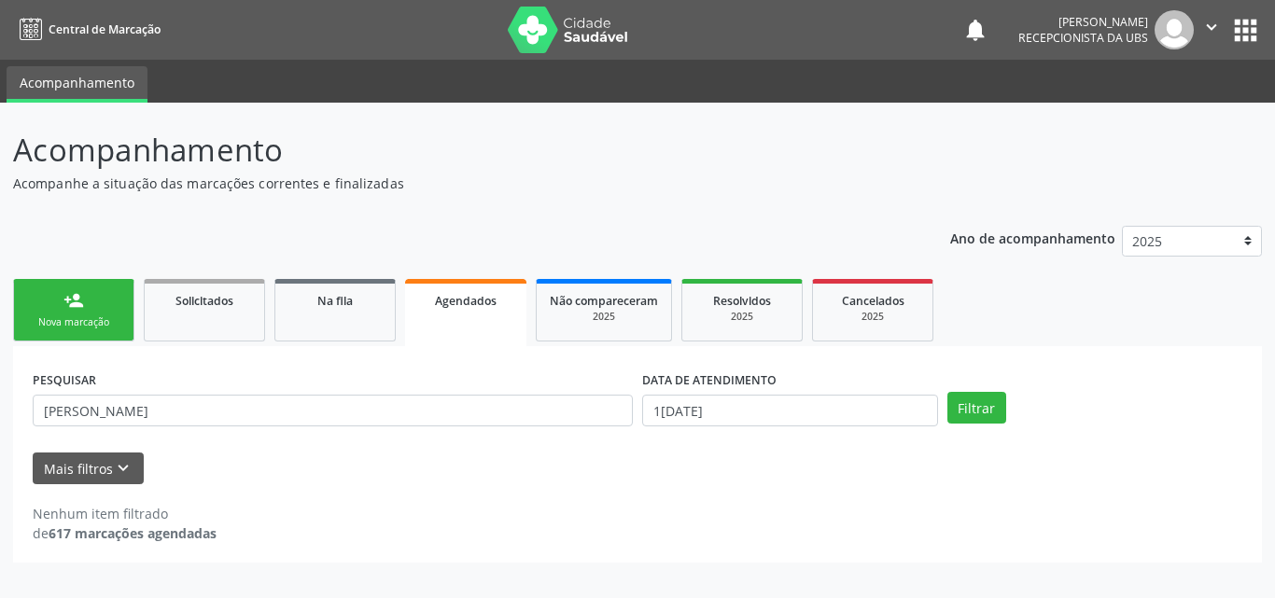
click at [484, 309] on div "Agendados" at bounding box center [465, 300] width 95 height 20
click at [499, 303] on div "Agendados" at bounding box center [465, 300] width 95 height 20
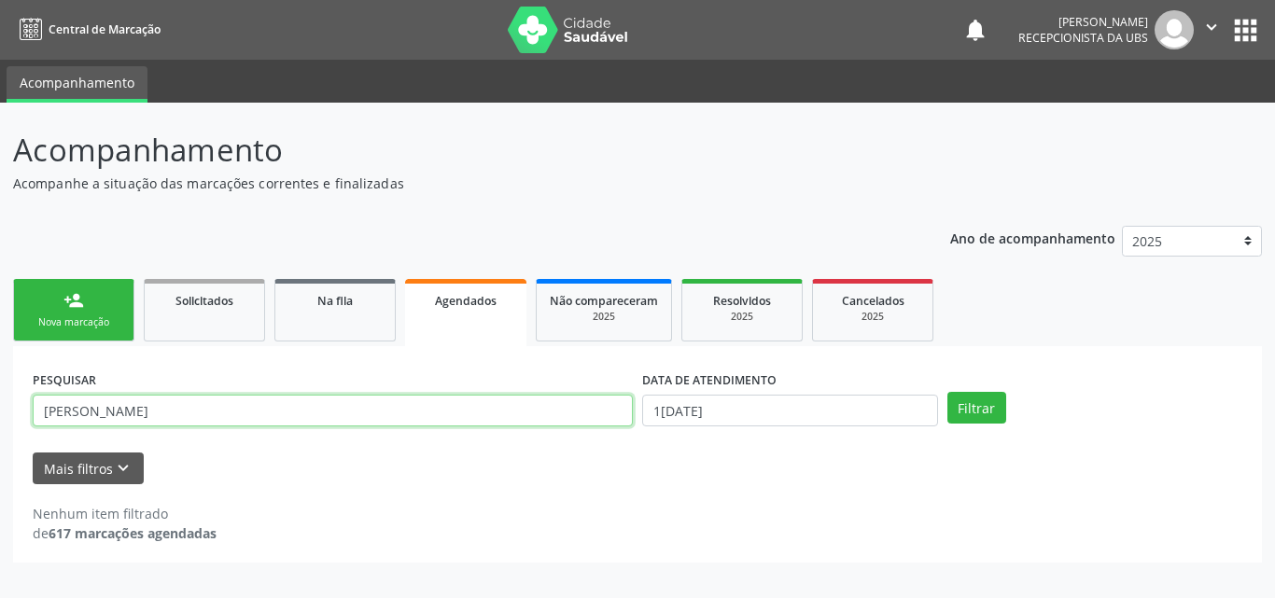
click at [239, 415] on input "williane" at bounding box center [333, 411] width 600 height 32
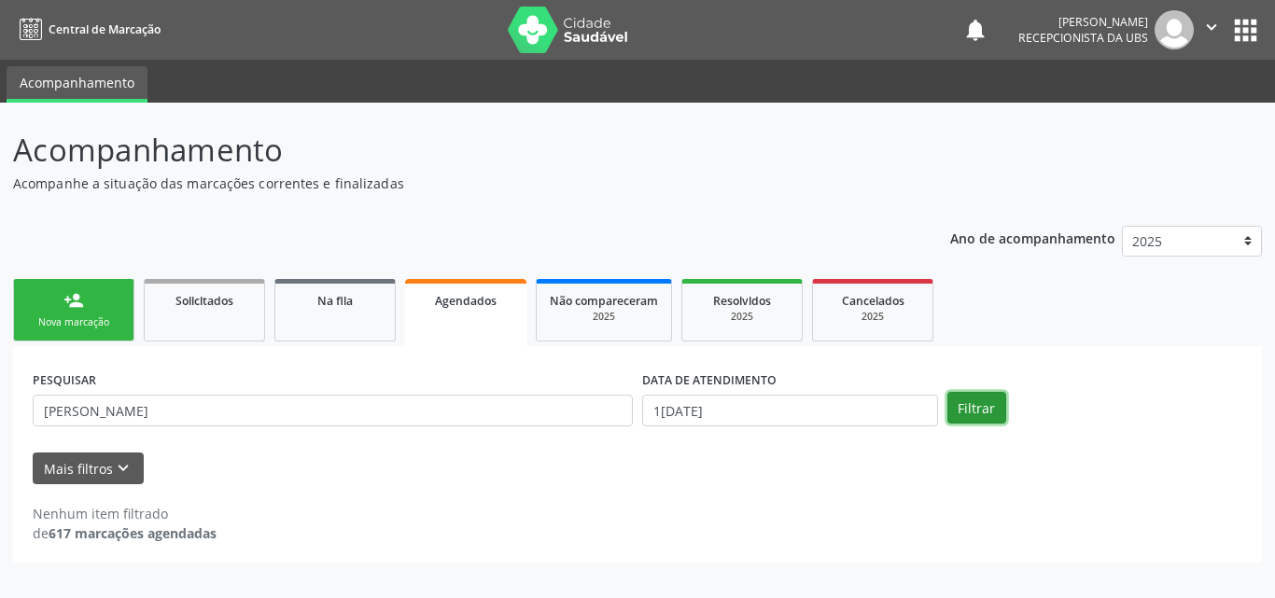
click at [970, 415] on button "Filtrar" at bounding box center [977, 408] width 59 height 32
click at [582, 306] on span "Não compareceram" at bounding box center [604, 301] width 108 height 16
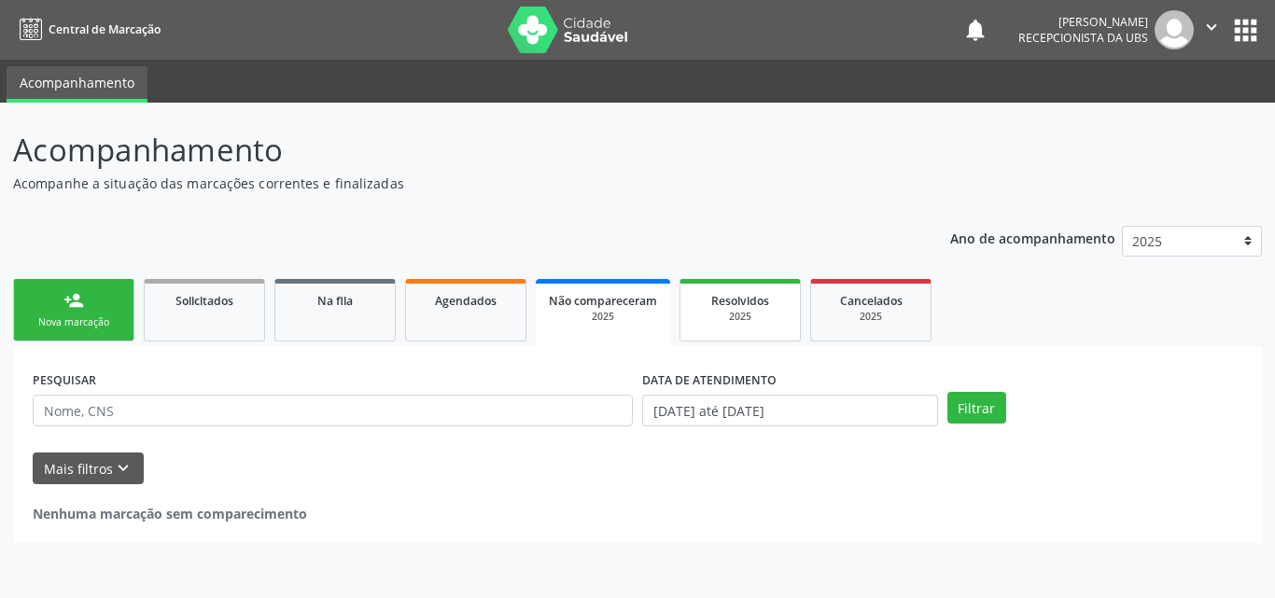
click at [742, 310] on div "2025" at bounding box center [740, 317] width 93 height 14
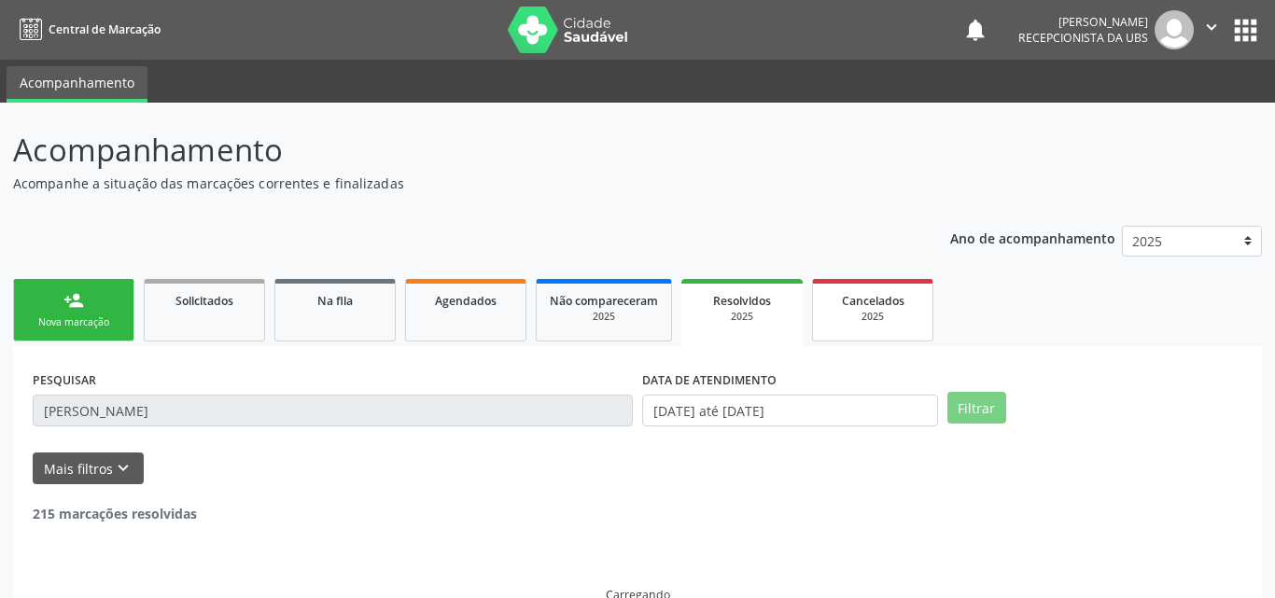
click at [891, 304] on span "Cancelados" at bounding box center [873, 301] width 63 height 16
click at [1137, 243] on select "2025 2024" at bounding box center [1192, 242] width 141 height 32
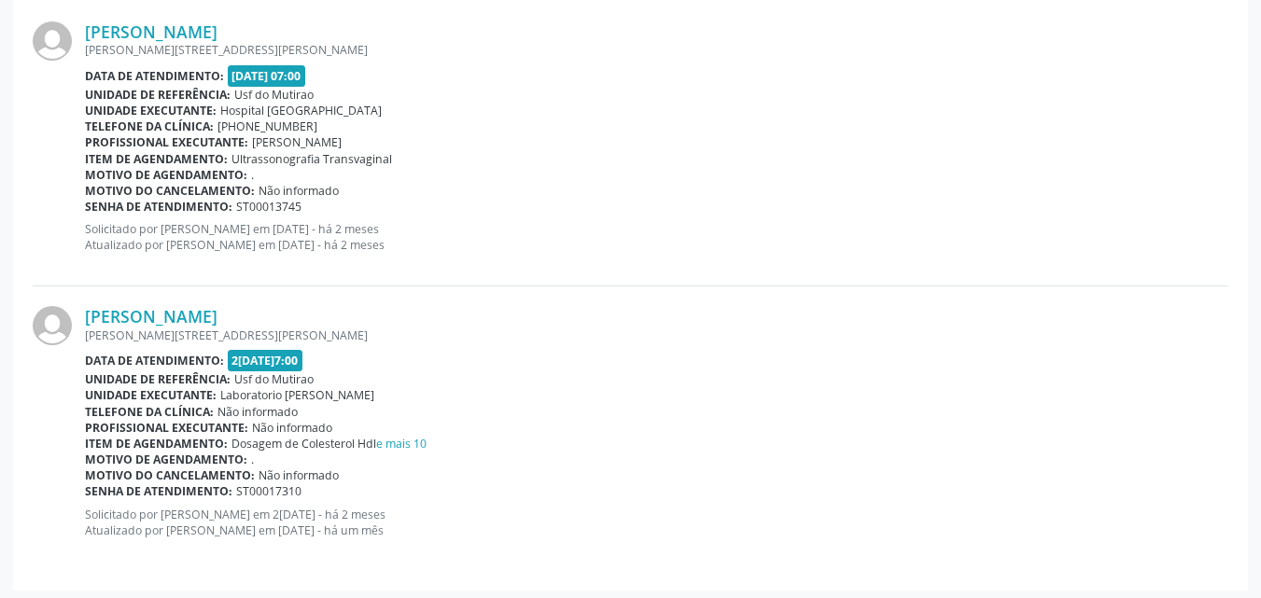
scroll to position [524, 0]
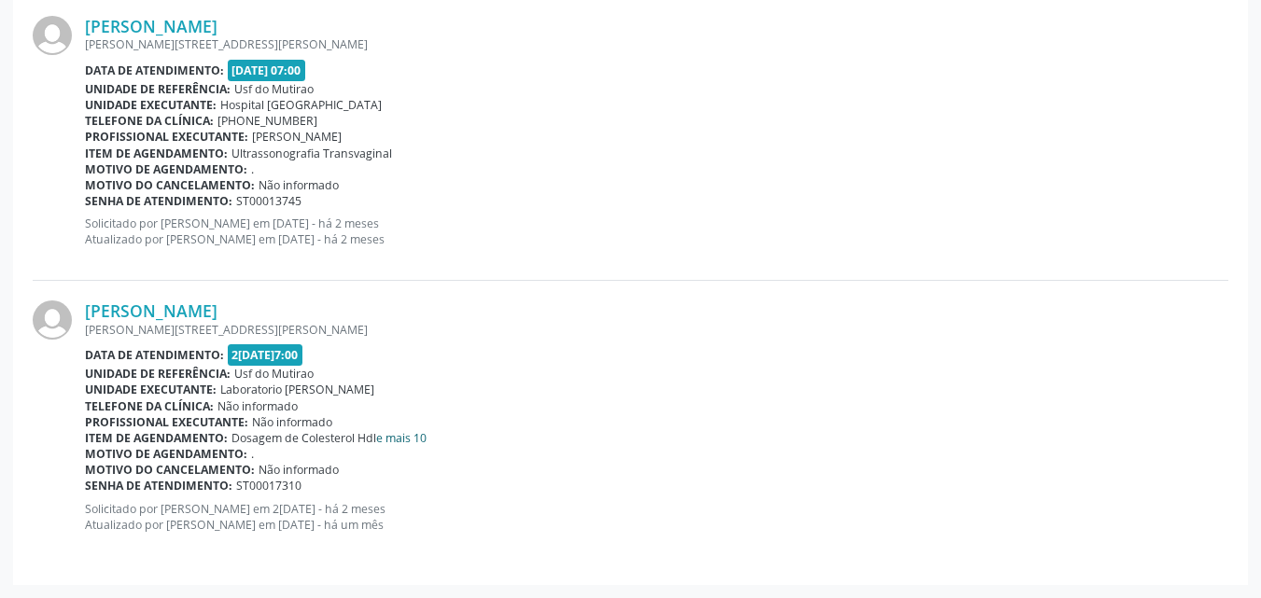
click at [409, 433] on link "e mais 10" at bounding box center [401, 438] width 50 height 16
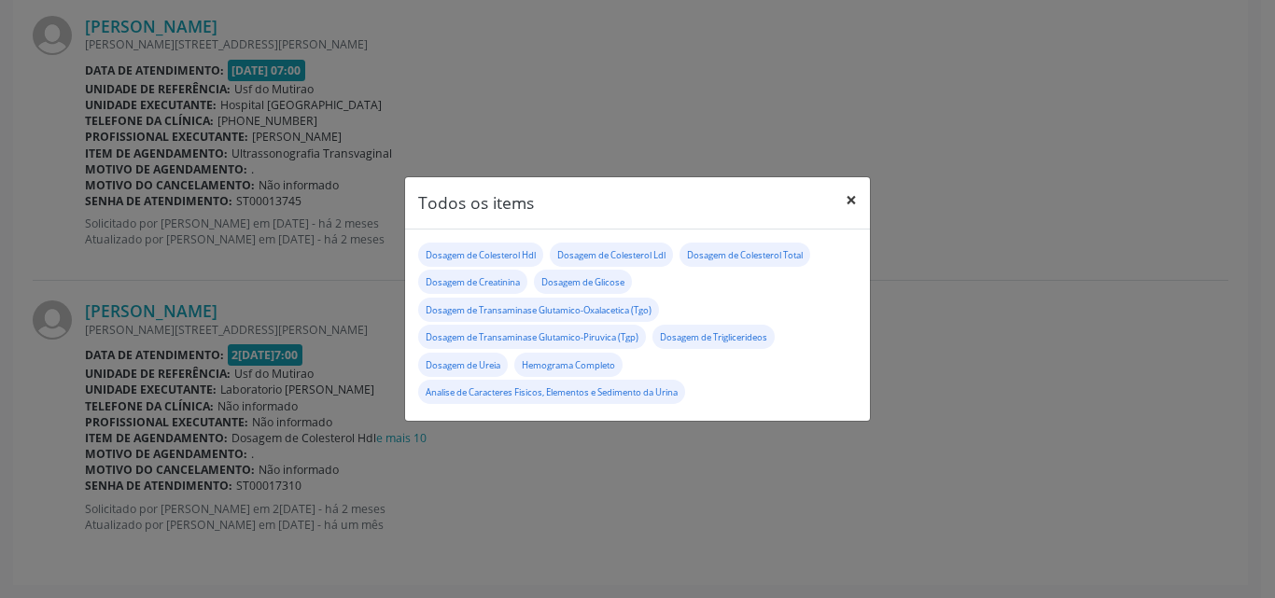
click at [844, 199] on button "×" at bounding box center [851, 200] width 37 height 46
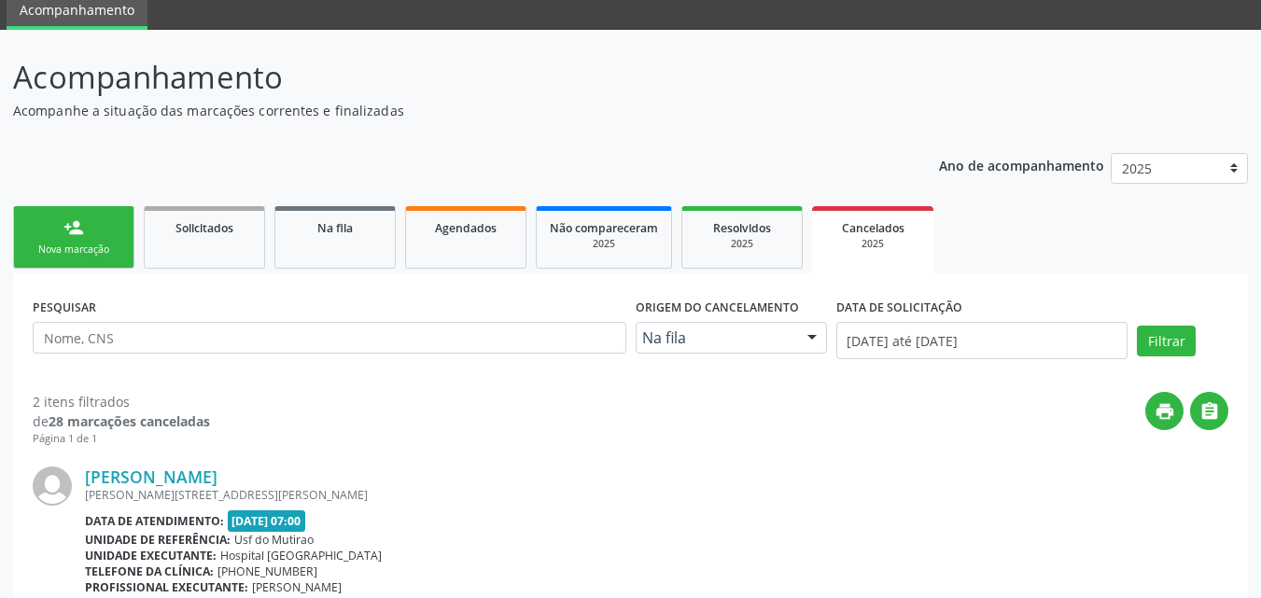
scroll to position [0, 0]
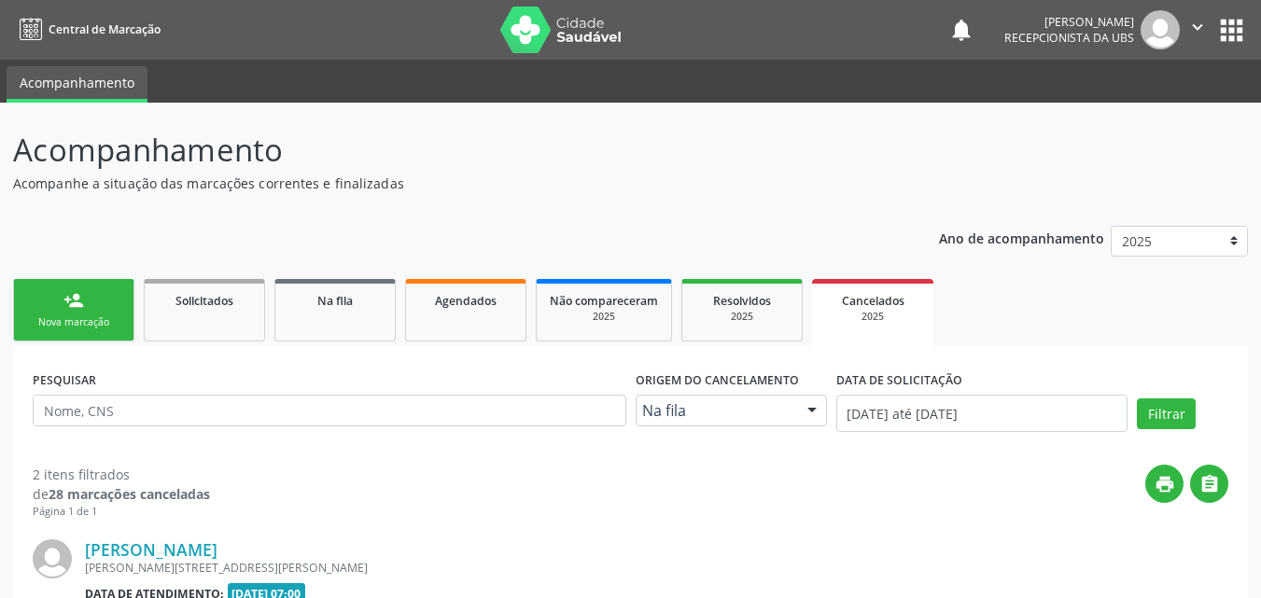
click at [1223, 32] on button "apps" at bounding box center [1232, 30] width 33 height 33
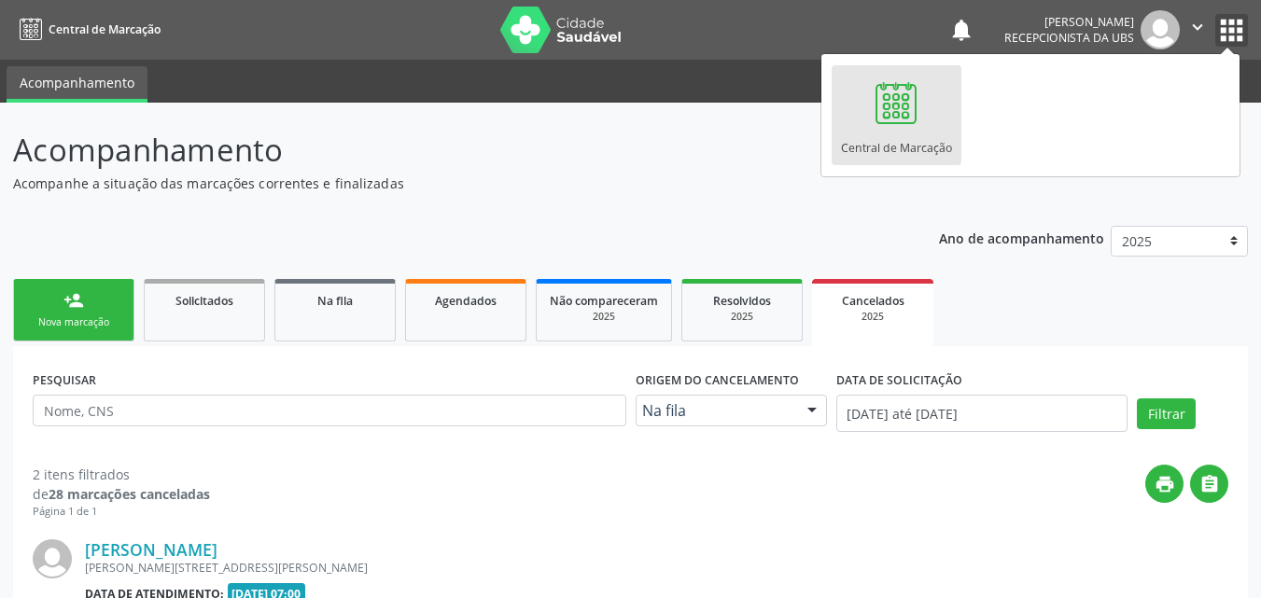
click at [1189, 25] on icon "" at bounding box center [1198, 27] width 21 height 21
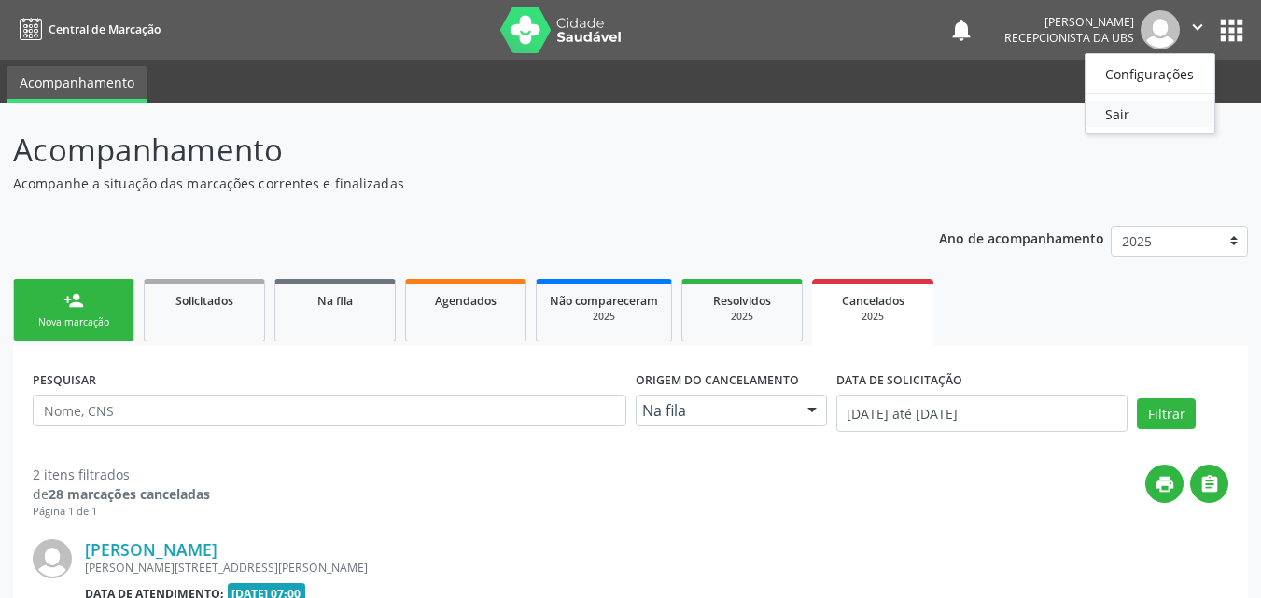
click at [1111, 113] on link "Sair" at bounding box center [1150, 114] width 129 height 26
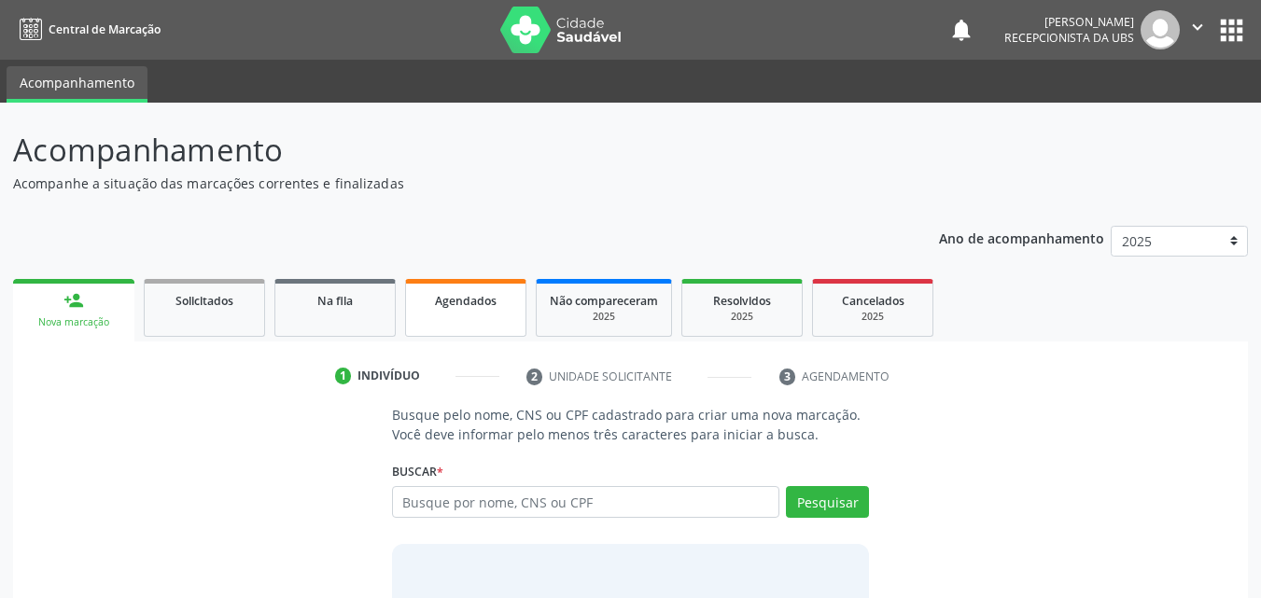
click at [443, 306] on span "Agendados" at bounding box center [466, 301] width 62 height 16
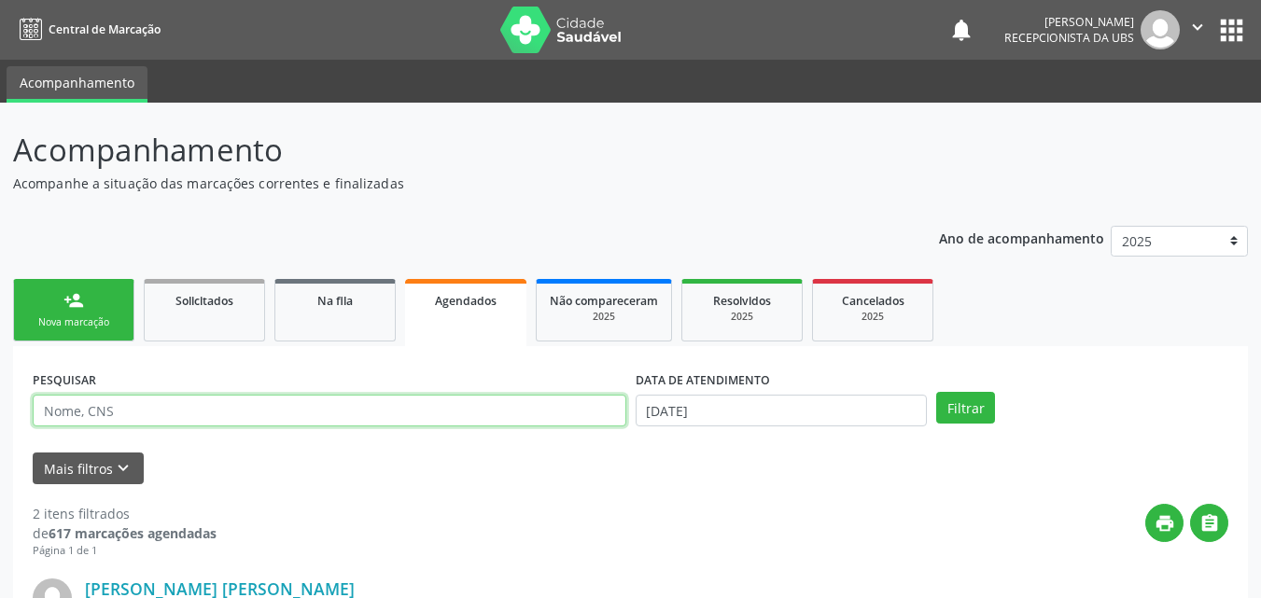
click at [152, 409] on input "text" at bounding box center [330, 411] width 594 height 32
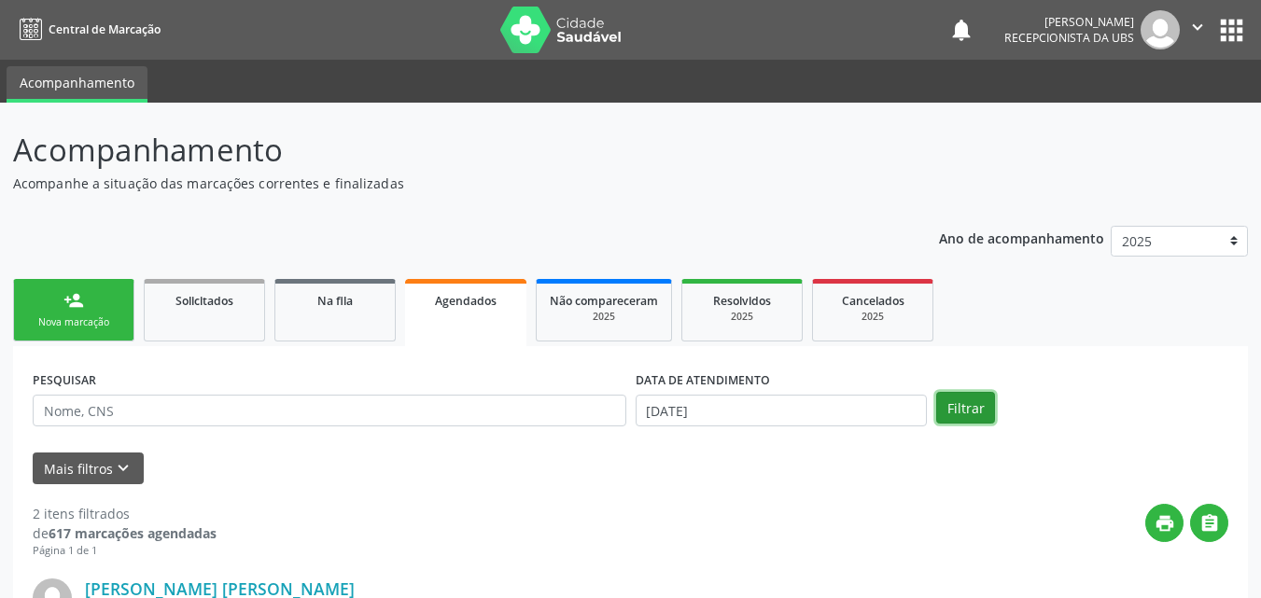
click at [975, 395] on button "Filtrar" at bounding box center [965, 408] width 59 height 32
click at [486, 317] on link "Agendados" at bounding box center [465, 312] width 121 height 67
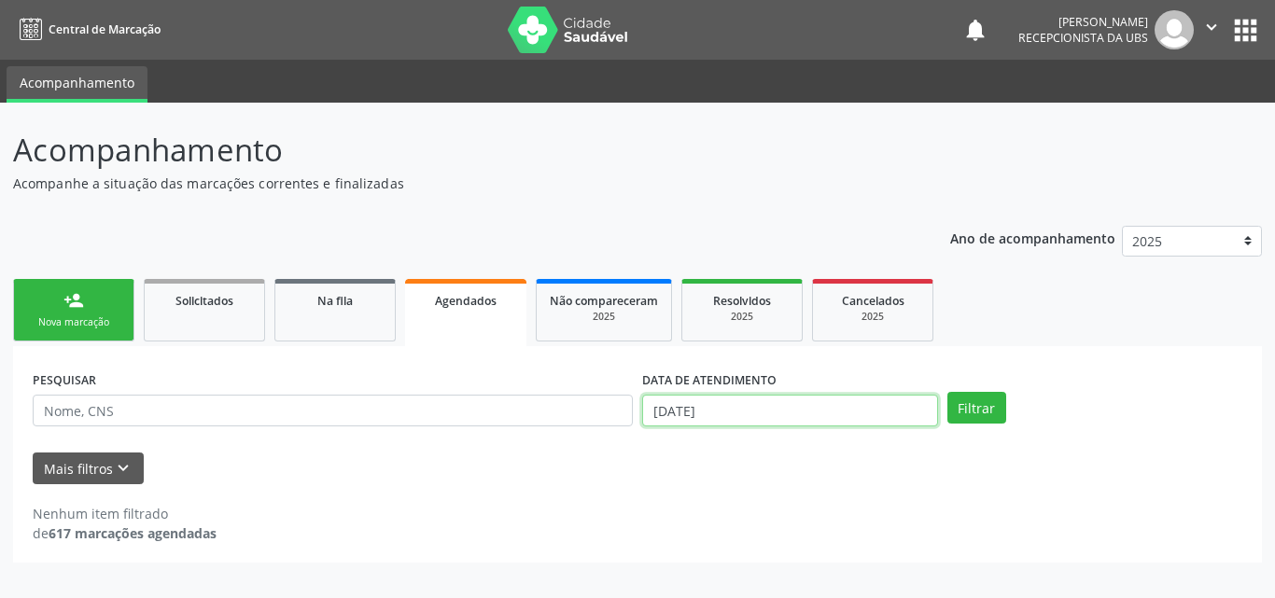
click at [847, 407] on input "[DATE]" at bounding box center [790, 411] width 296 height 32
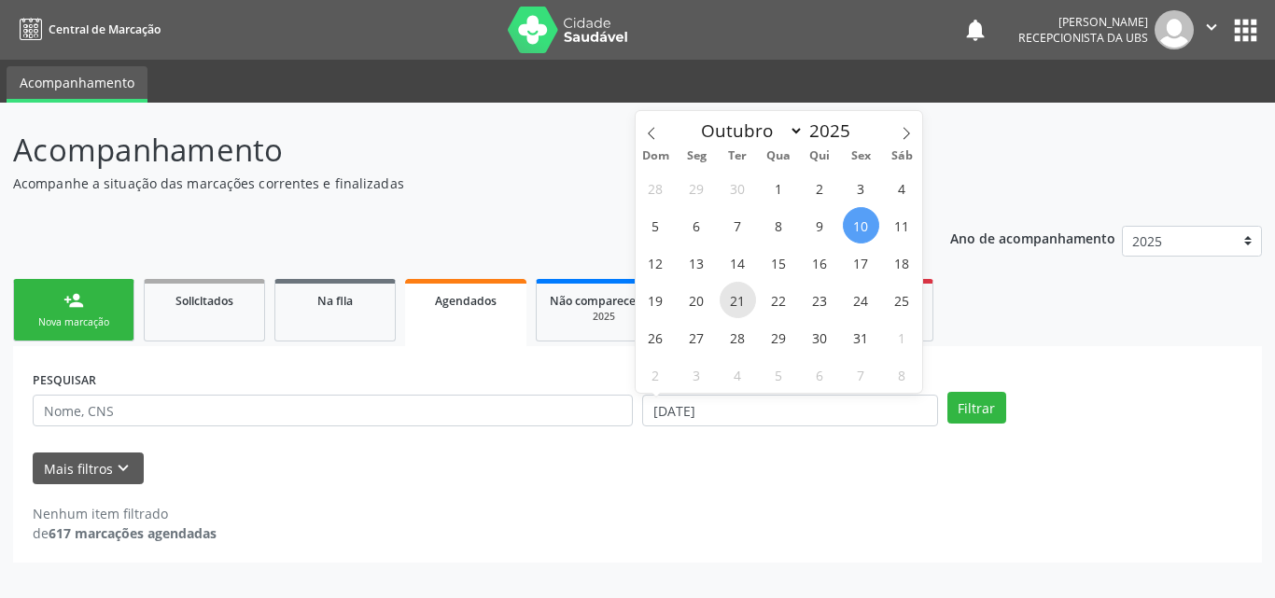
click at [736, 307] on span "21" at bounding box center [738, 300] width 36 height 36
type input "[DATE]"
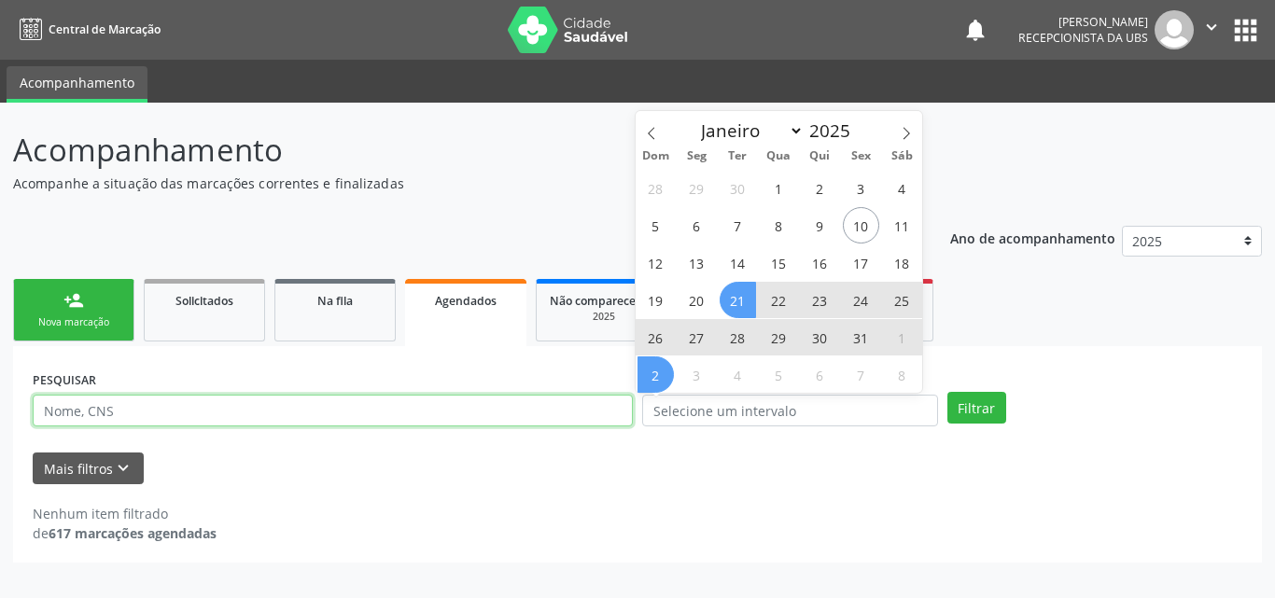
click at [292, 410] on input "text" at bounding box center [333, 411] width 600 height 32
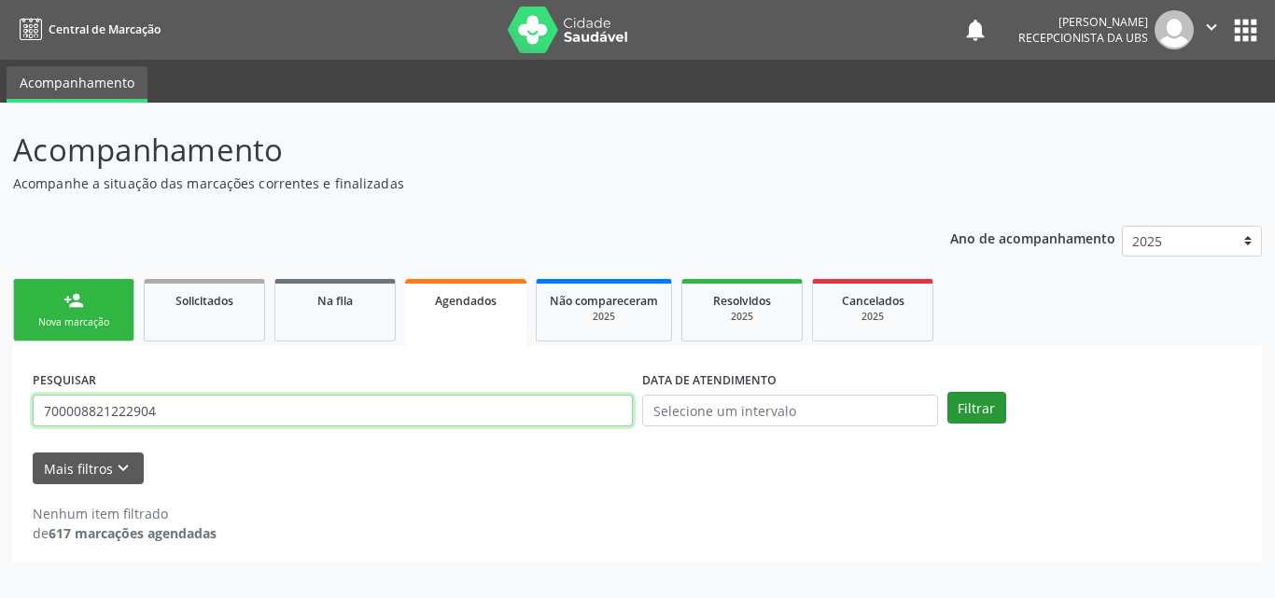
type input "700008821222904"
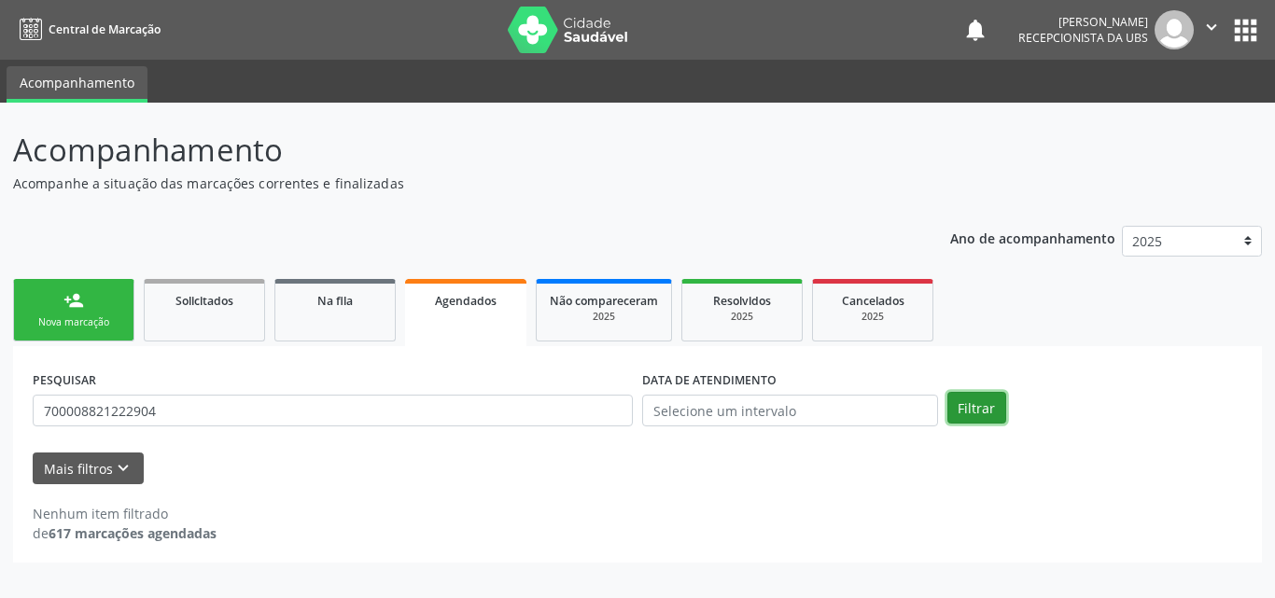
click at [971, 416] on button "Filtrar" at bounding box center [977, 408] width 59 height 32
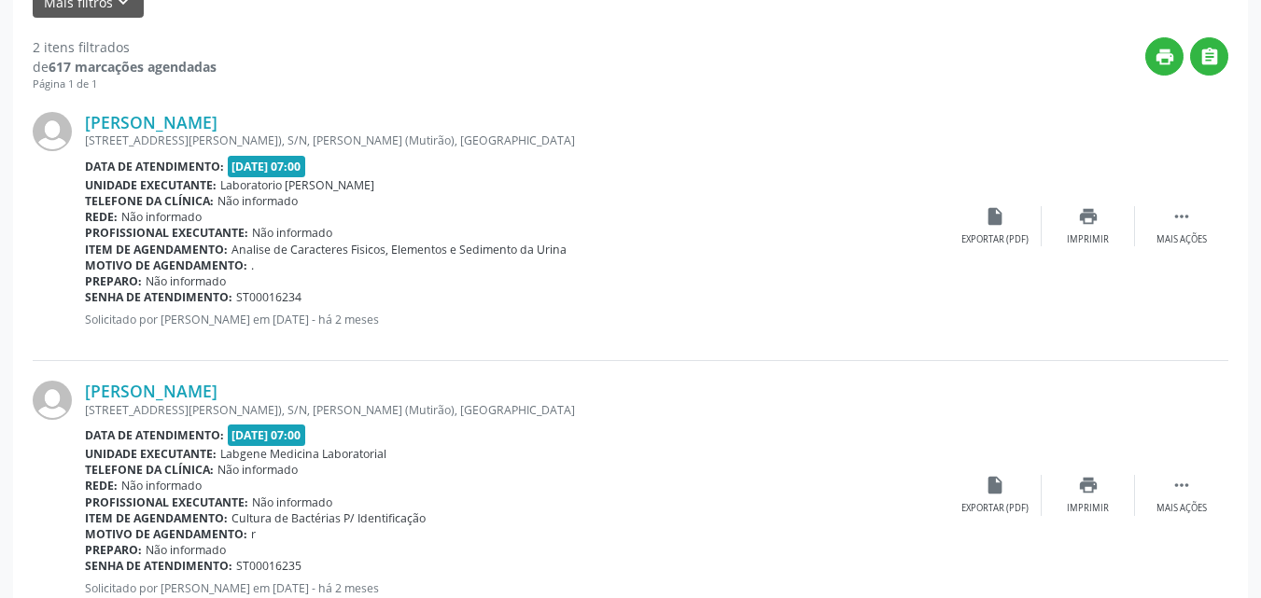
scroll to position [531, 0]
